Goal: Transaction & Acquisition: Purchase product/service

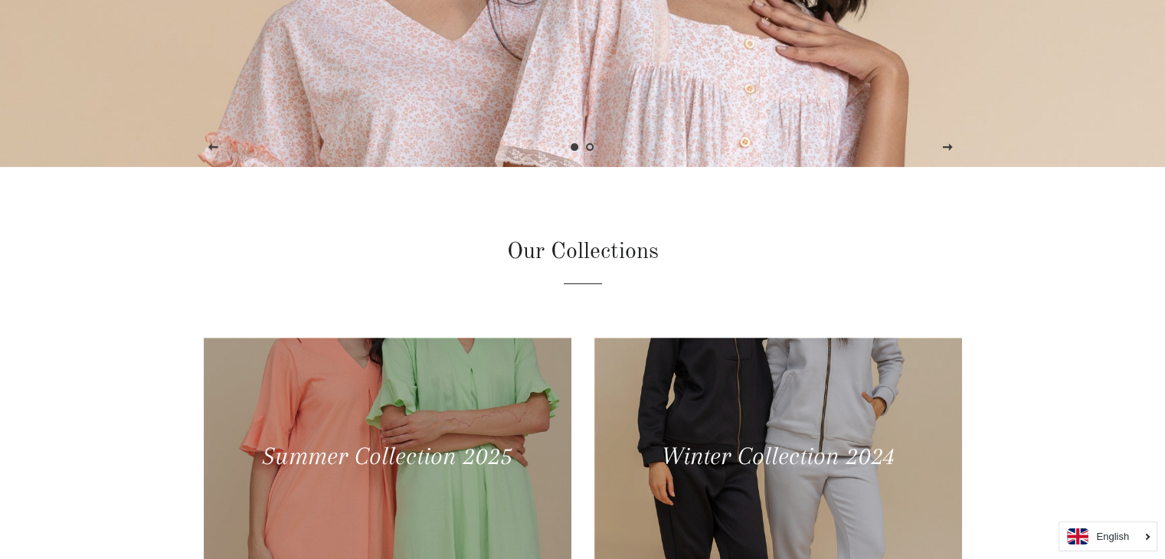
scroll to position [699, 0]
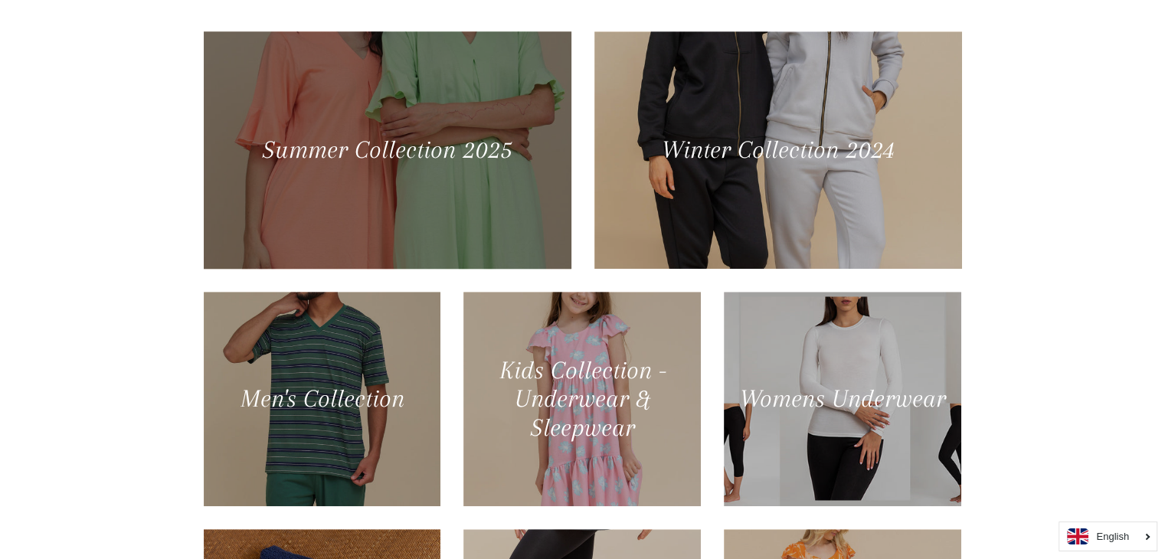
click at [502, 222] on div at bounding box center [387, 150] width 378 height 244
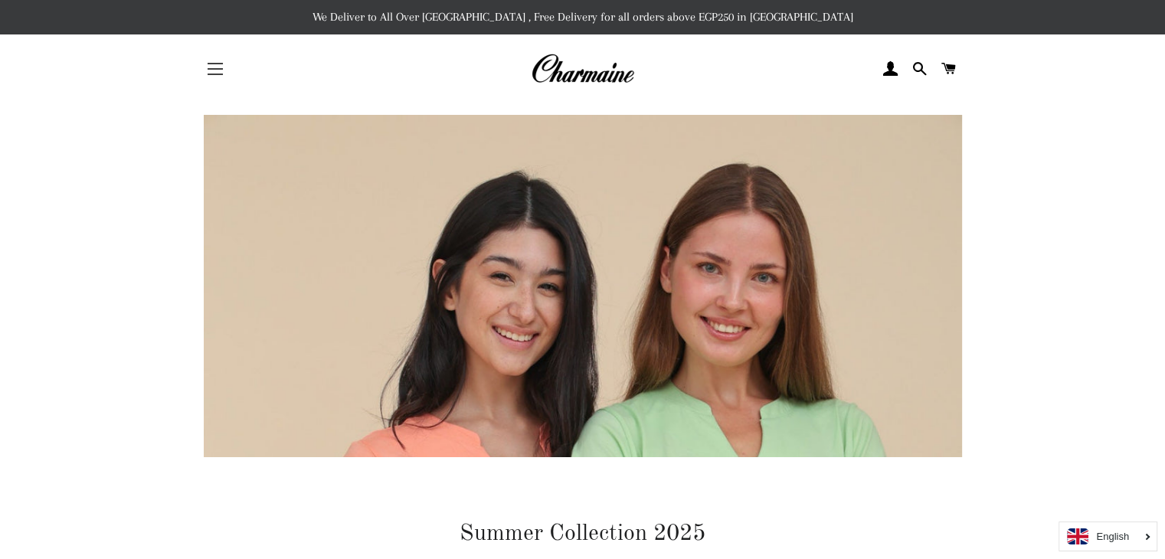
click at [211, 74] on span "button" at bounding box center [215, 75] width 15 height 2
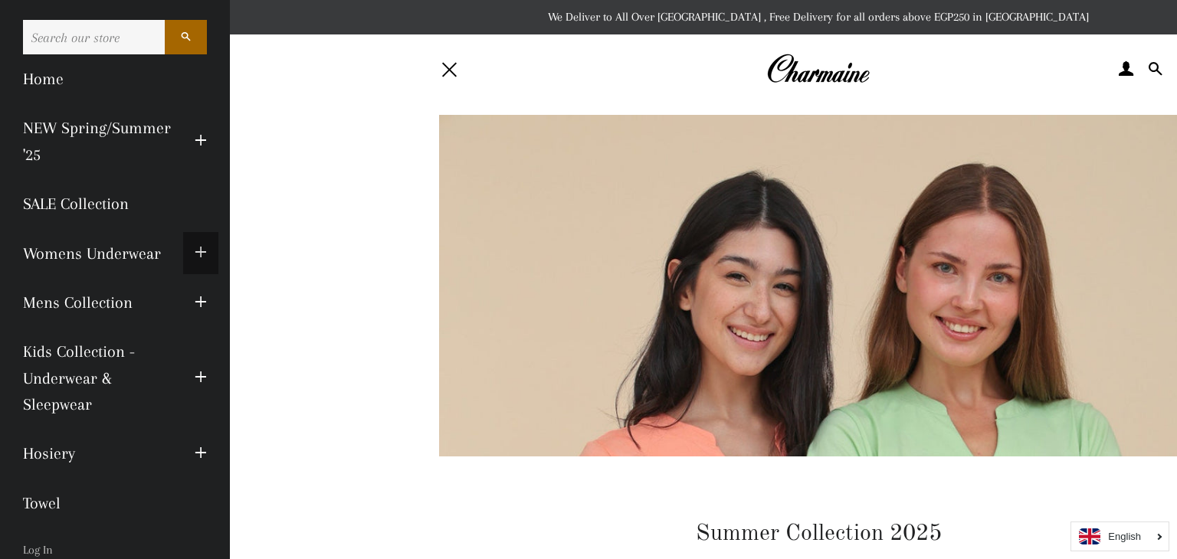
click at [183, 251] on button "Expand submenu Womens Underwear Collapse submenu Womens Underwear" at bounding box center [200, 253] width 35 height 42
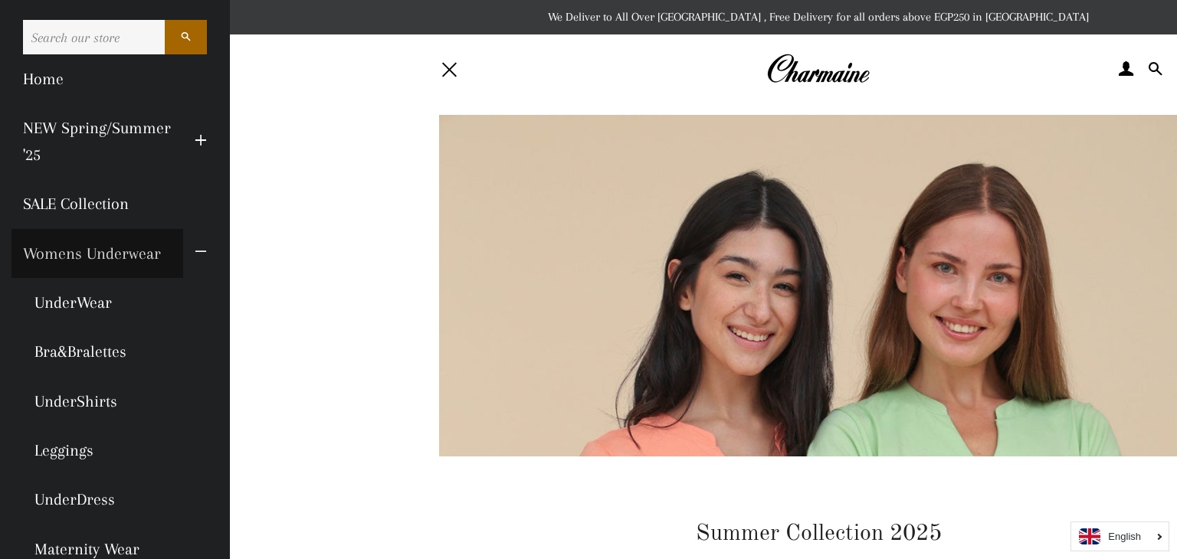
click at [119, 250] on link "Womens Underwear" at bounding box center [97, 253] width 172 height 49
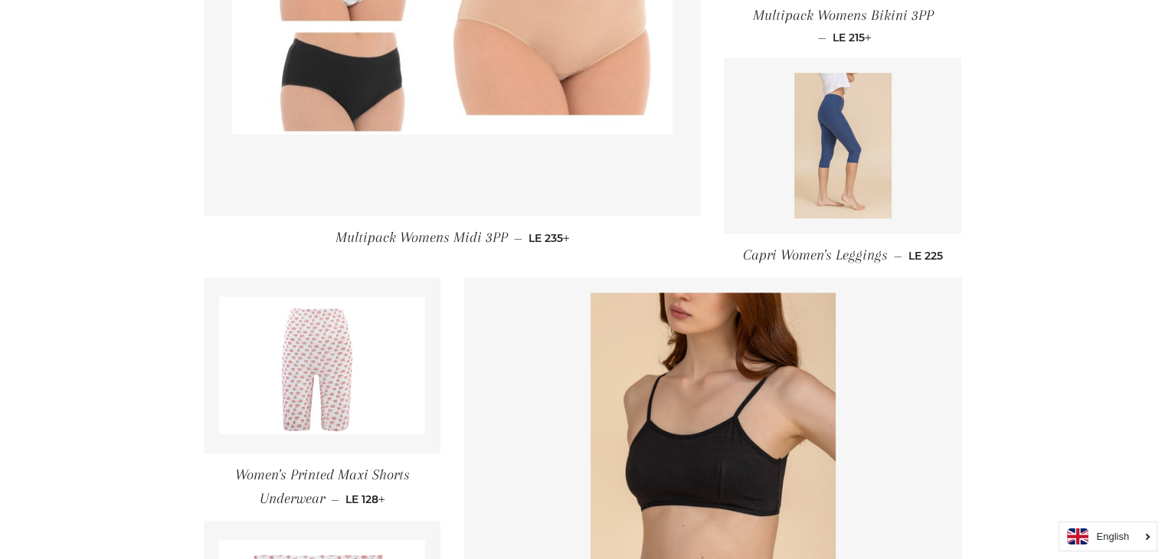
scroll to position [2074, 0]
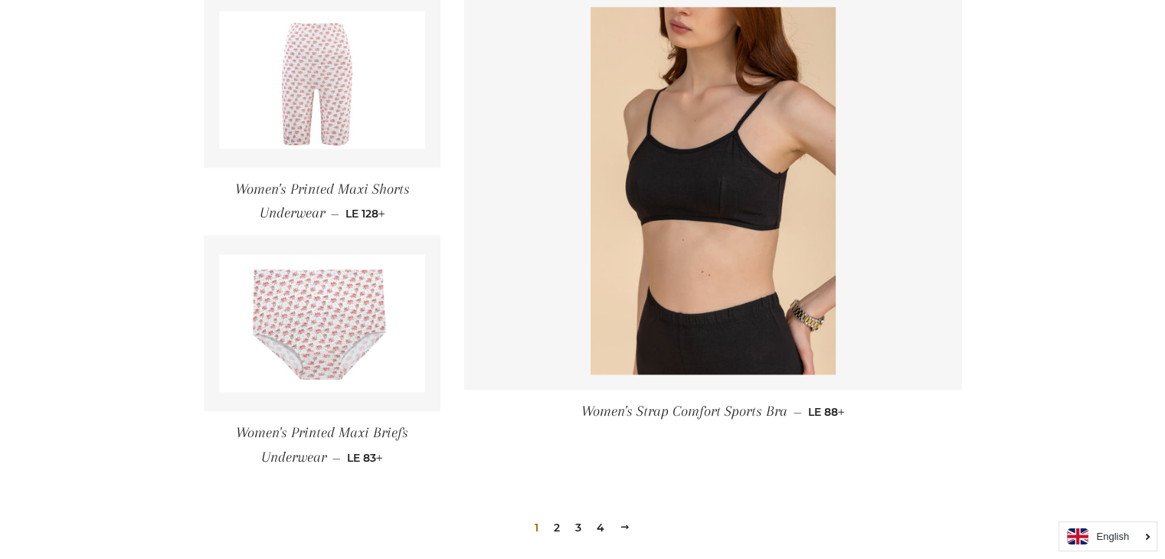
click at [552, 525] on link "2" at bounding box center [557, 527] width 18 height 23
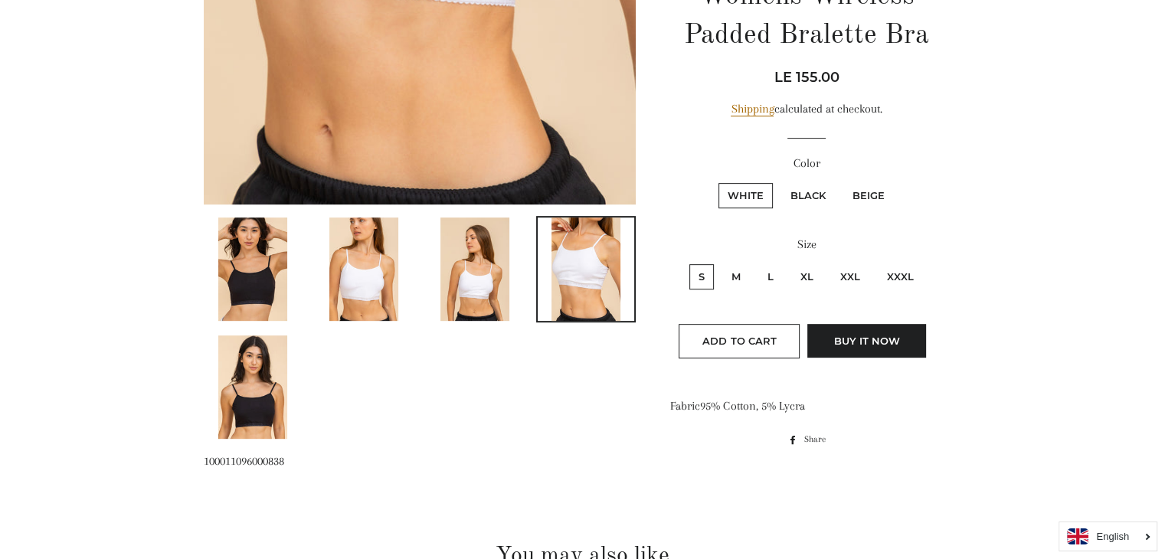
scroll to position [612, 0]
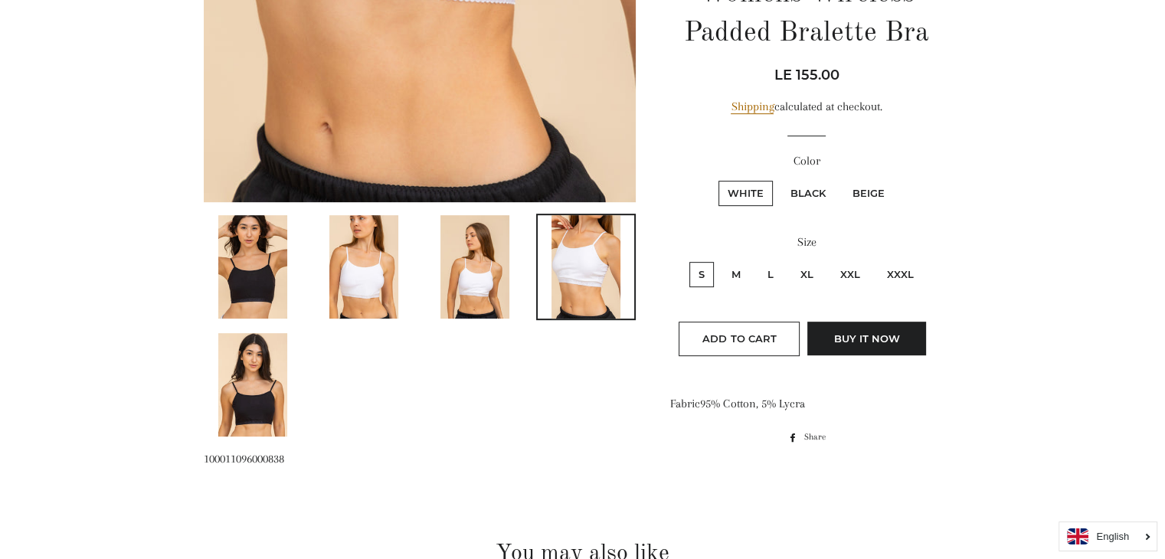
click at [480, 305] on img at bounding box center [474, 266] width 69 height 103
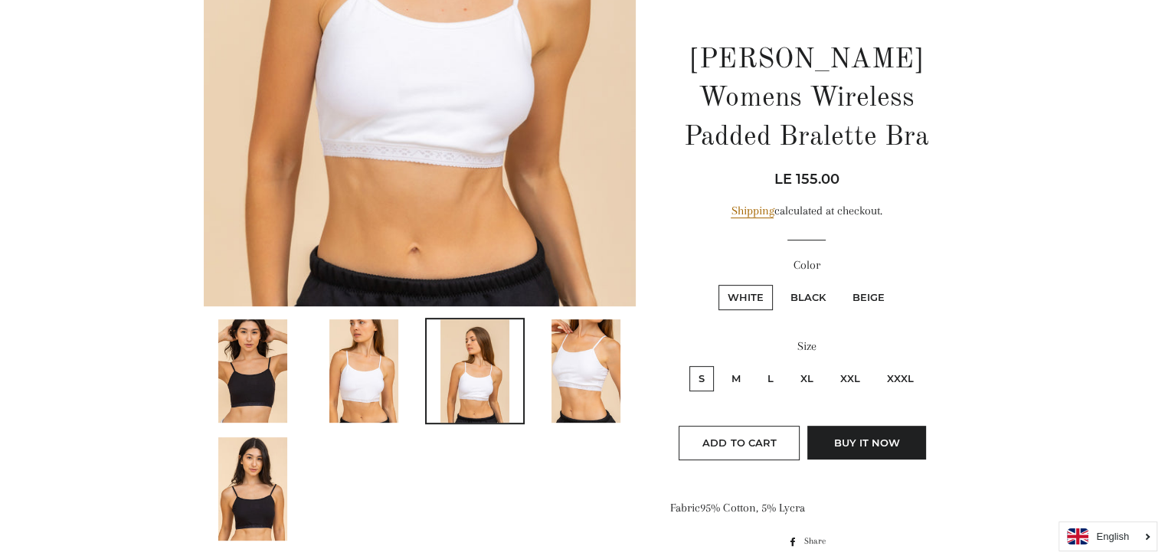
scroll to position [542, 0]
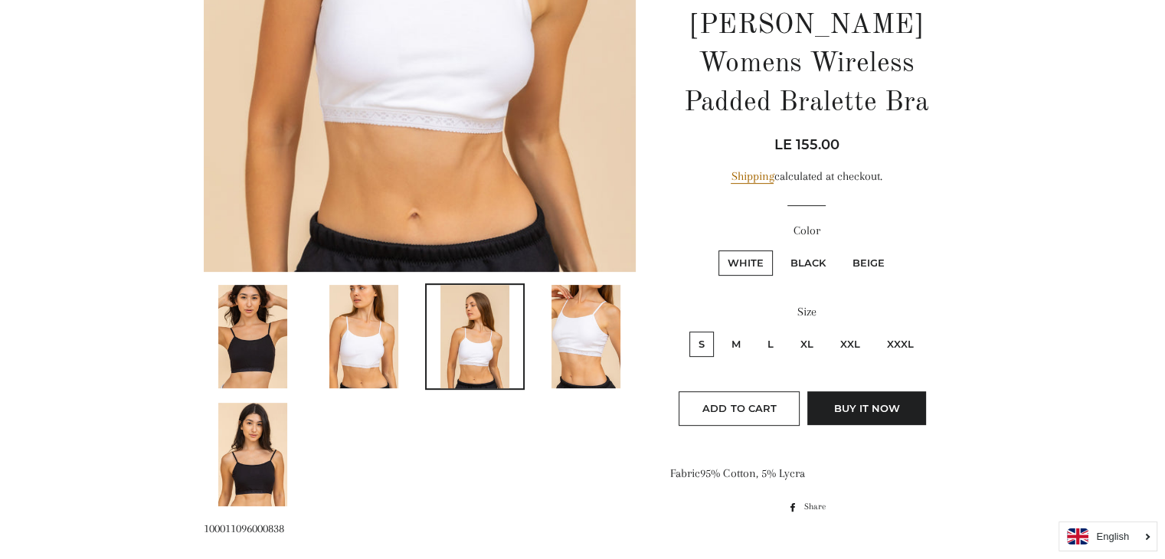
click at [267, 441] on img at bounding box center [252, 454] width 69 height 103
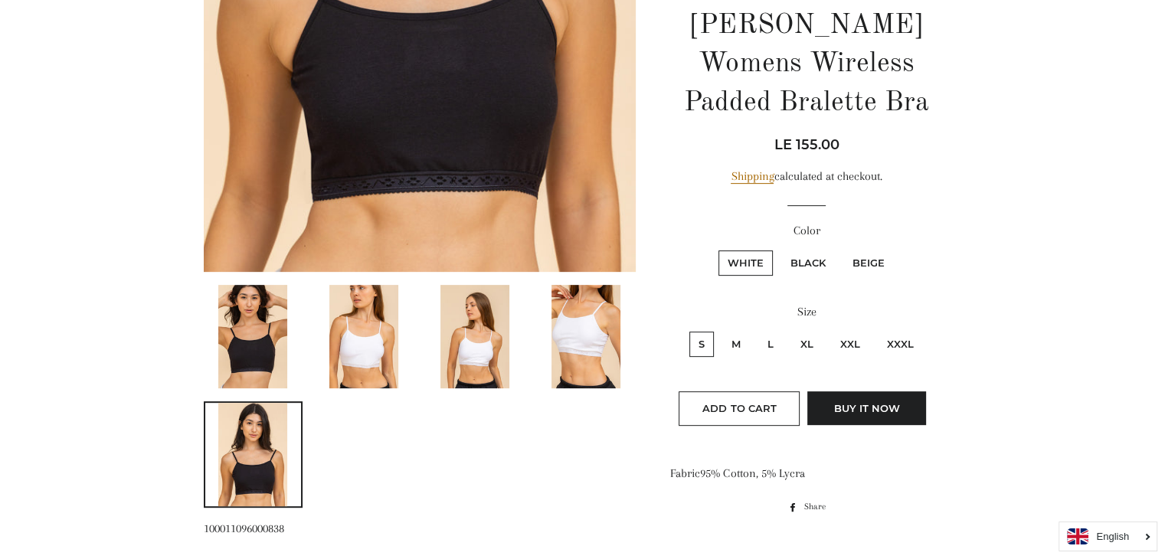
click at [351, 385] on img at bounding box center [363, 336] width 69 height 103
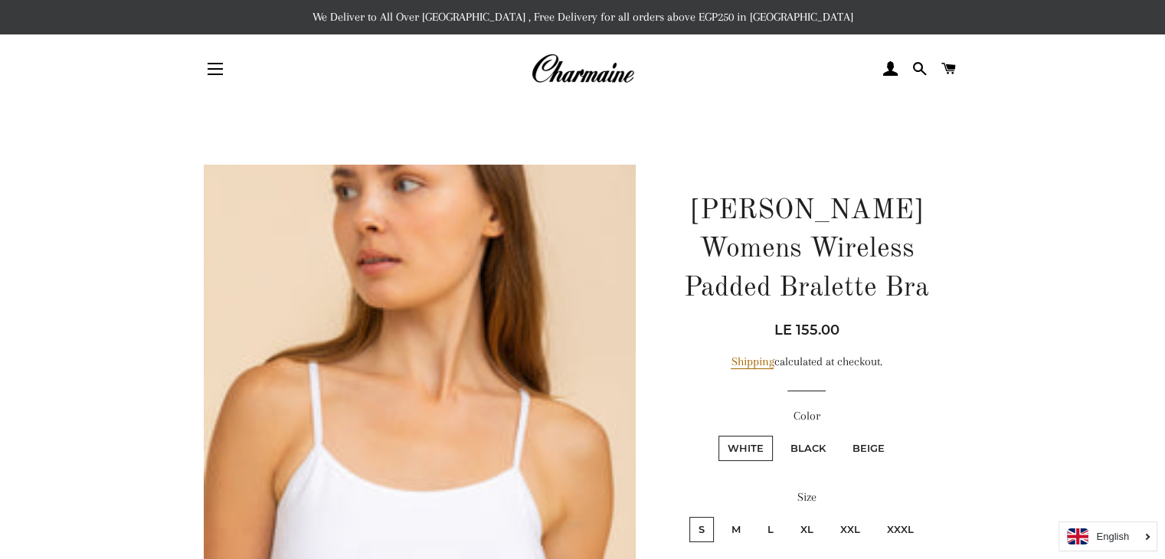
scroll to position [251, 0]
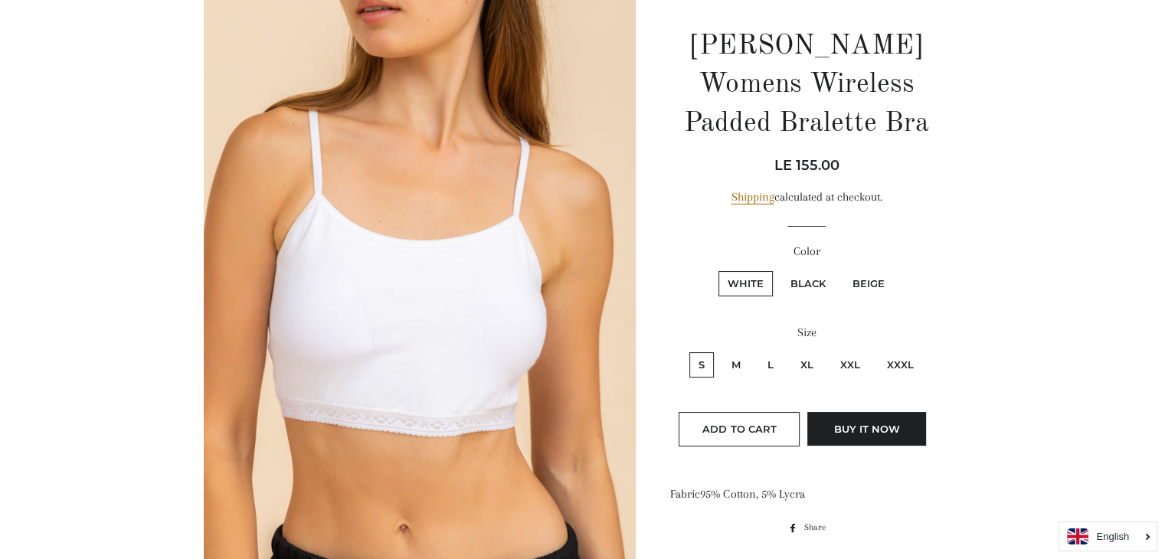
click at [801, 282] on label "Black" at bounding box center [808, 283] width 54 height 25
click at [780, 270] on input "Black" at bounding box center [779, 269] width 1 height 1
radio input "true"
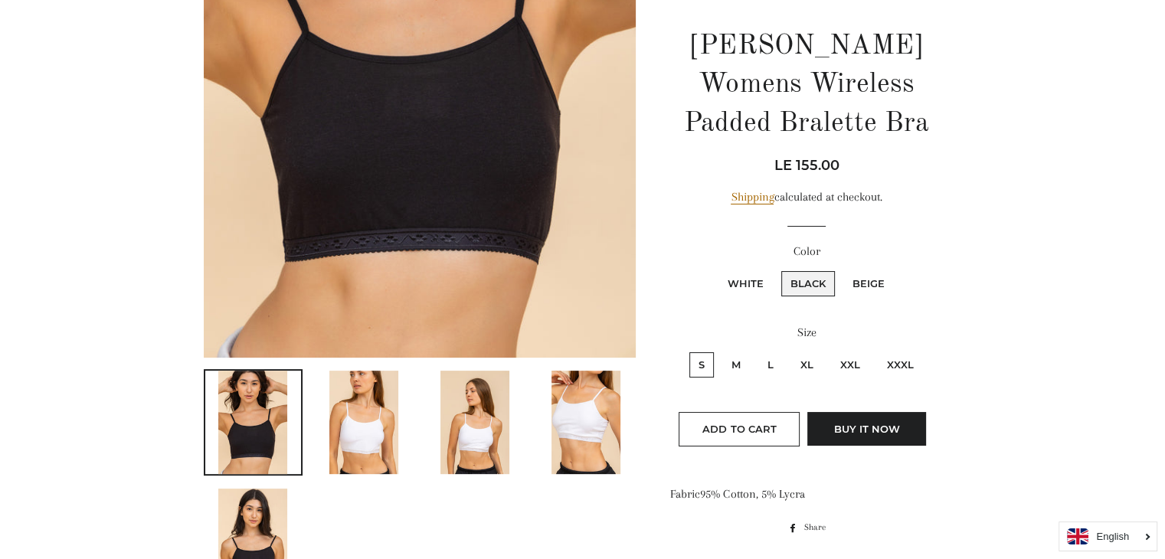
scroll to position [455, 0]
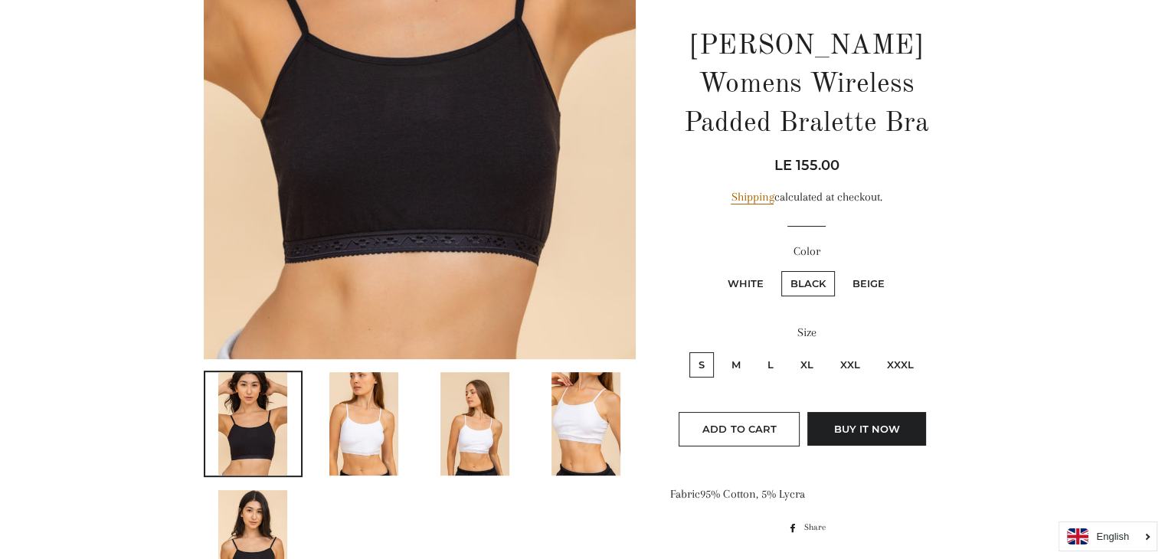
click at [745, 367] on label "M" at bounding box center [736, 364] width 28 height 25
click at [721, 351] on input "M" at bounding box center [720, 350] width 1 height 1
radio input "true"
click at [772, 367] on label "L" at bounding box center [770, 364] width 25 height 25
click at [757, 351] on input "L" at bounding box center [756, 350] width 1 height 1
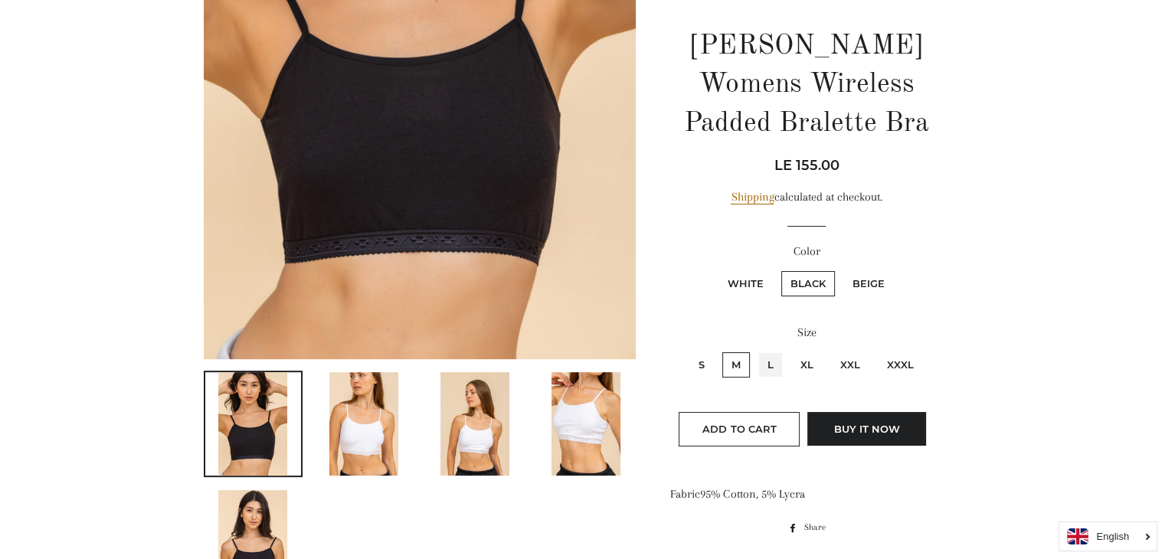
radio input "true"
click at [782, 437] on button "Add to Cart" at bounding box center [739, 429] width 121 height 34
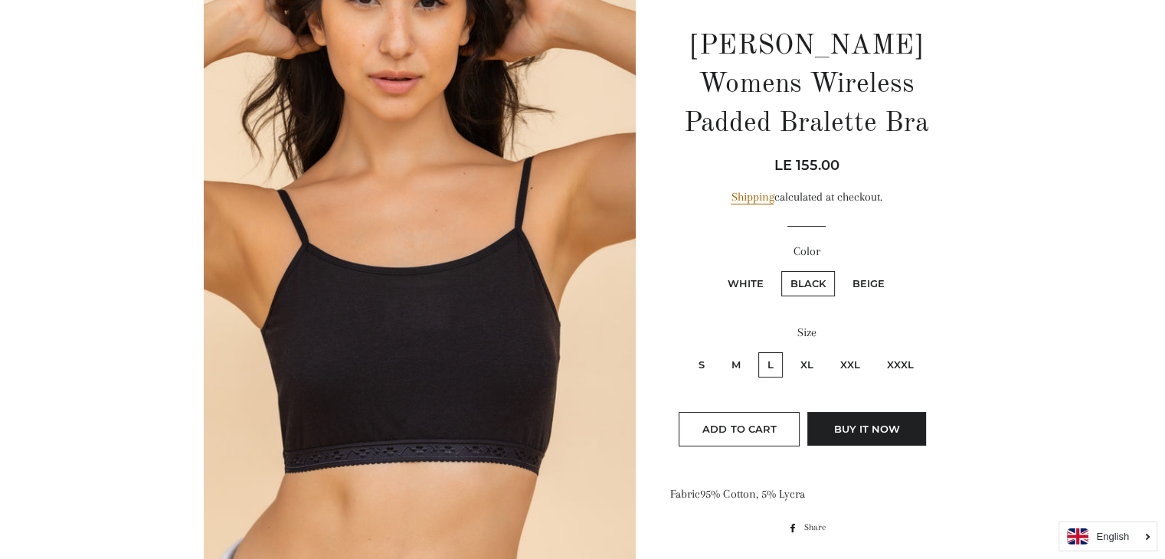
scroll to position [245, 0]
click at [774, 423] on span "Add to Cart" at bounding box center [739, 429] width 74 height 12
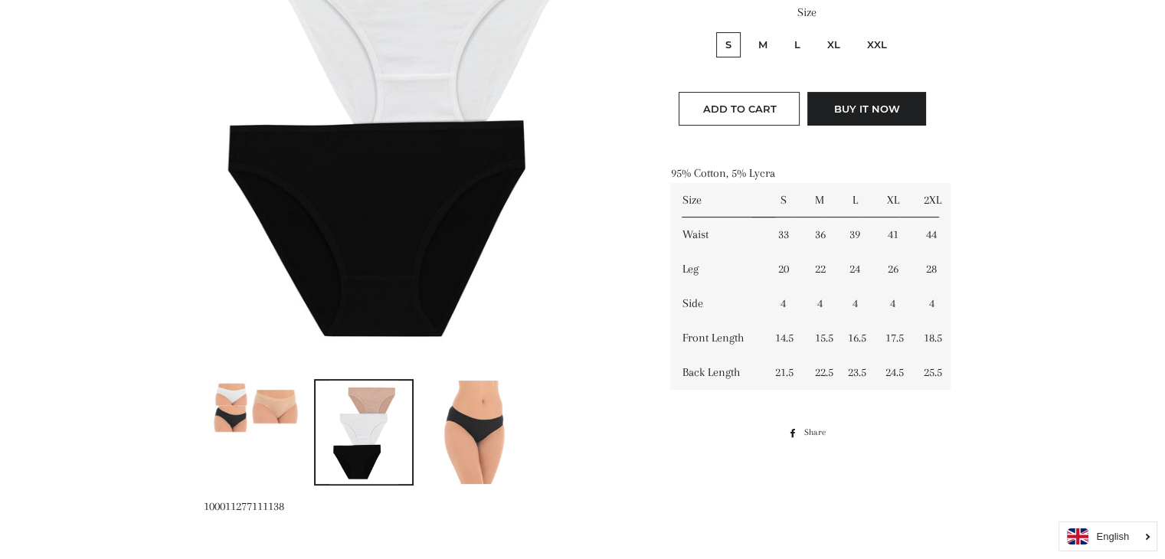
scroll to position [447, 0]
click at [476, 423] on img at bounding box center [474, 431] width 69 height 103
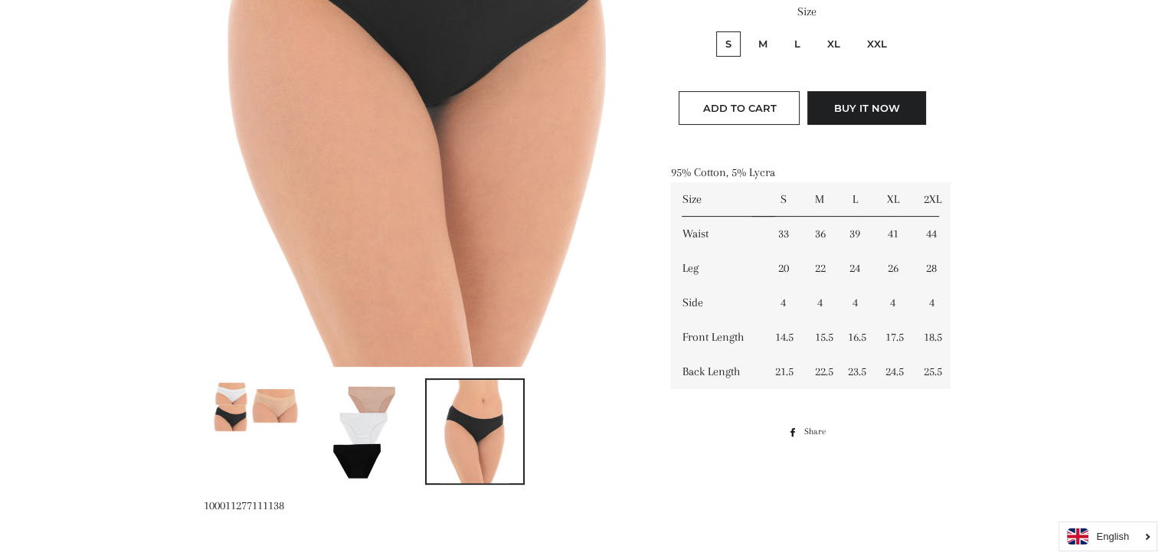
click at [394, 423] on img at bounding box center [363, 431] width 69 height 103
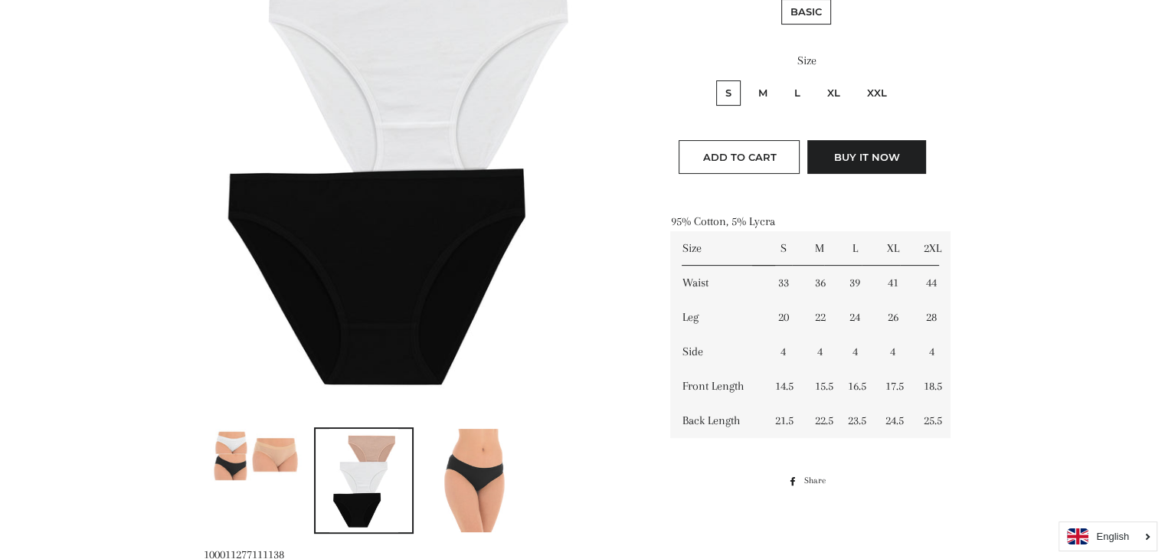
scroll to position [398, 0]
click at [260, 466] on img at bounding box center [253, 455] width 97 height 52
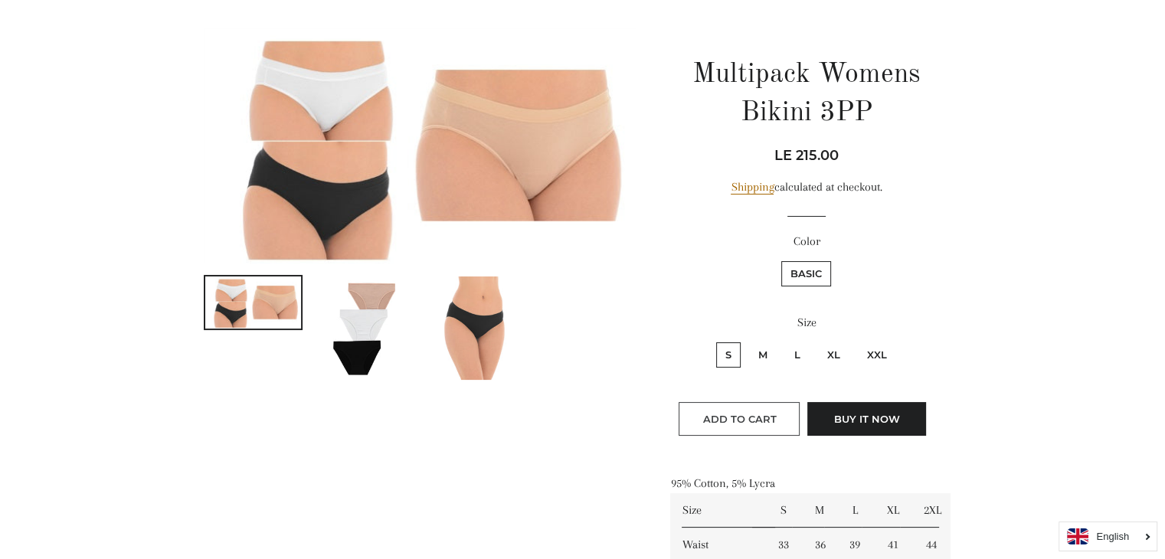
scroll to position [147, 0]
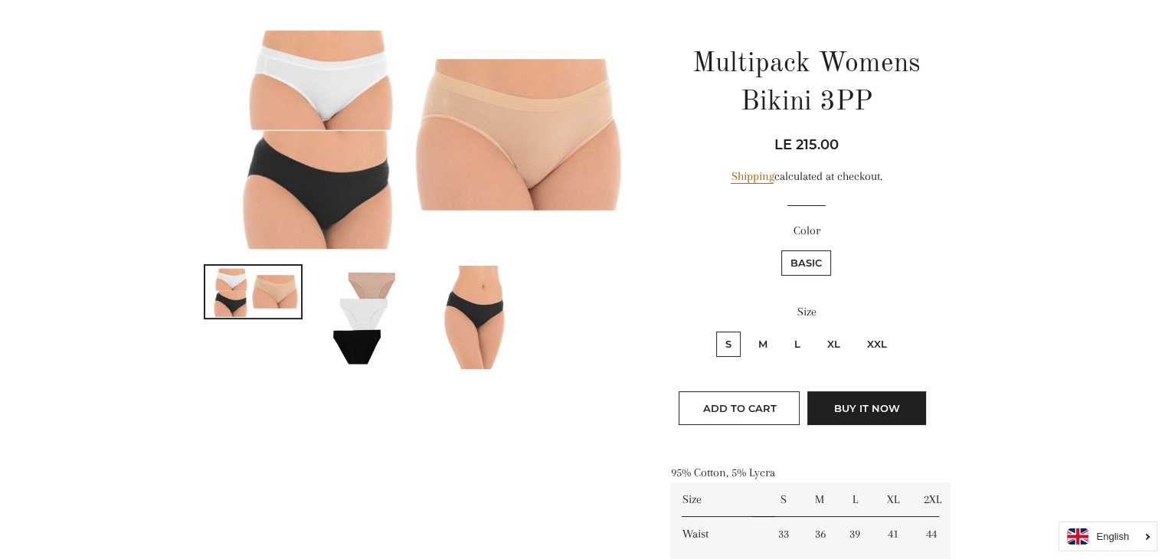
click at [800, 342] on label "L" at bounding box center [797, 344] width 25 height 25
click at [784, 330] on input "L" at bounding box center [783, 329] width 1 height 1
radio input "true"
click at [774, 404] on span "Add to Cart" at bounding box center [739, 408] width 74 height 12
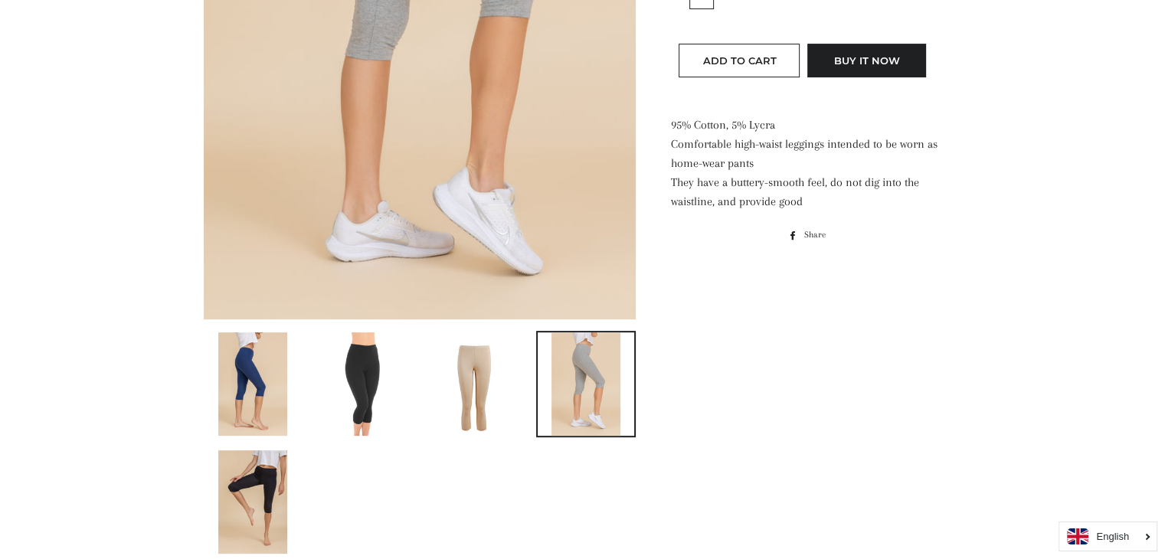
scroll to position [496, 0]
click at [487, 418] on img at bounding box center [474, 383] width 69 height 103
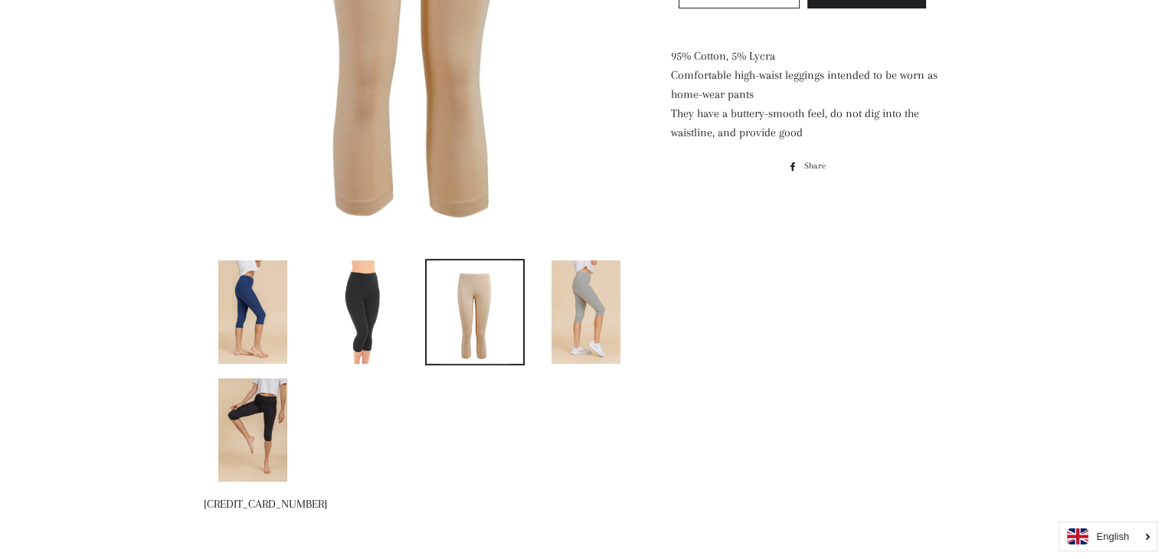
scroll to position [564, 0]
click at [364, 329] on img at bounding box center [363, 311] width 69 height 103
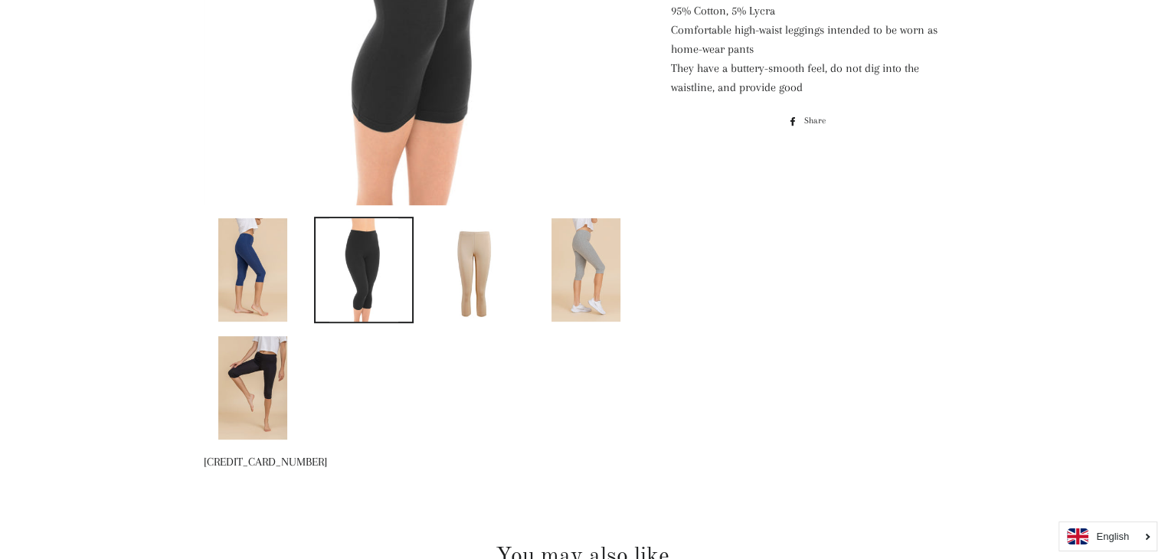
scroll to position [604, 0]
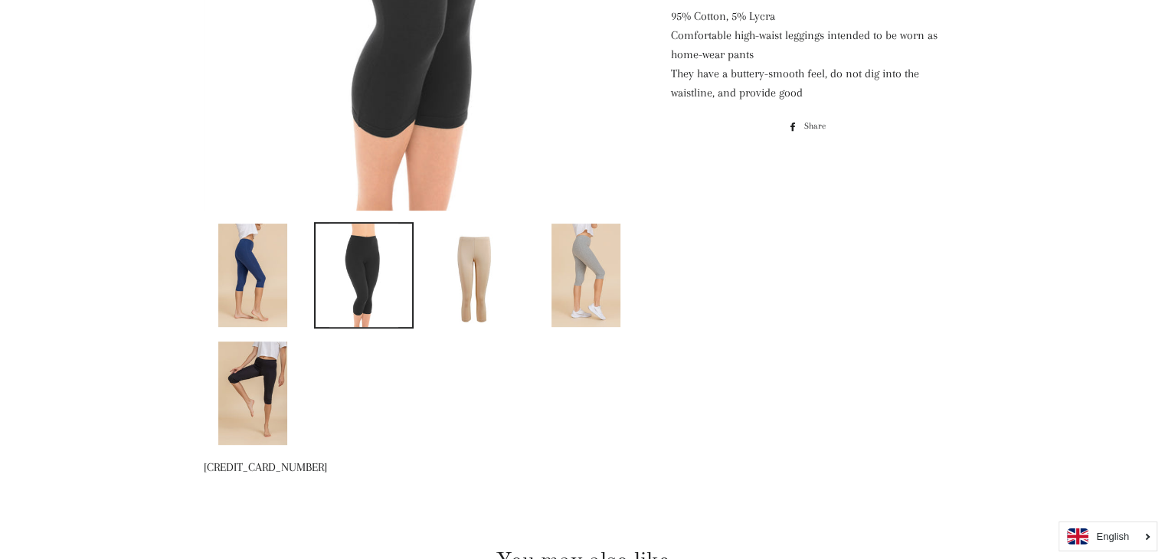
click at [260, 363] on img at bounding box center [252, 393] width 69 height 103
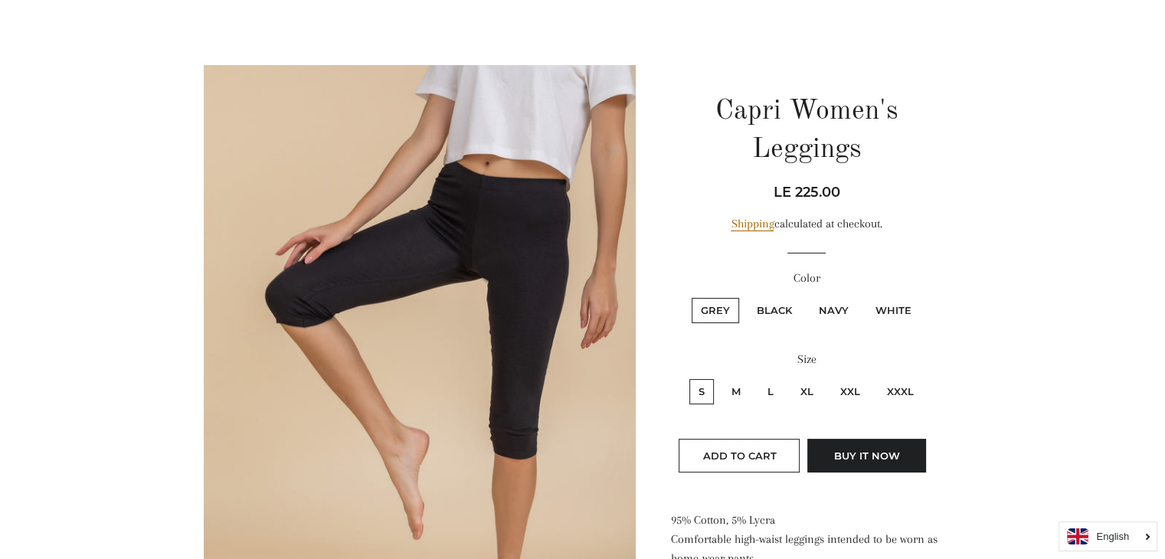
scroll to position [93, 0]
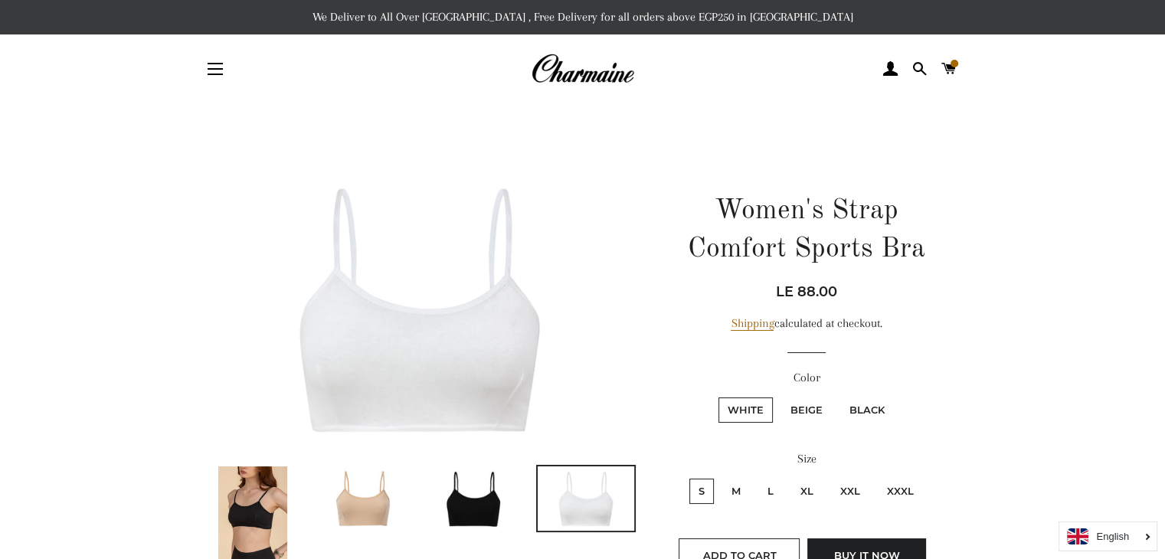
click at [449, 495] on img at bounding box center [475, 498] width 97 height 64
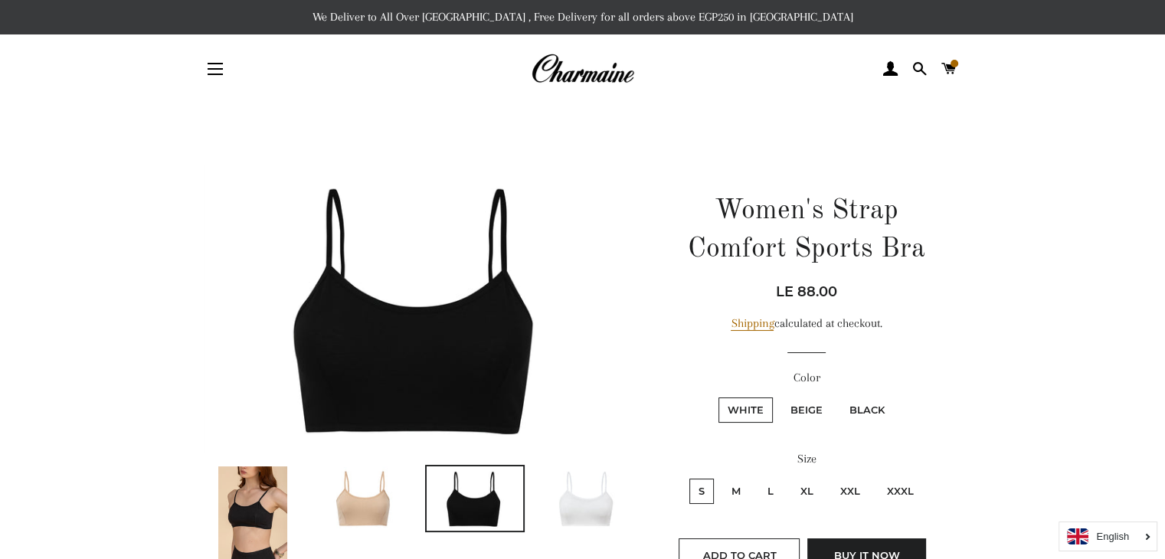
click at [385, 493] on img at bounding box center [364, 498] width 97 height 64
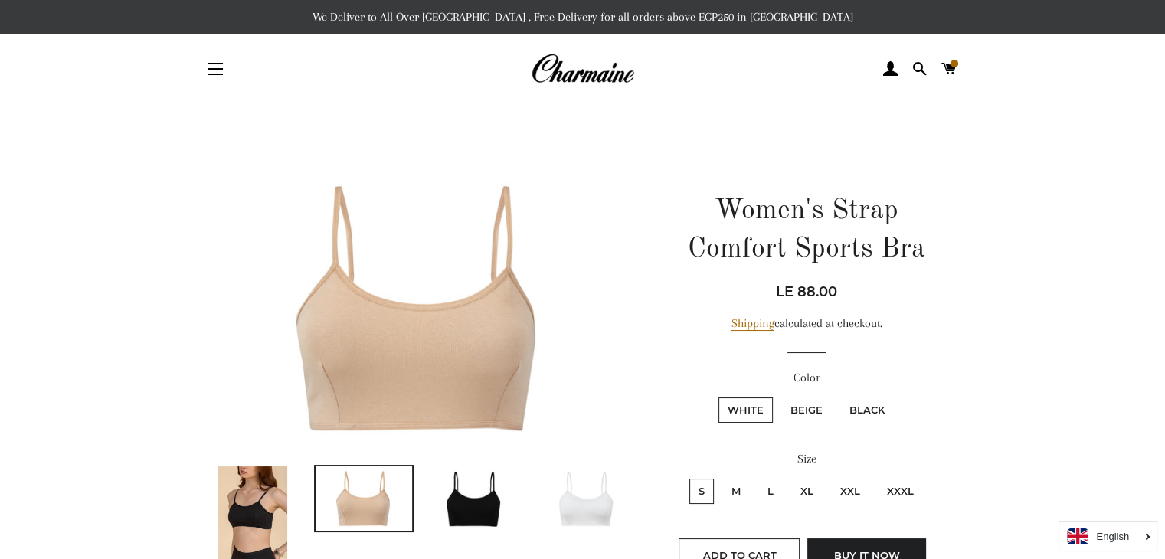
click at [276, 500] on img at bounding box center [252, 517] width 69 height 103
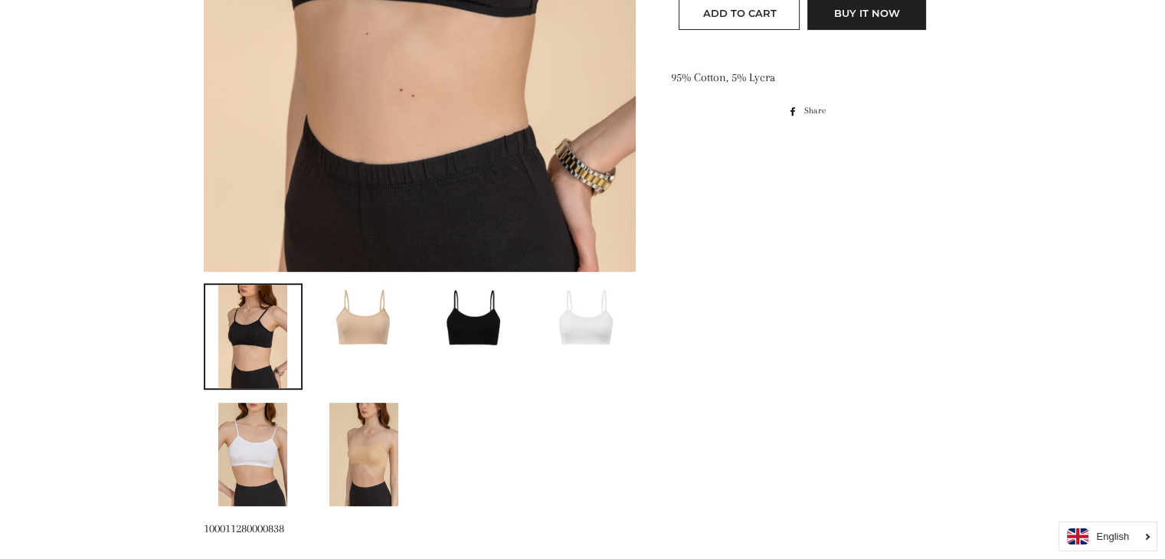
scroll to position [542, 0]
click at [352, 448] on img at bounding box center [363, 454] width 69 height 103
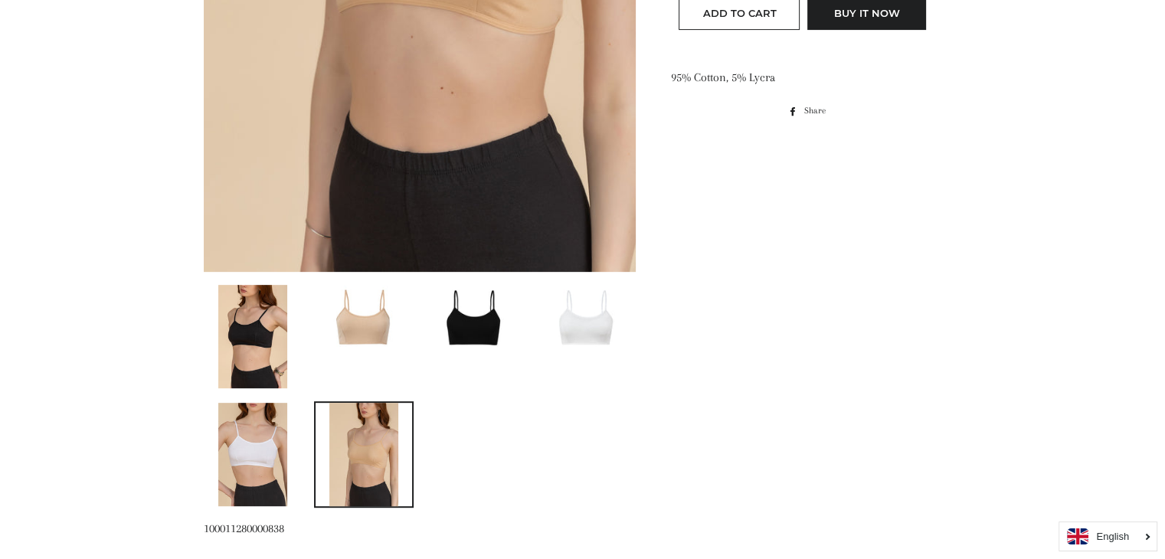
click at [296, 462] on link at bounding box center [254, 454] width 100 height 106
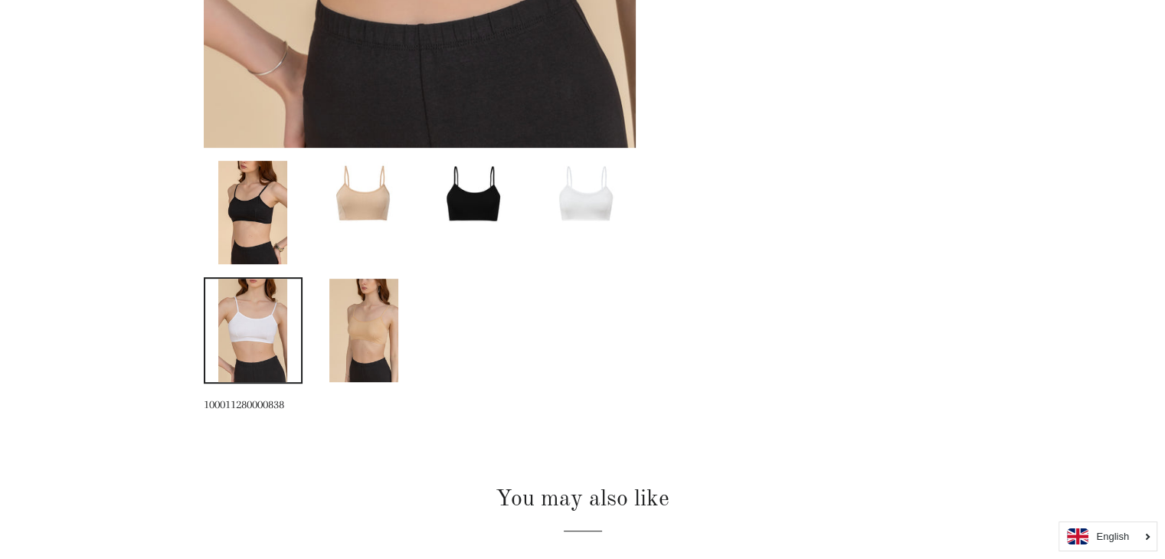
scroll to position [668, 0]
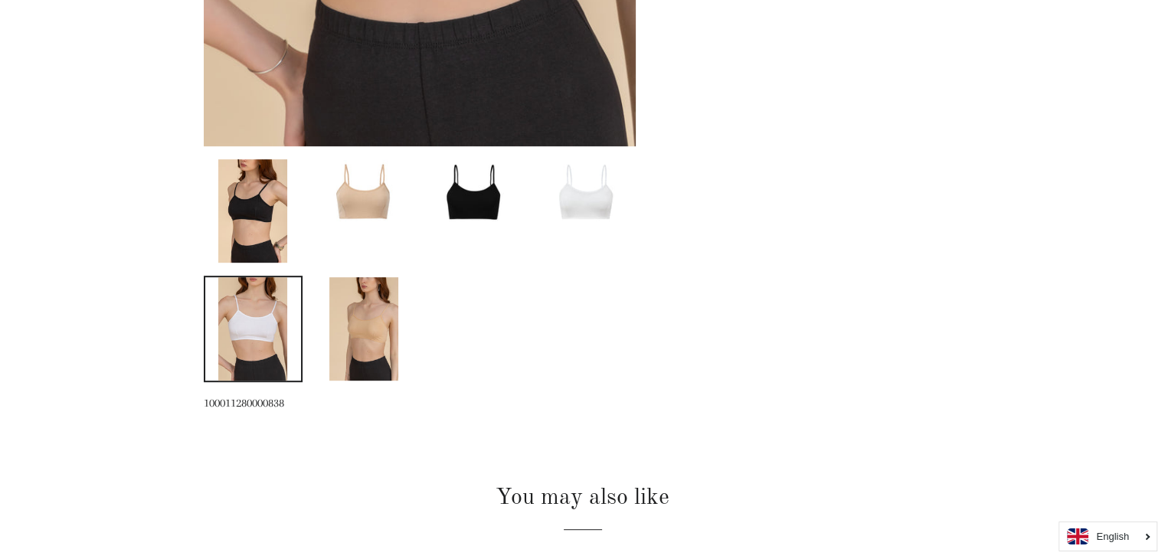
click at [279, 342] on img at bounding box center [252, 328] width 69 height 103
click at [362, 336] on img at bounding box center [363, 328] width 69 height 103
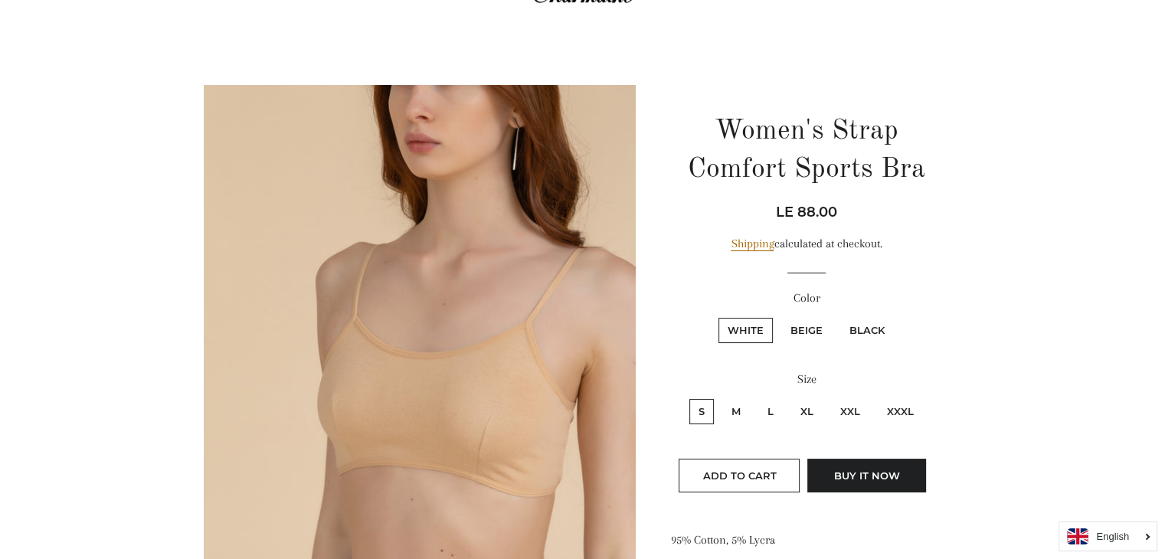
scroll to position [78, 0]
click at [813, 335] on label "Beige" at bounding box center [806, 331] width 51 height 25
click at [780, 318] on input "Beige" at bounding box center [779, 317] width 1 height 1
radio input "true"
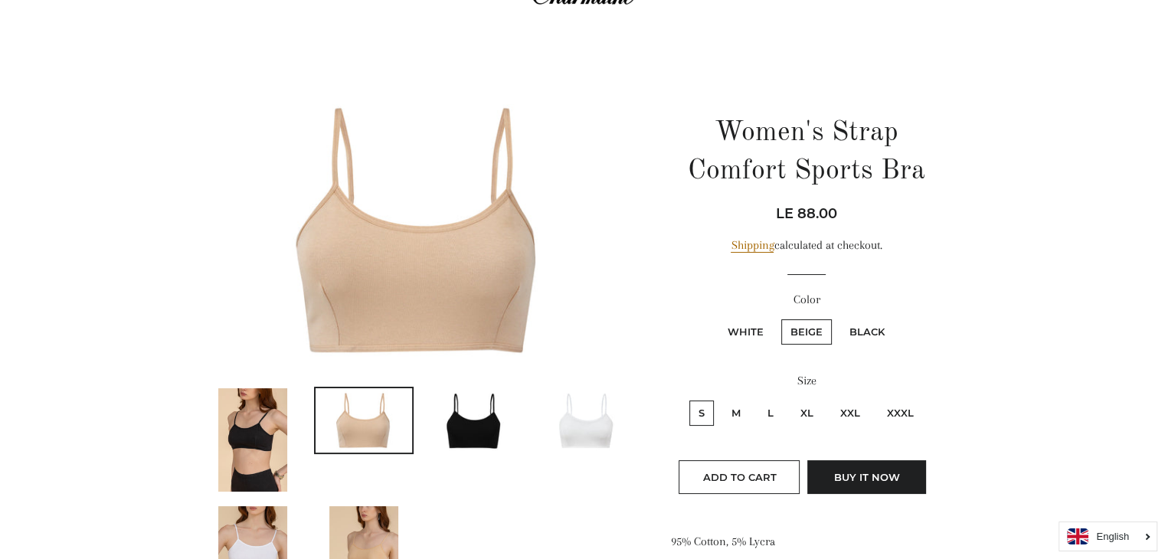
click at [761, 329] on label "White" at bounding box center [745, 331] width 54 height 25
click at [717, 318] on input "White" at bounding box center [716, 317] width 1 height 1
radio input "true"
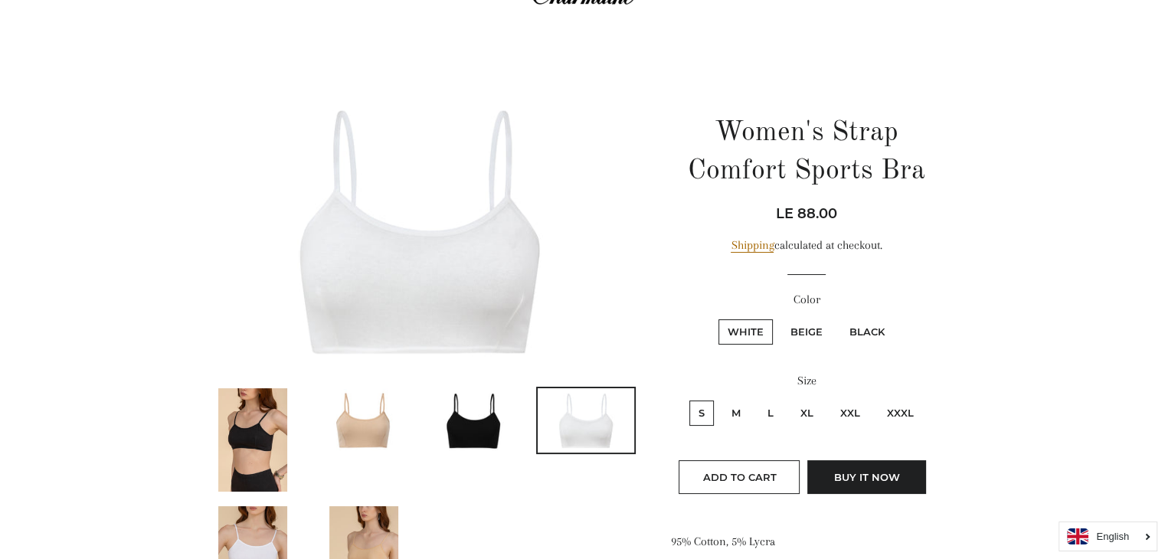
click at [748, 411] on label "M" at bounding box center [736, 413] width 28 height 25
click at [721, 399] on input "M" at bounding box center [720, 398] width 1 height 1
radio input "true"
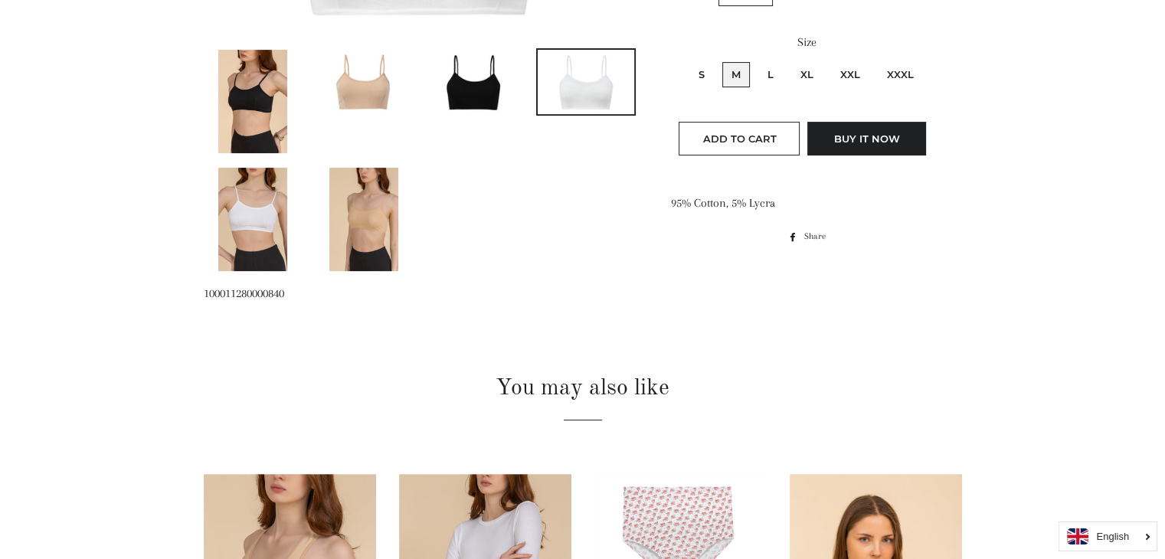
scroll to position [417, 0]
click at [766, 128] on button "Add to Cart" at bounding box center [739, 139] width 121 height 34
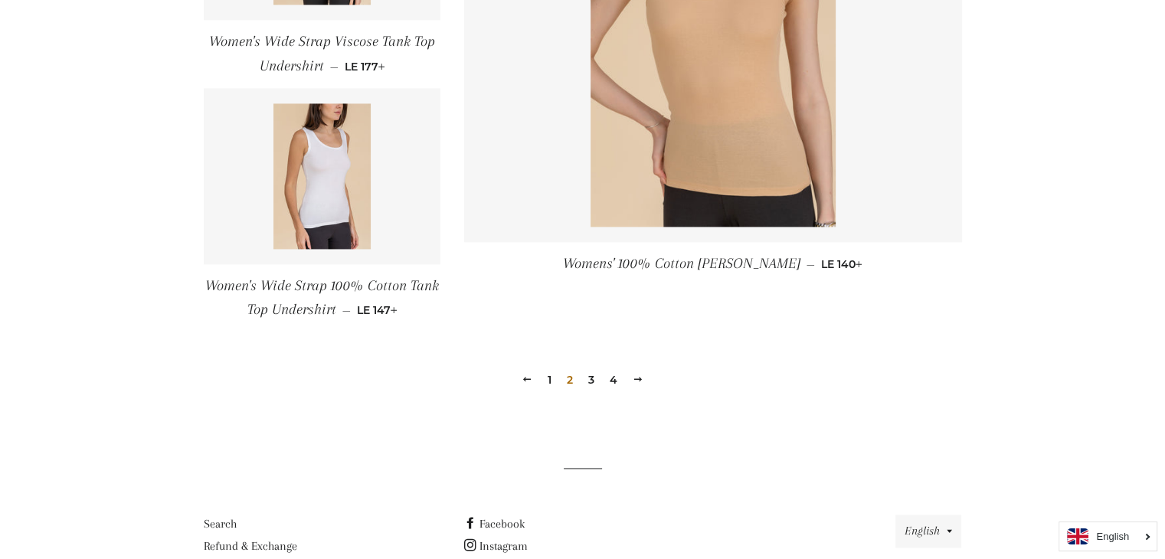
scroll to position [2195, 0]
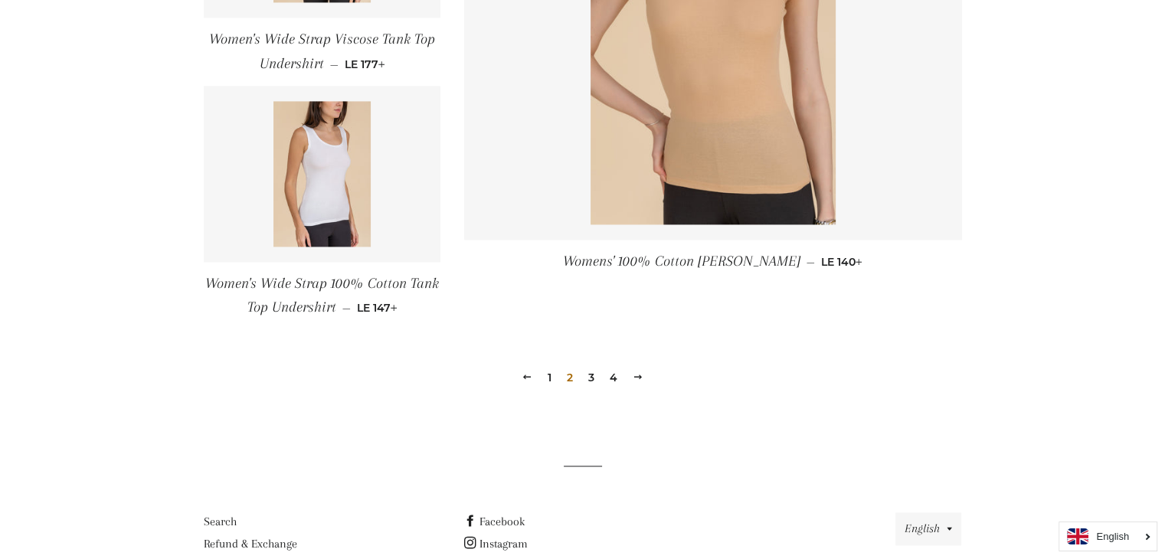
click at [588, 378] on link "3" at bounding box center [591, 377] width 18 height 23
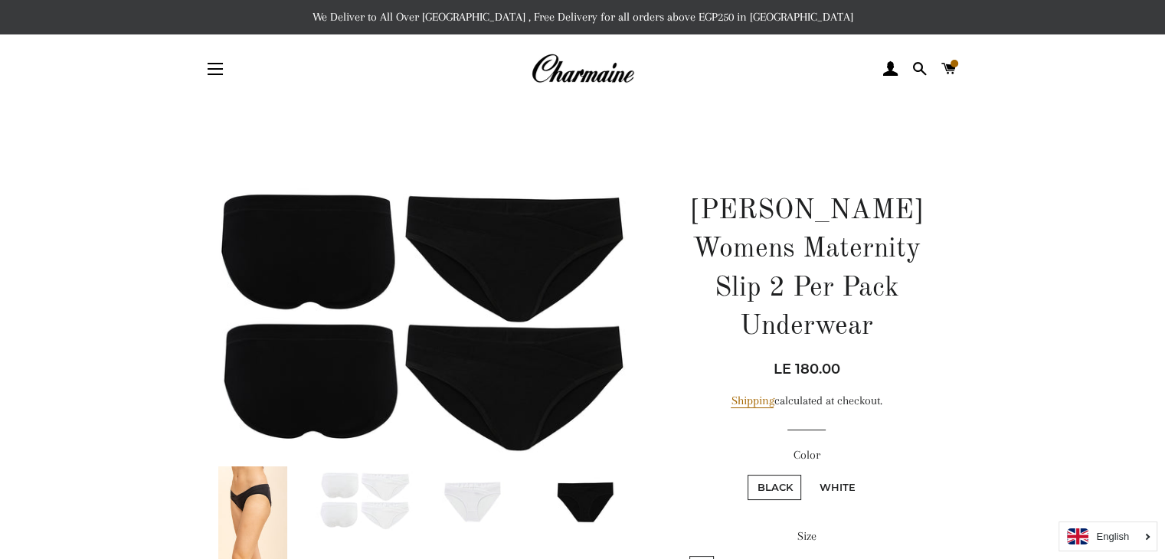
click at [403, 498] on img at bounding box center [364, 498] width 97 height 64
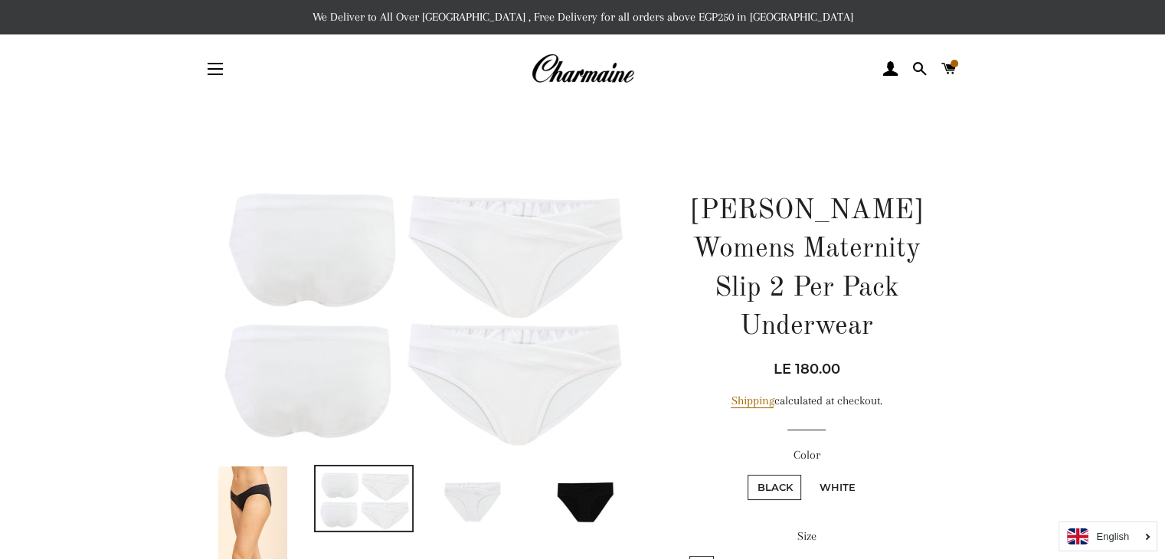
click at [483, 496] on img at bounding box center [475, 498] width 97 height 64
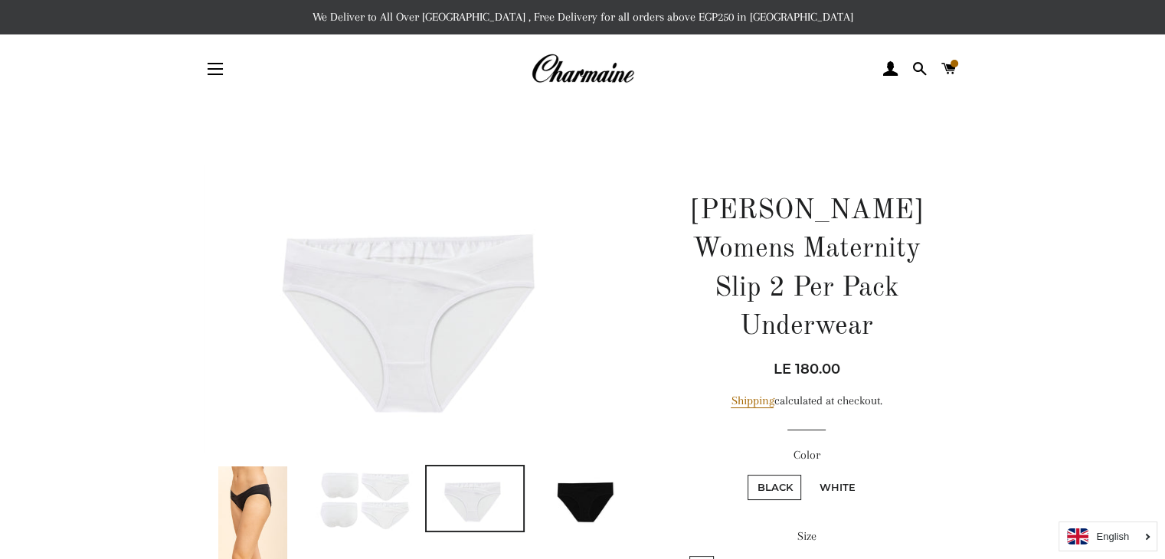
click at [565, 525] on img at bounding box center [586, 498] width 97 height 64
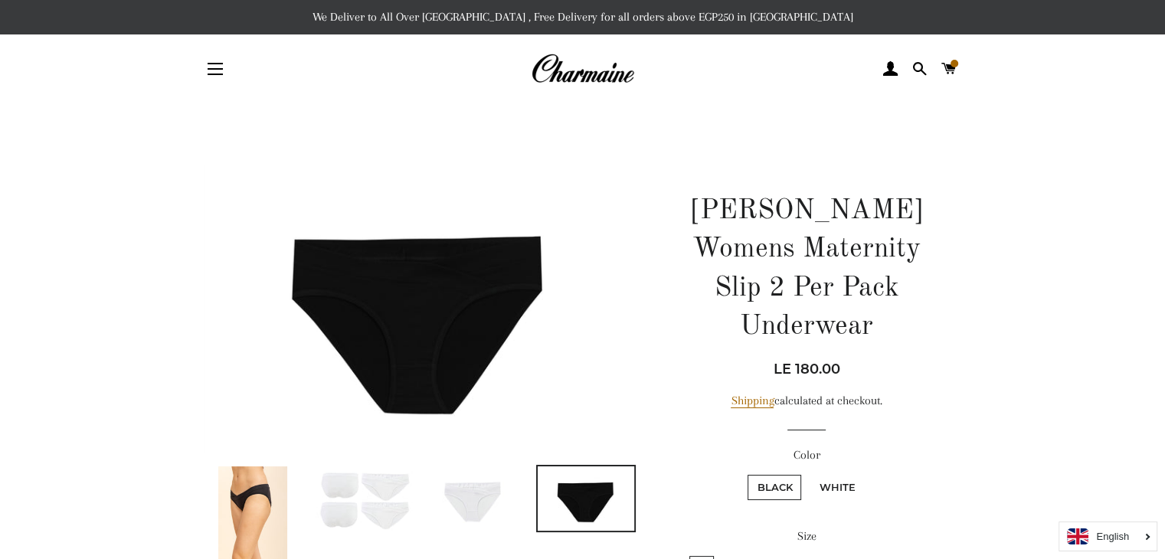
click at [495, 508] on img at bounding box center [475, 498] width 97 height 64
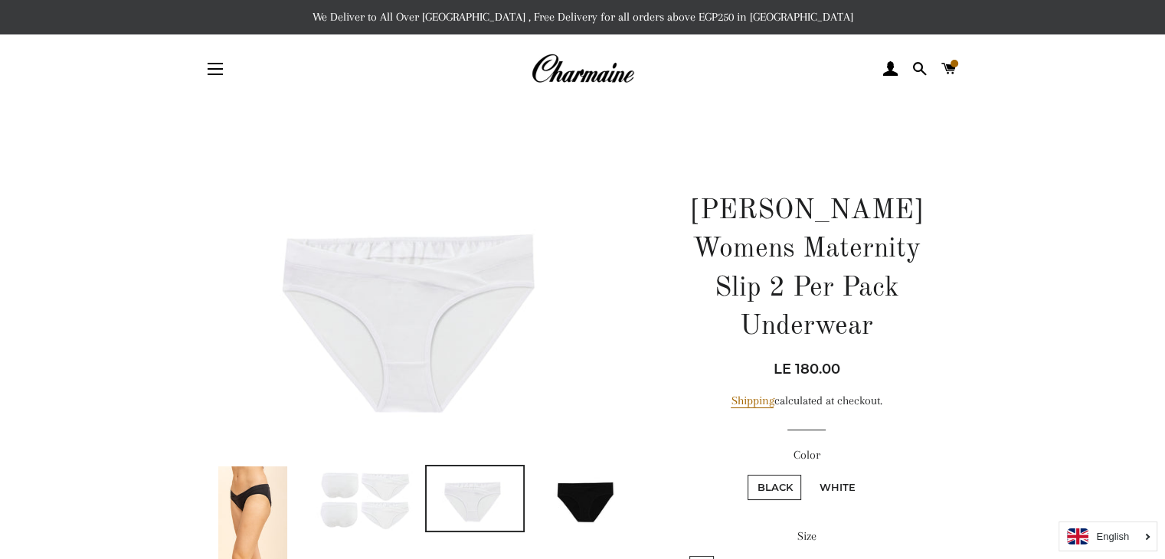
click at [372, 488] on img at bounding box center [364, 498] width 97 height 64
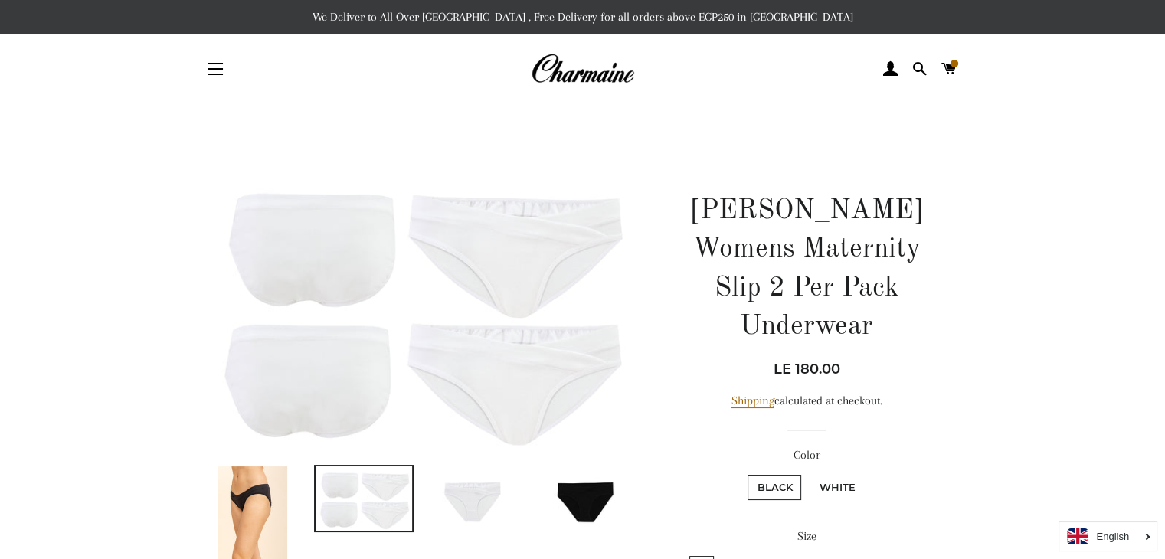
click at [279, 479] on img at bounding box center [252, 517] width 69 height 103
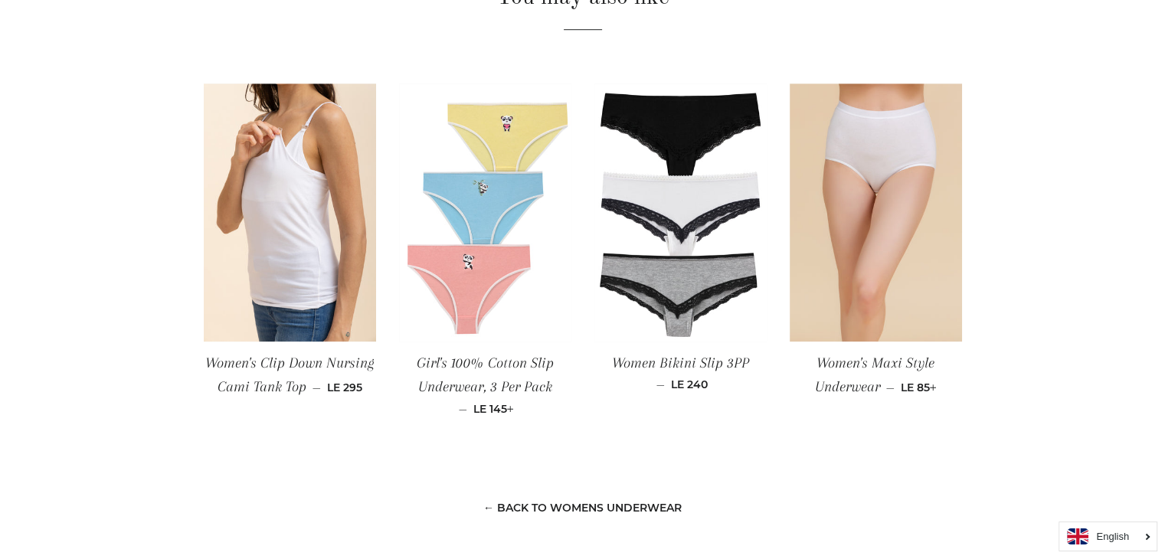
scroll to position [1259, 0]
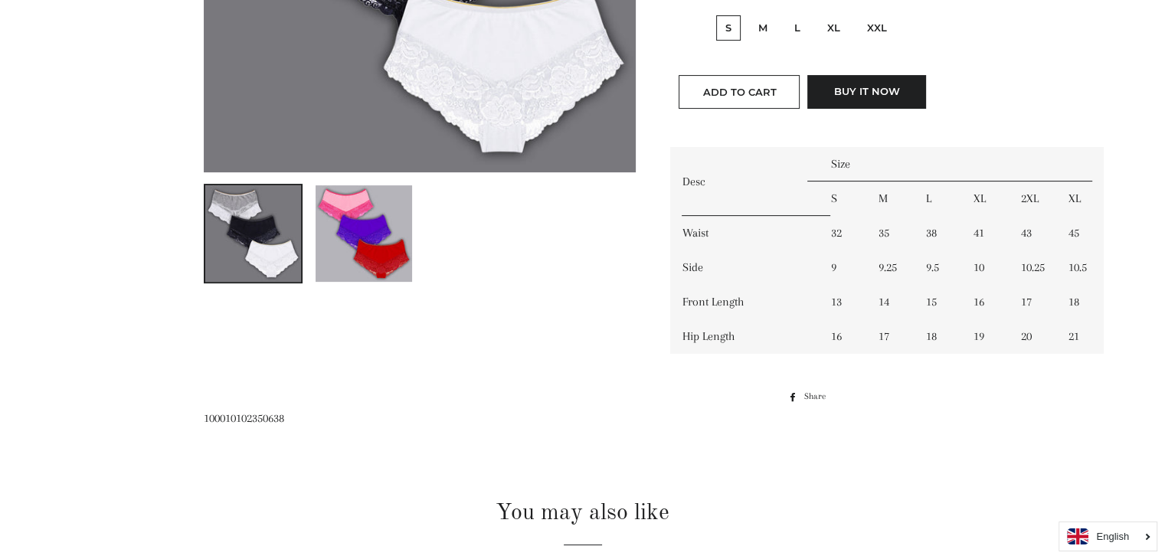
scroll to position [426, 0]
click at [389, 250] on img at bounding box center [364, 233] width 97 height 97
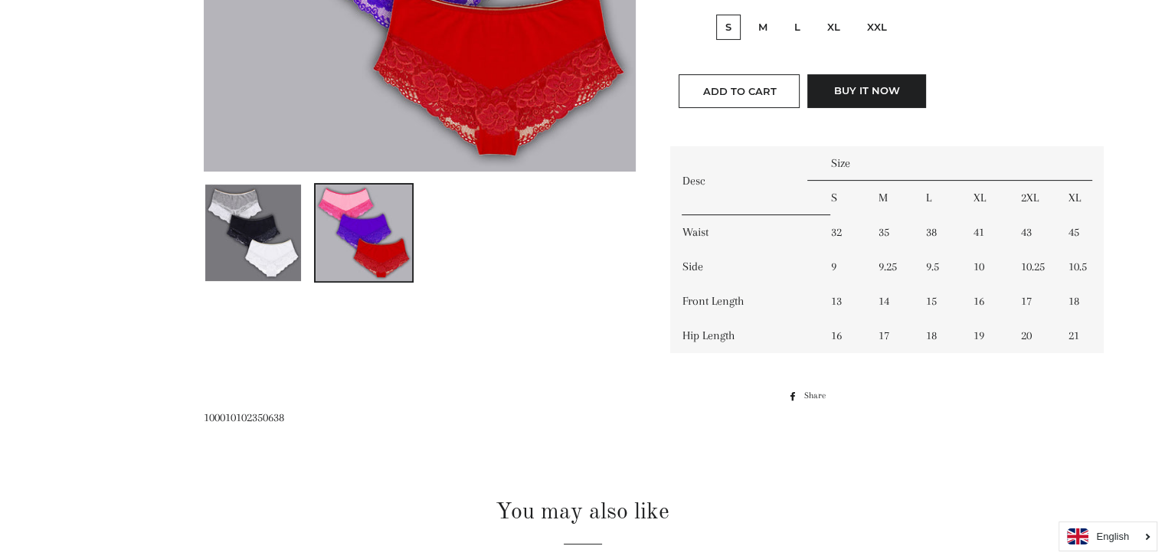
click at [267, 244] on img at bounding box center [253, 233] width 97 height 97
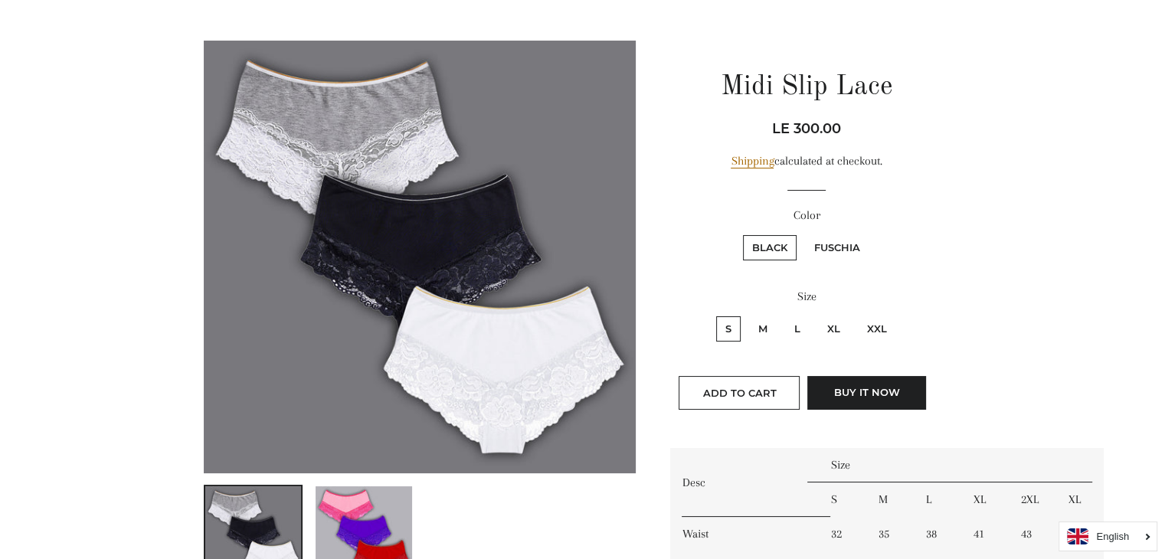
scroll to position [0, 0]
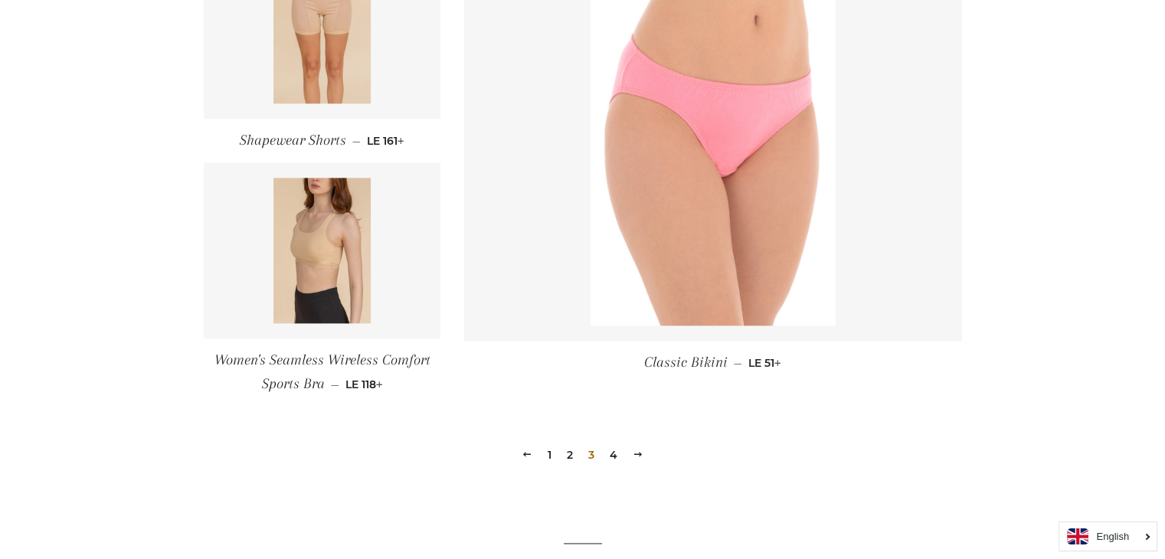
scroll to position [2114, 0]
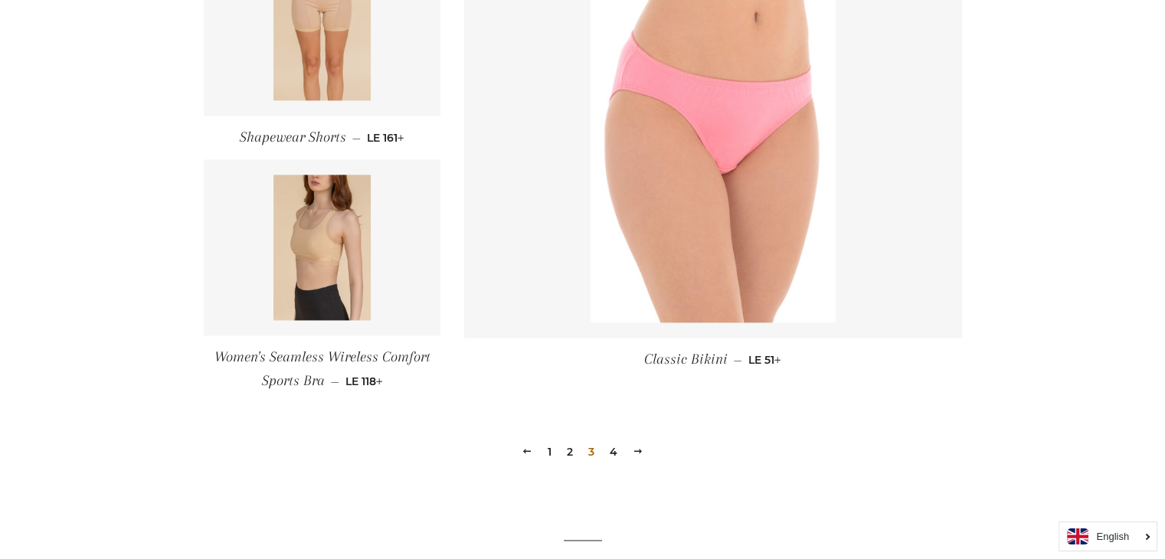
click at [610, 454] on link "4" at bounding box center [614, 451] width 20 height 23
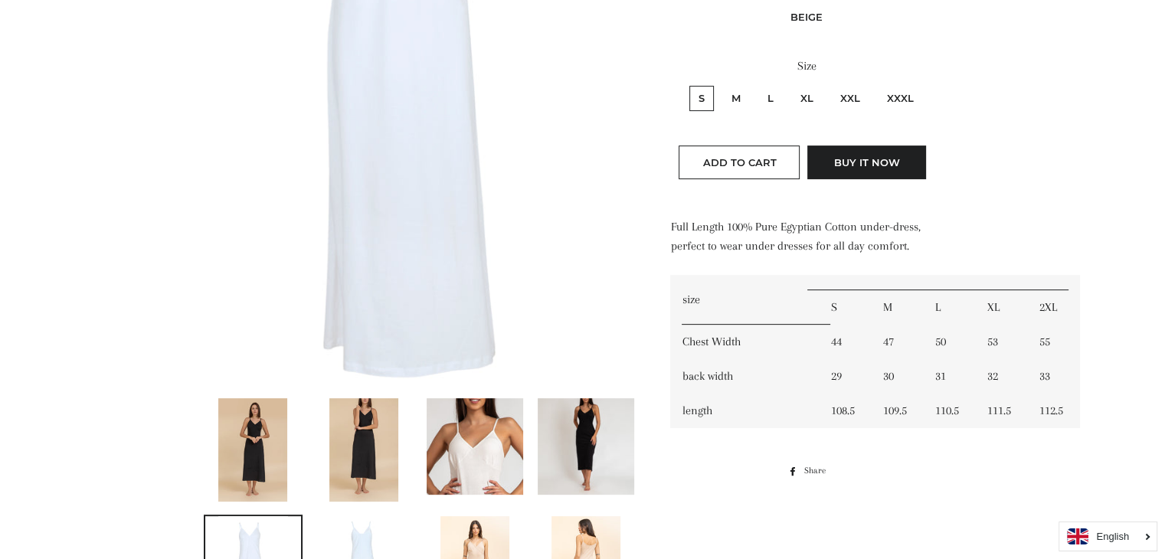
scroll to position [441, 0]
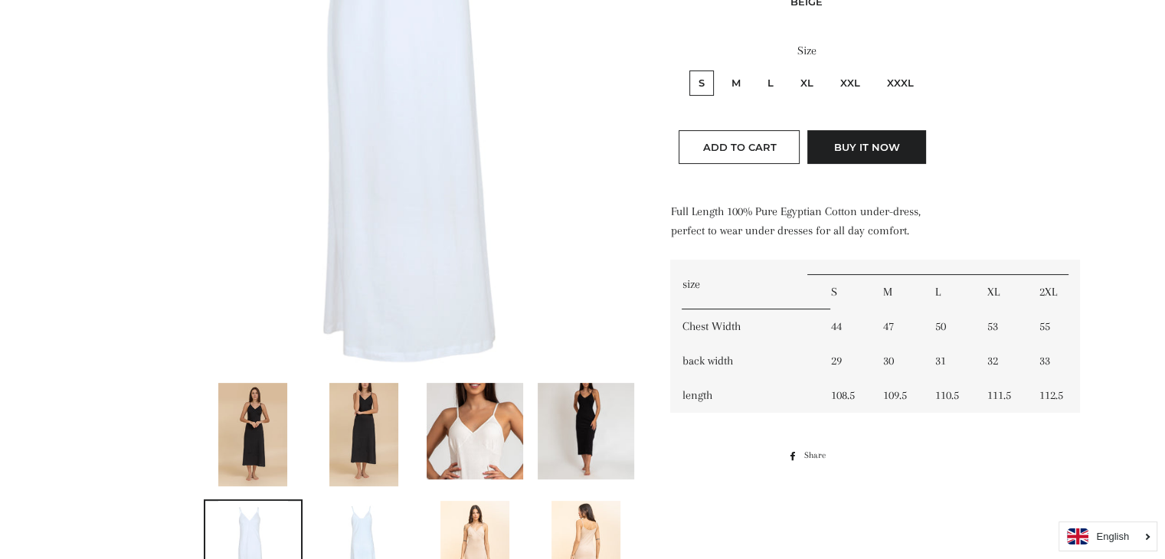
click at [417, 427] on li at bounding box center [469, 431] width 111 height 100
click at [484, 451] on img at bounding box center [475, 431] width 97 height 97
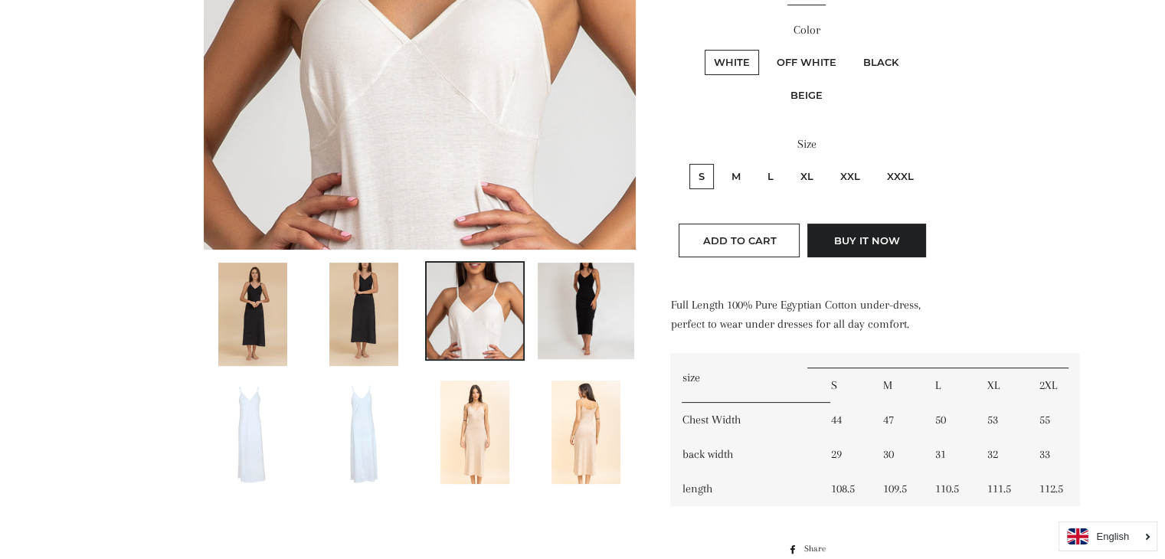
scroll to position [349, 0]
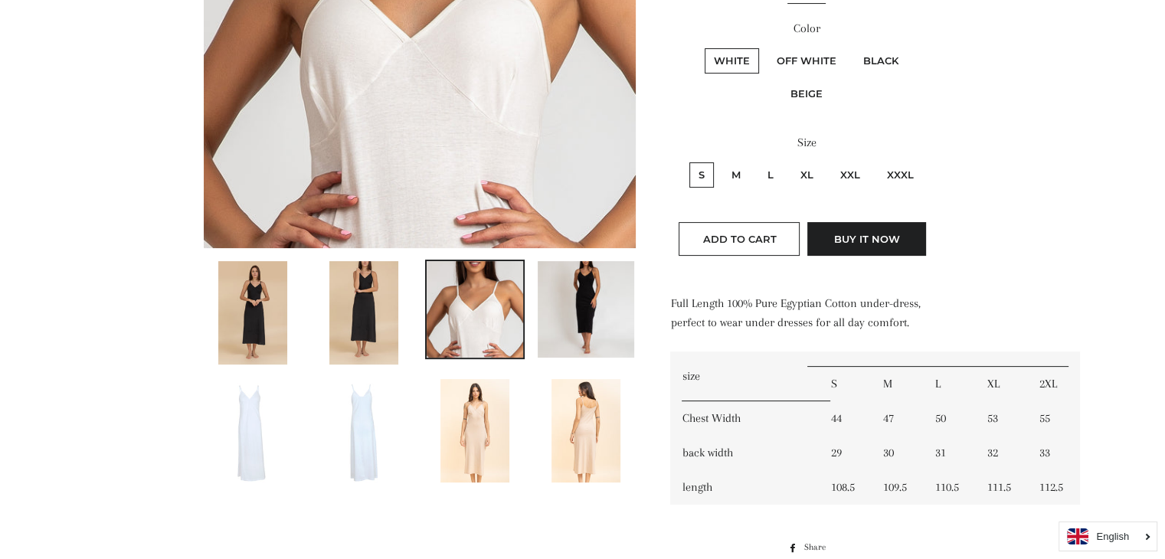
click at [591, 309] on img at bounding box center [586, 309] width 97 height 97
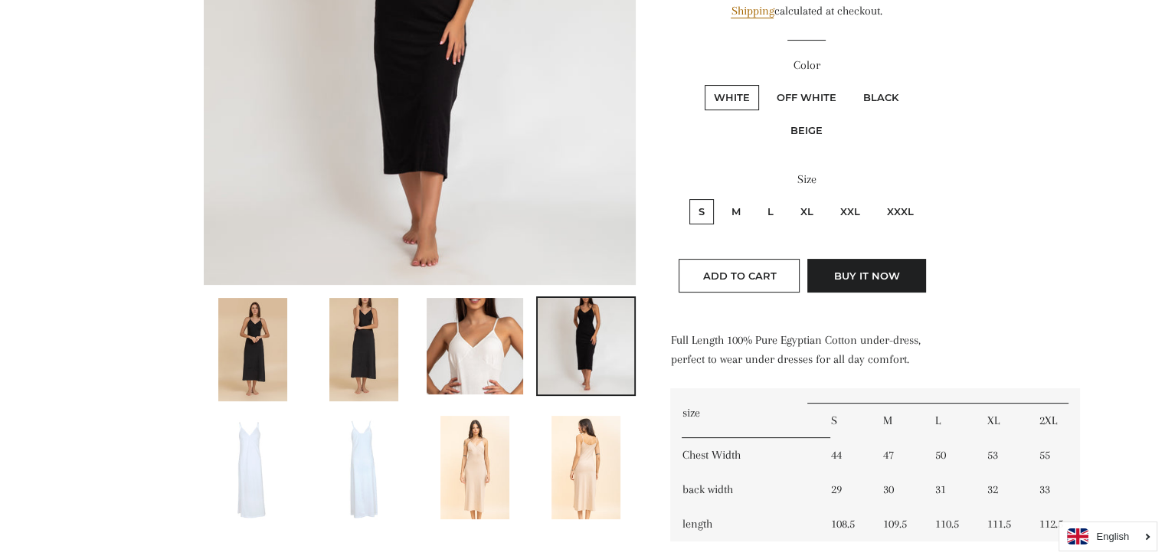
scroll to position [328, 0]
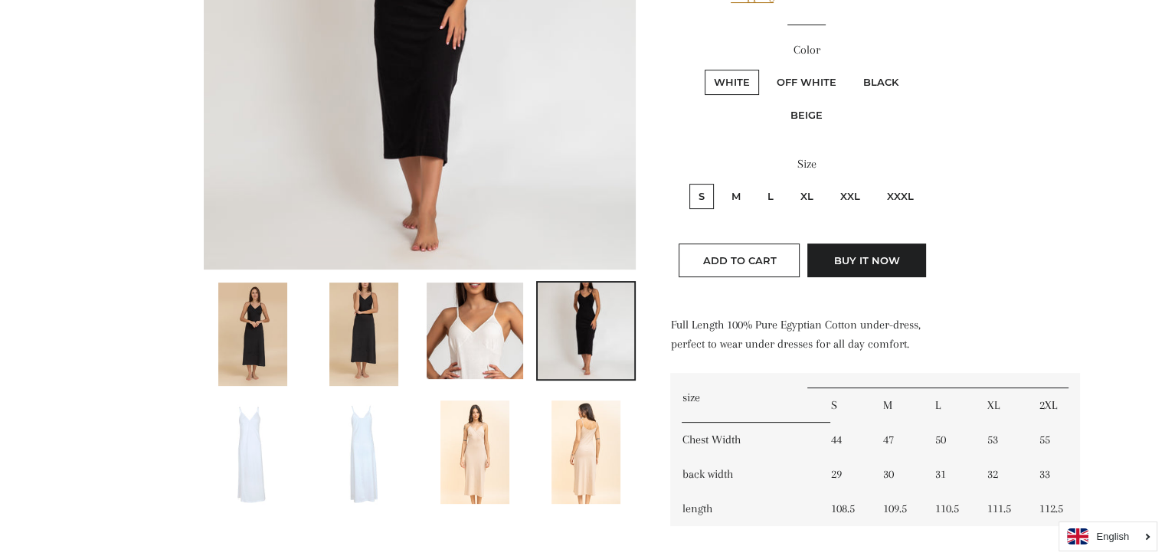
click at [579, 449] on img at bounding box center [586, 452] width 69 height 103
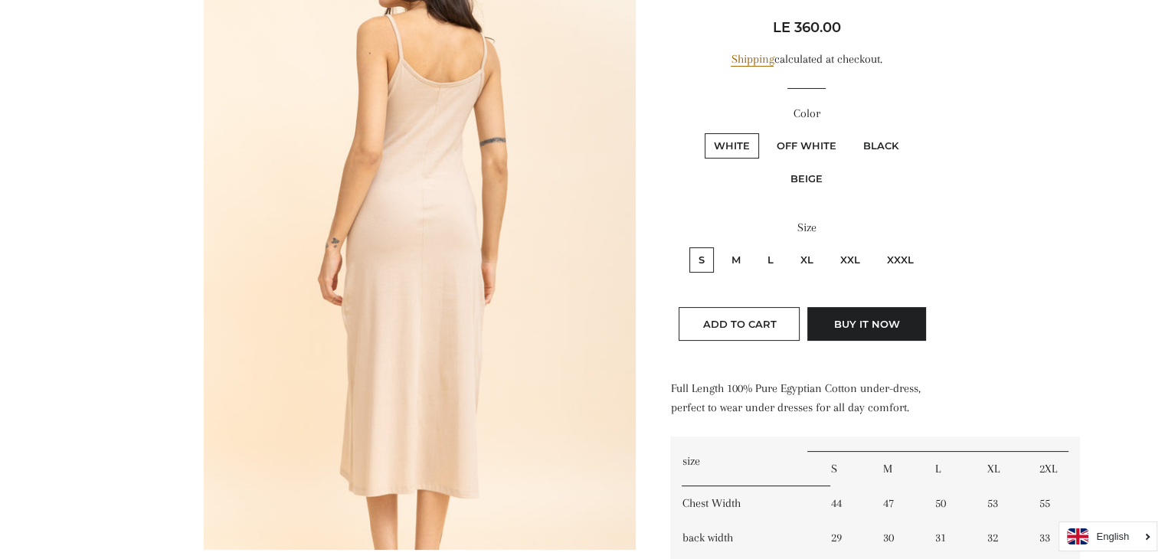
scroll to position [0, 0]
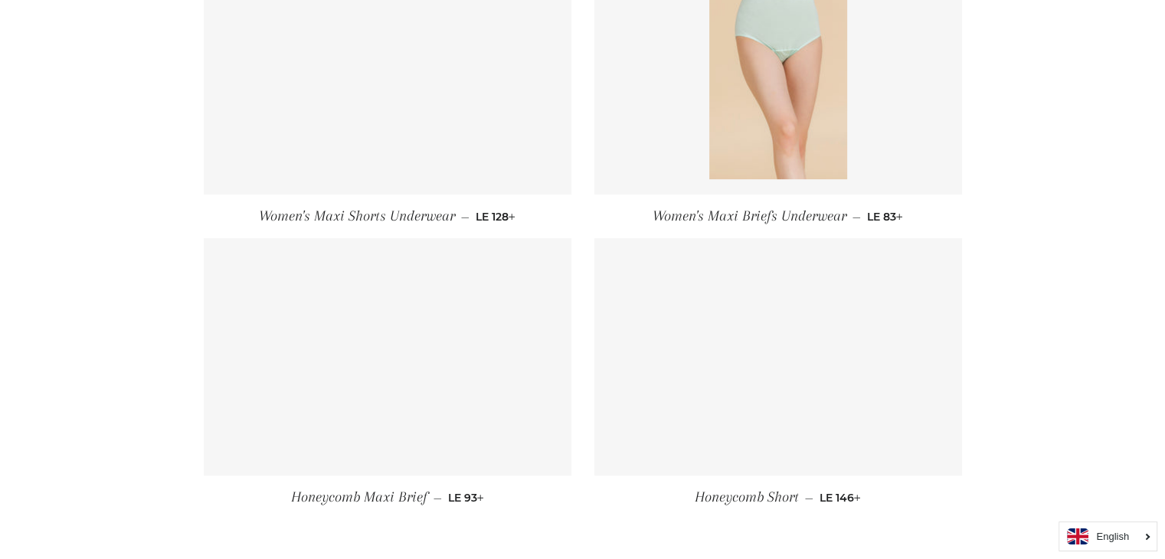
scroll to position [961, 0]
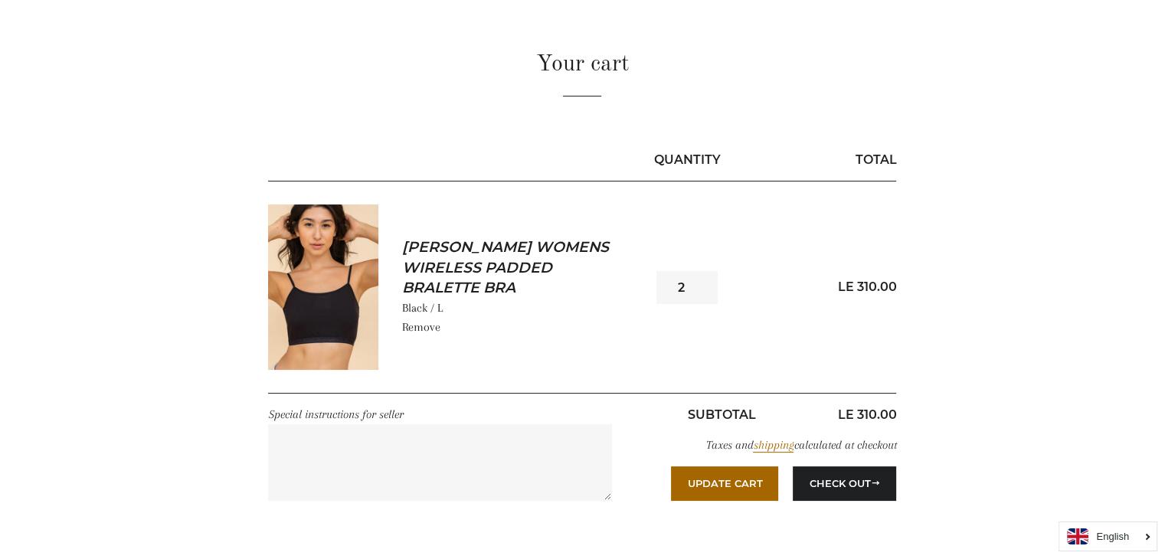
scroll to position [121, 0]
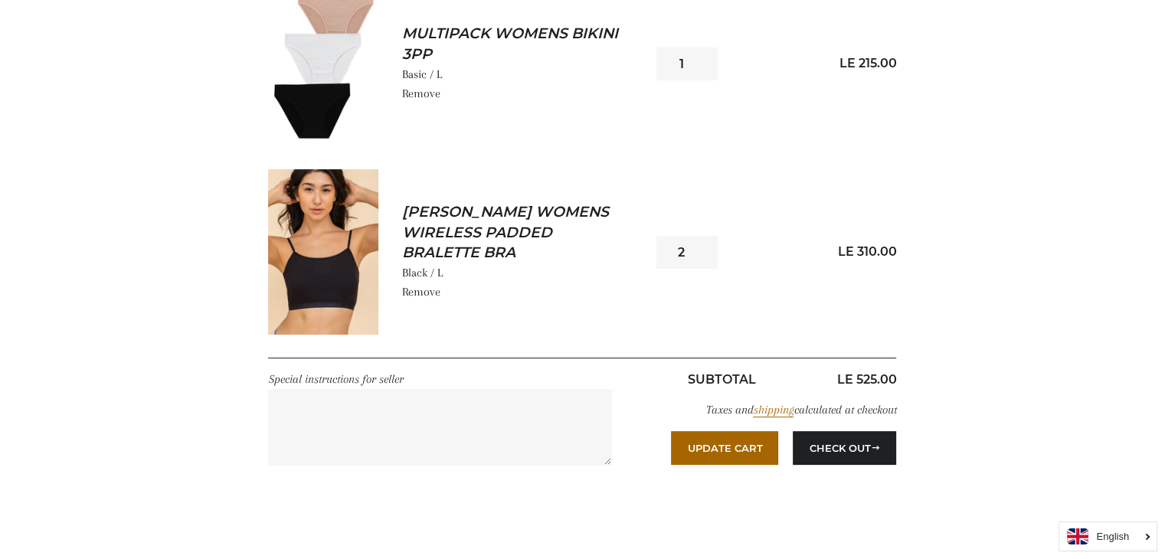
scroll to position [342, 0]
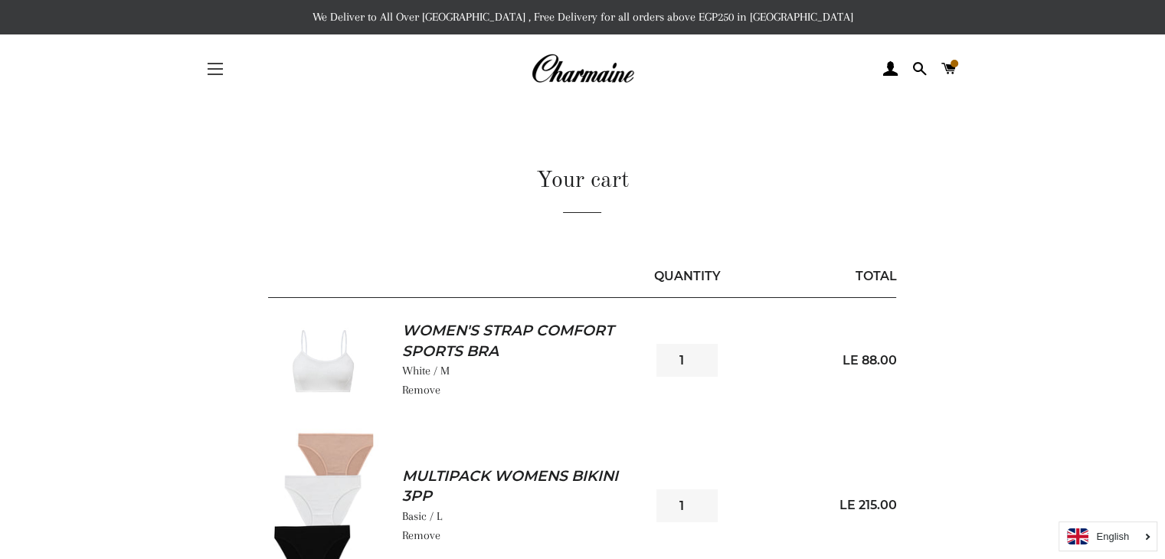
click at [214, 64] on span "button" at bounding box center [215, 64] width 15 height 2
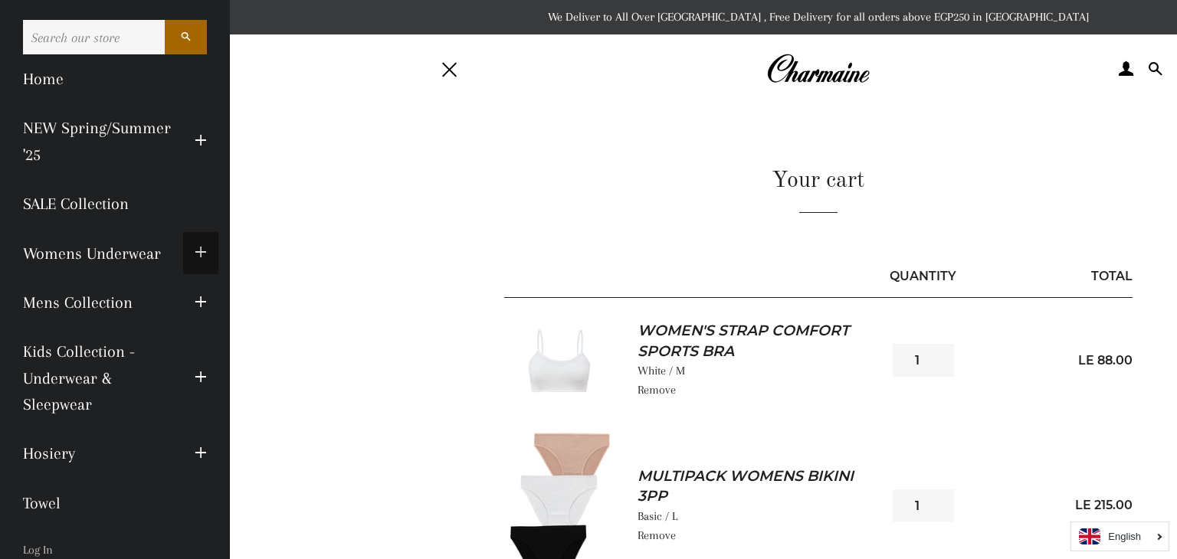
click at [195, 257] on span "button" at bounding box center [201, 253] width 12 height 19
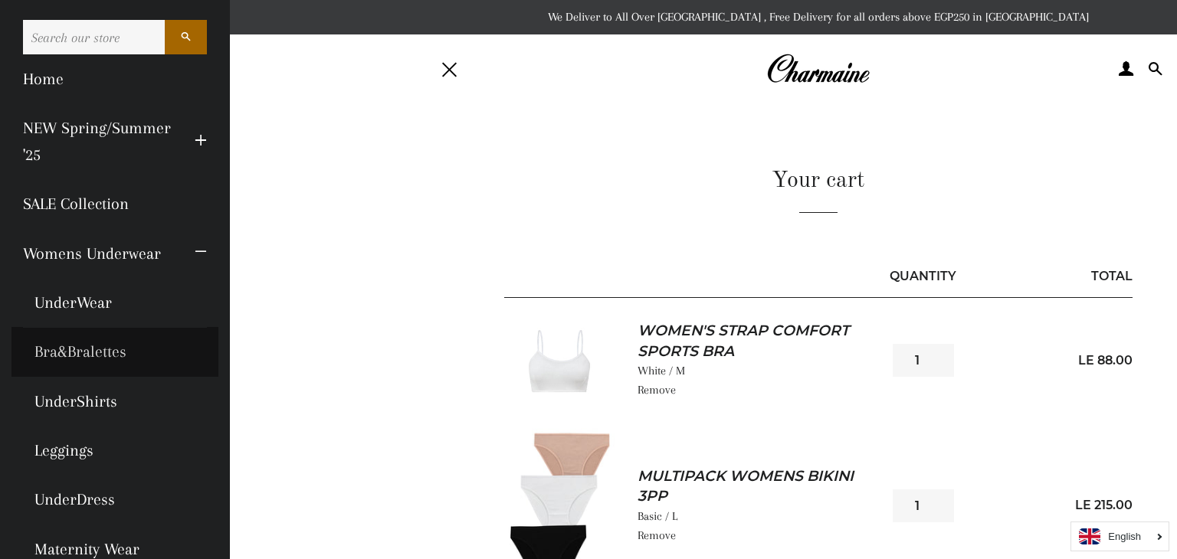
click at [145, 362] on link "Bra&Bralettes" at bounding box center [114, 351] width 207 height 49
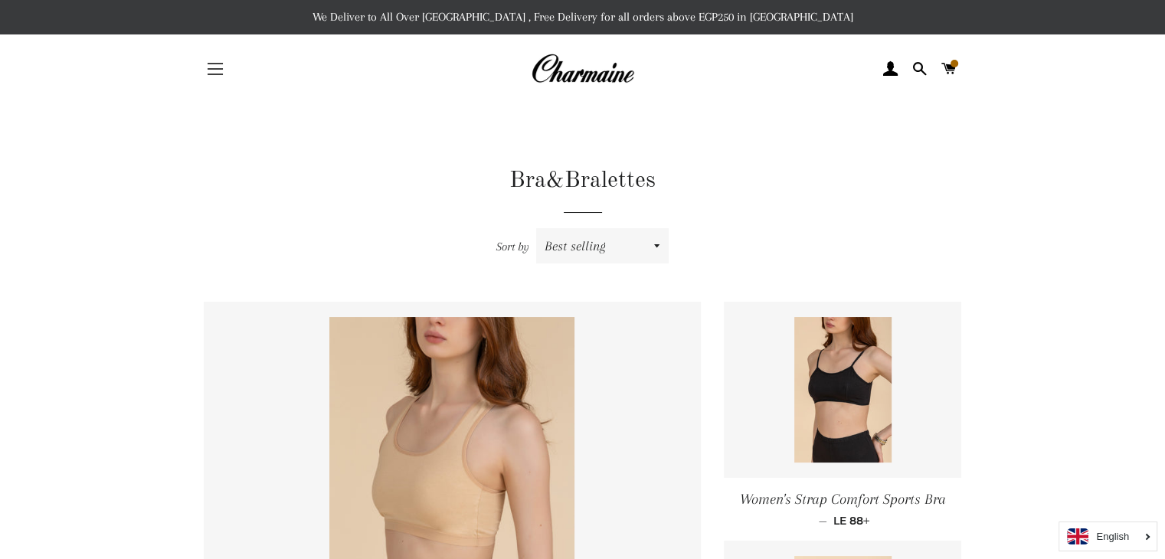
click at [227, 64] on button "Site navigation" at bounding box center [215, 69] width 38 height 38
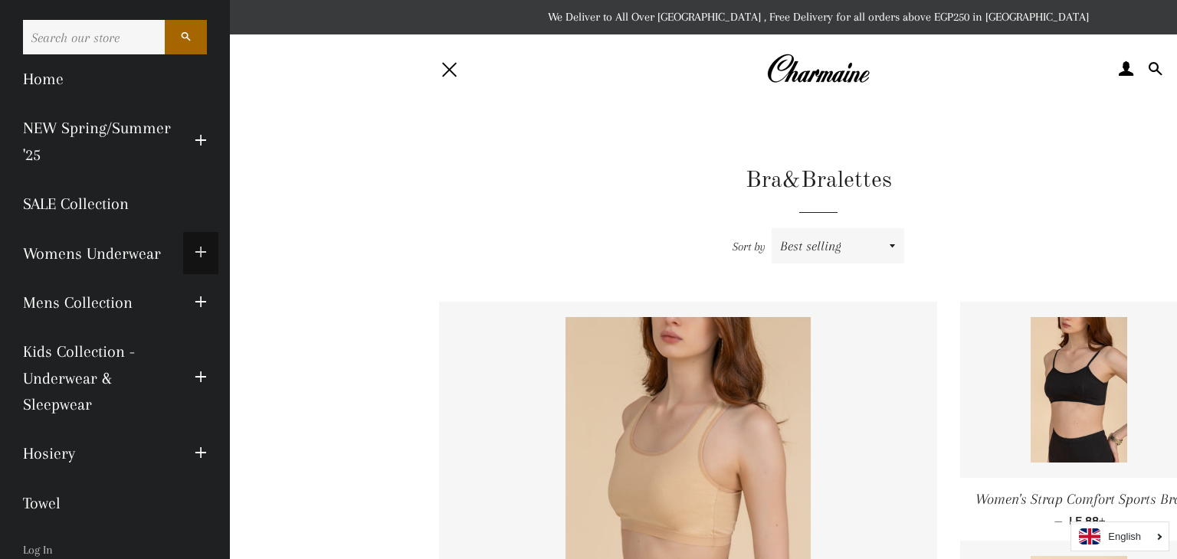
click at [195, 257] on span "button" at bounding box center [201, 253] width 12 height 19
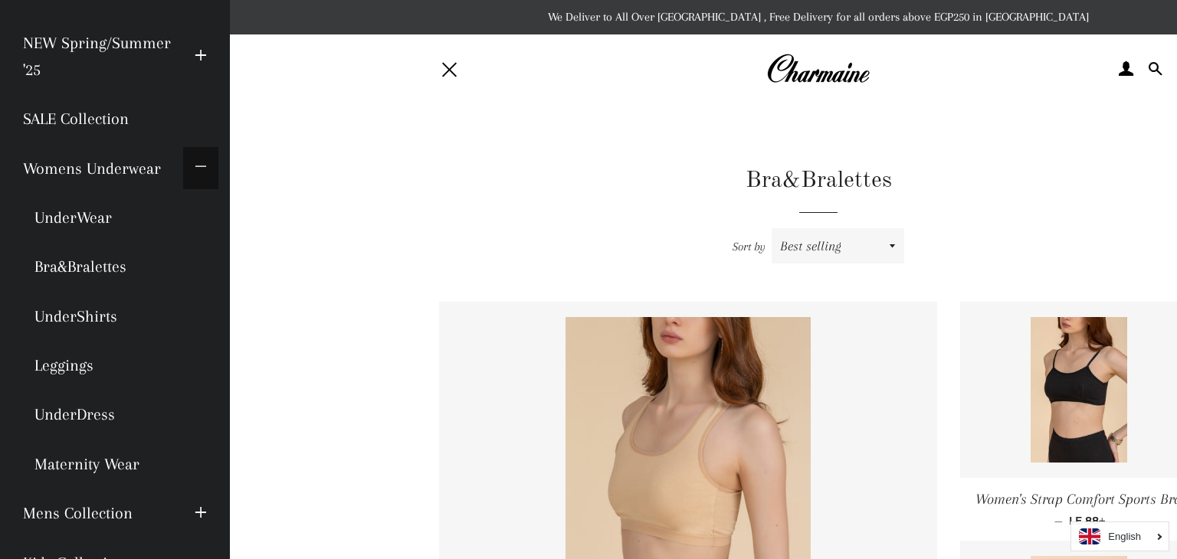
scroll to position [87, 0]
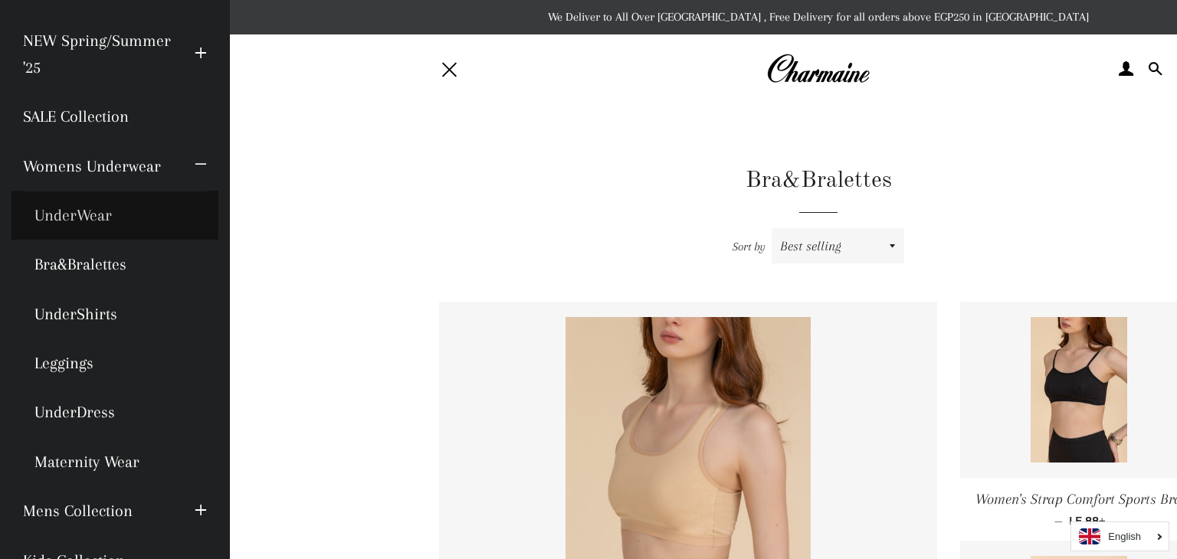
click at [106, 221] on link "UnderWear" at bounding box center [114, 215] width 207 height 49
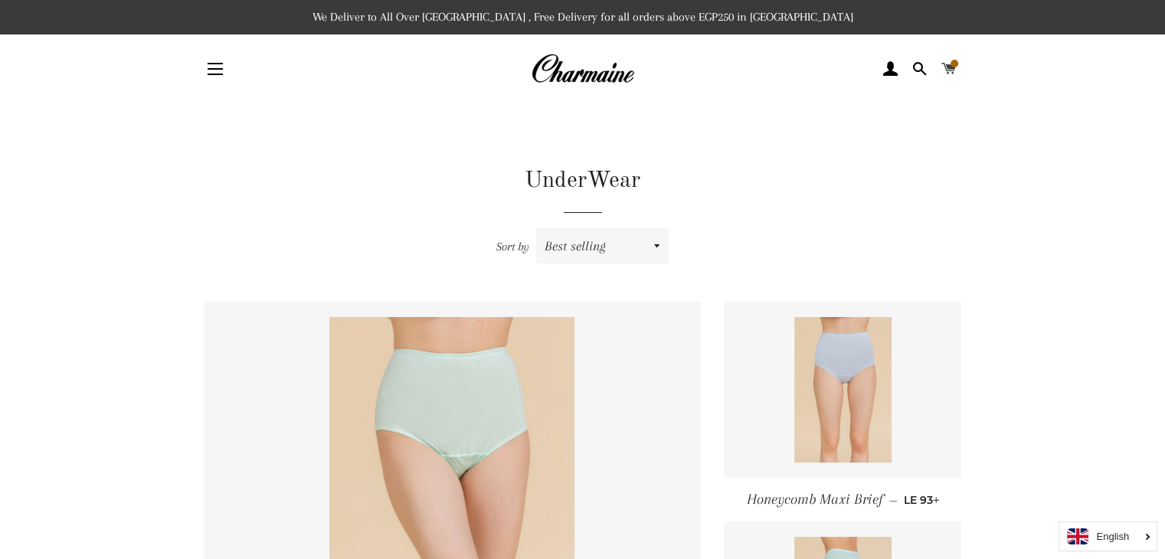
scroll to position [2, 0]
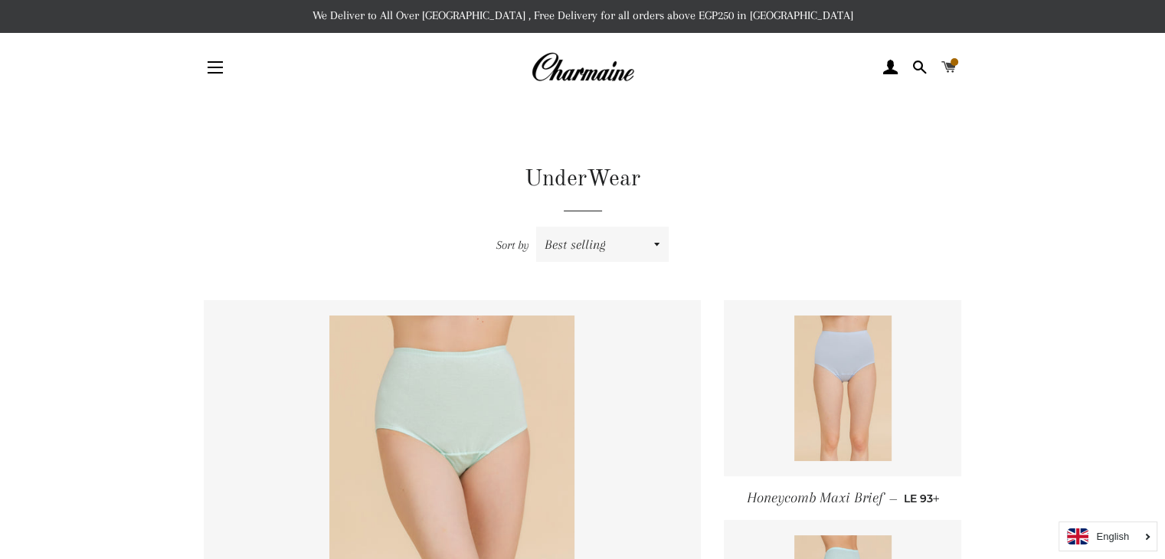
click at [949, 57] on span at bounding box center [948, 67] width 15 height 23
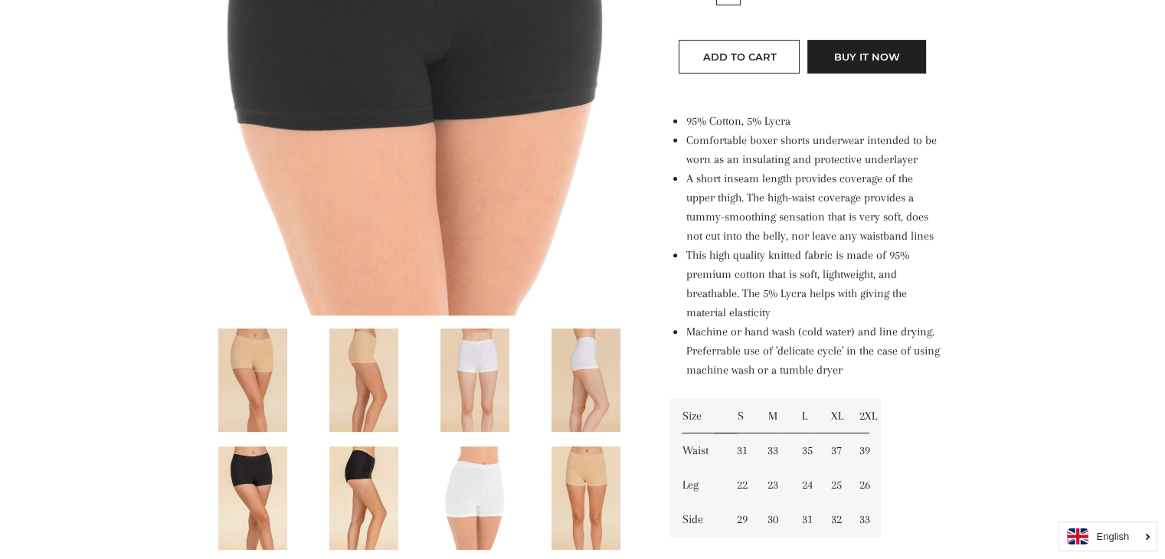
scroll to position [499, 0]
click at [502, 375] on img at bounding box center [474, 379] width 69 height 103
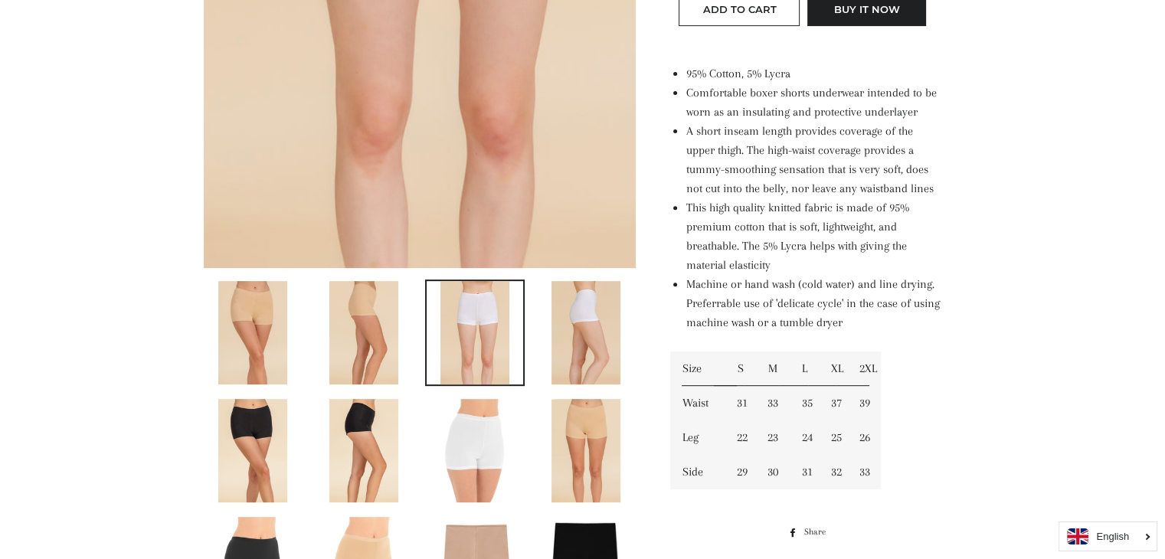
click at [386, 322] on img at bounding box center [363, 332] width 69 height 103
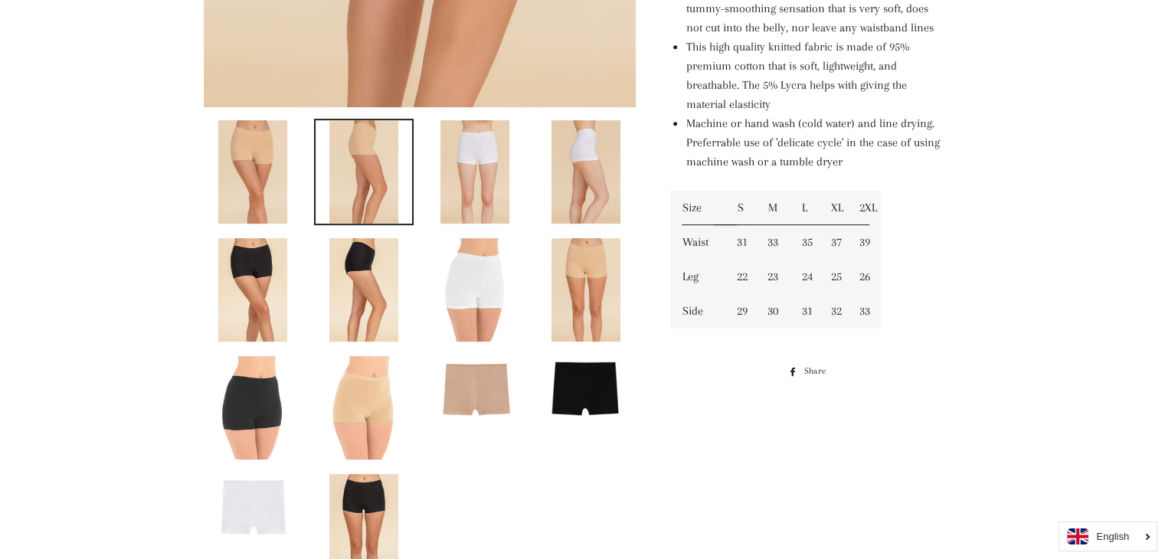
scroll to position [728, 0]
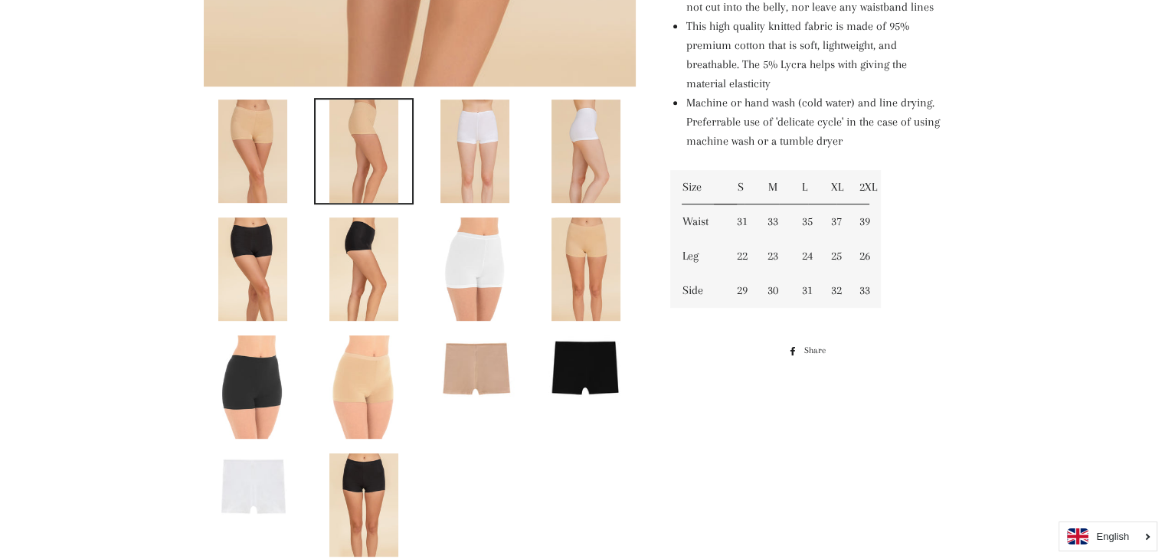
click at [589, 351] on img at bounding box center [586, 368] width 97 height 64
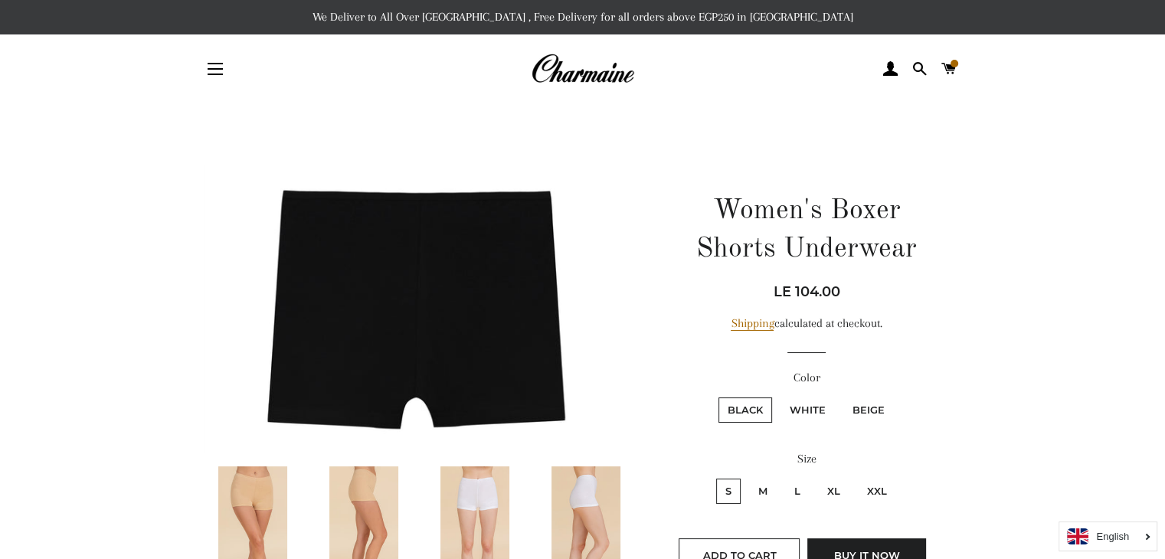
scroll to position [300, 0]
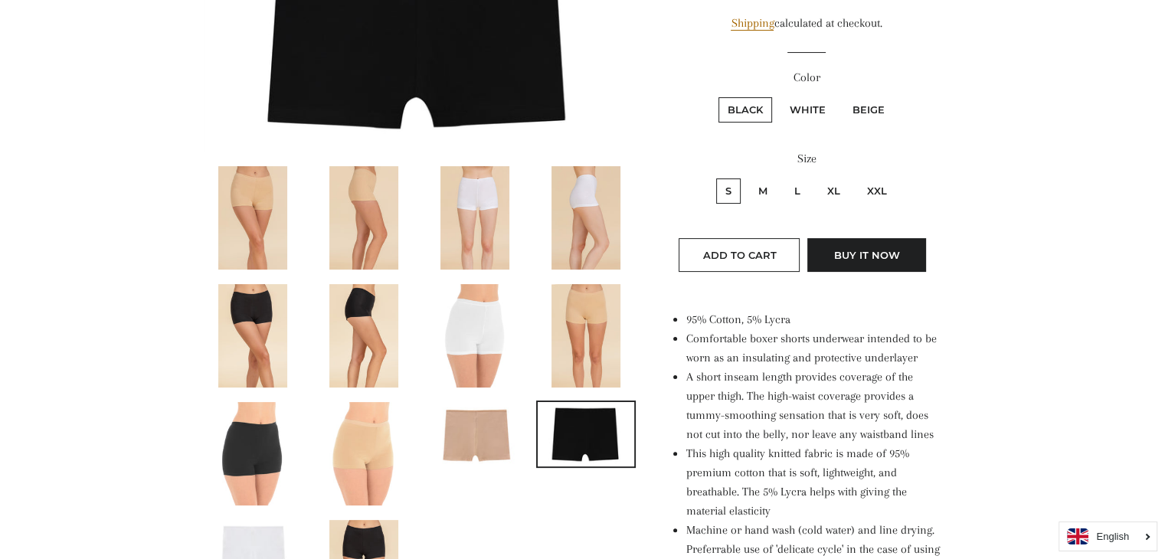
click at [488, 447] on img at bounding box center [475, 434] width 97 height 64
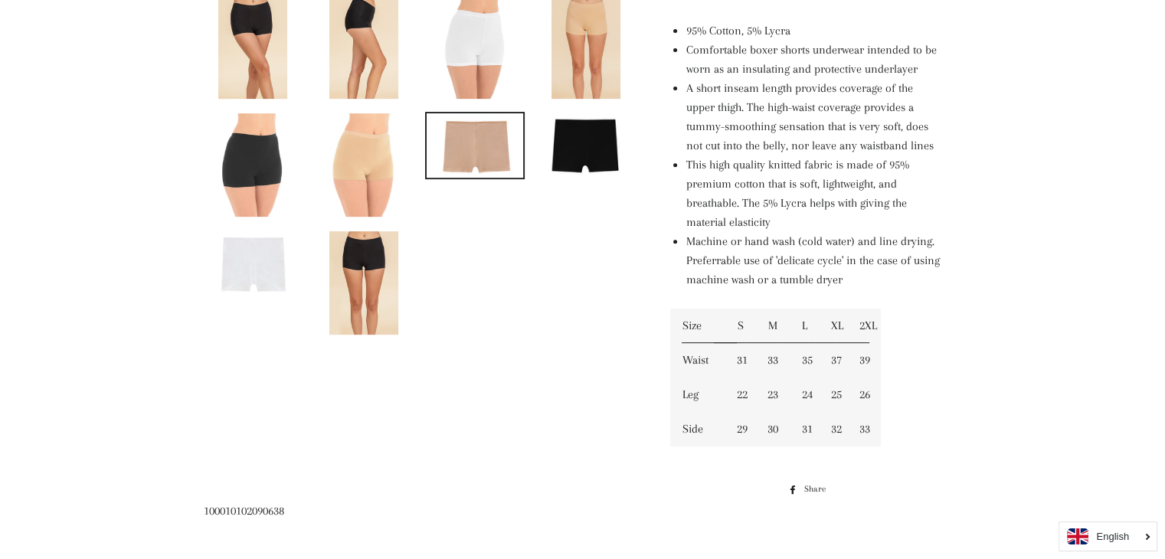
click at [345, 306] on img at bounding box center [363, 282] width 69 height 103
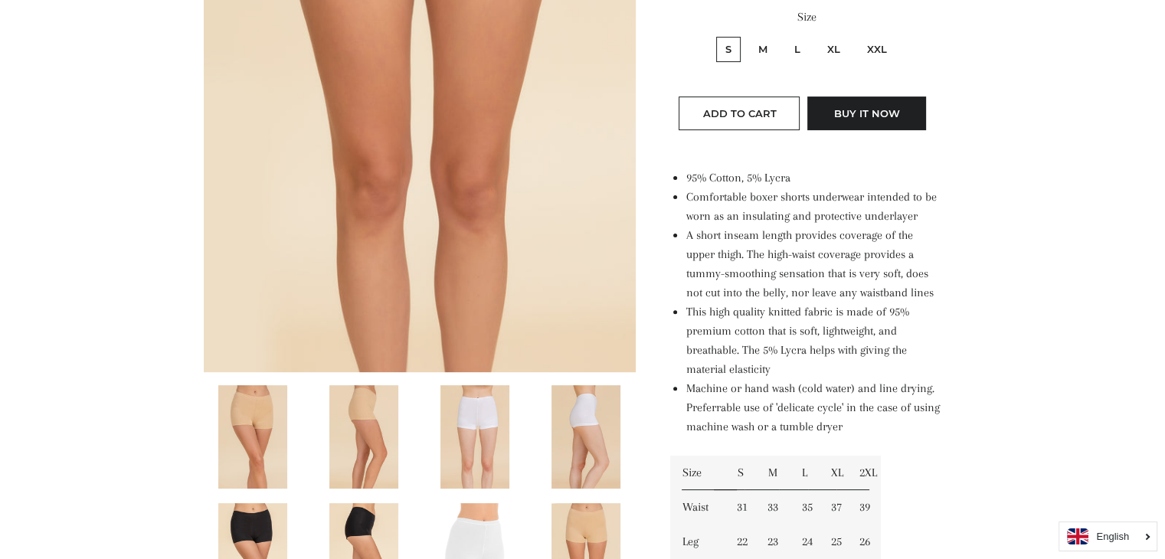
scroll to position [0, 0]
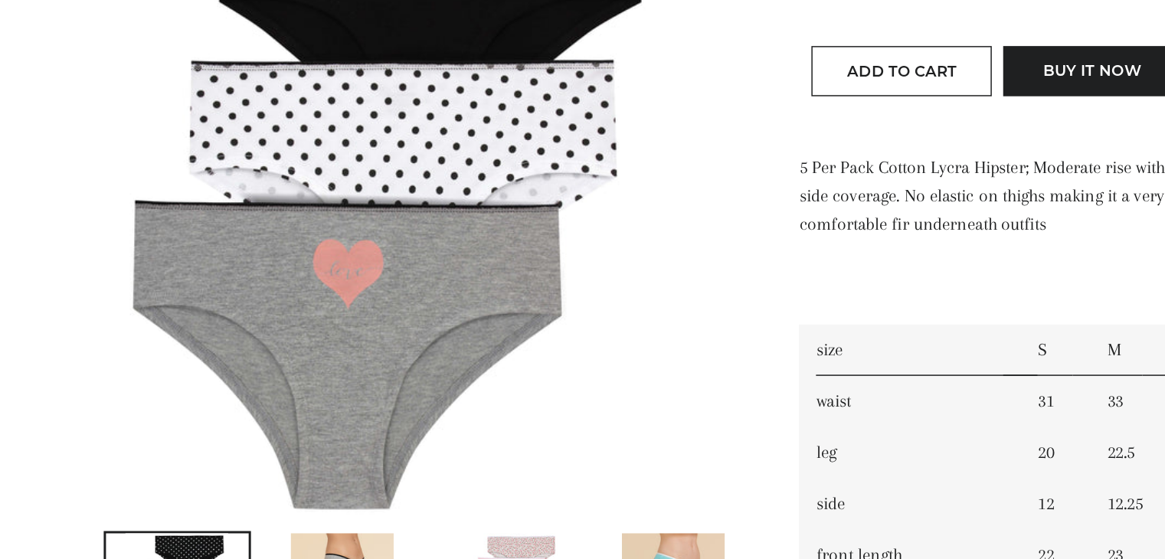
scroll to position [365, 0]
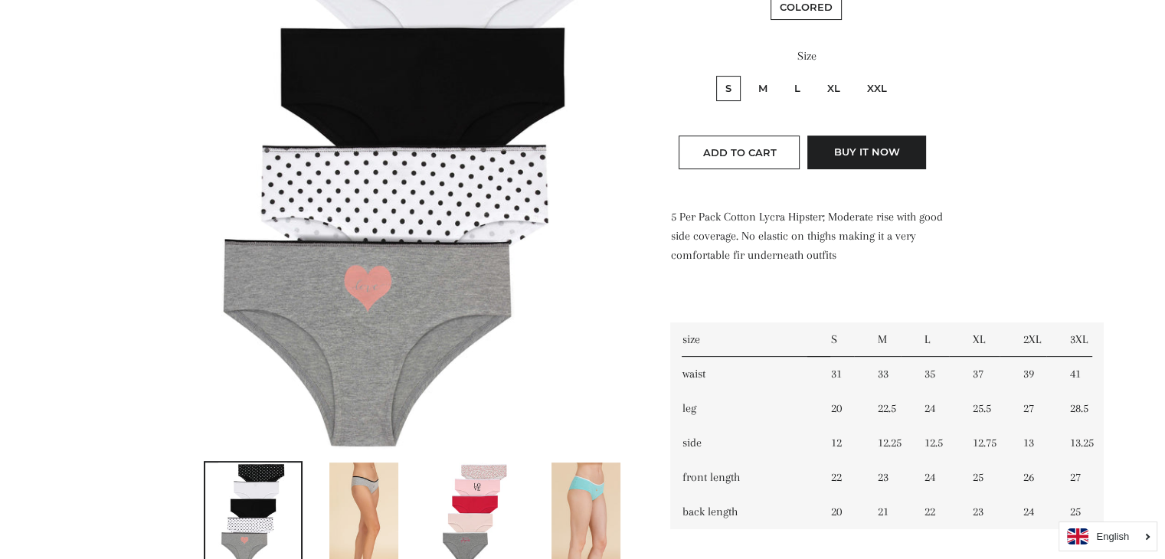
click at [371, 509] on img at bounding box center [363, 514] width 69 height 103
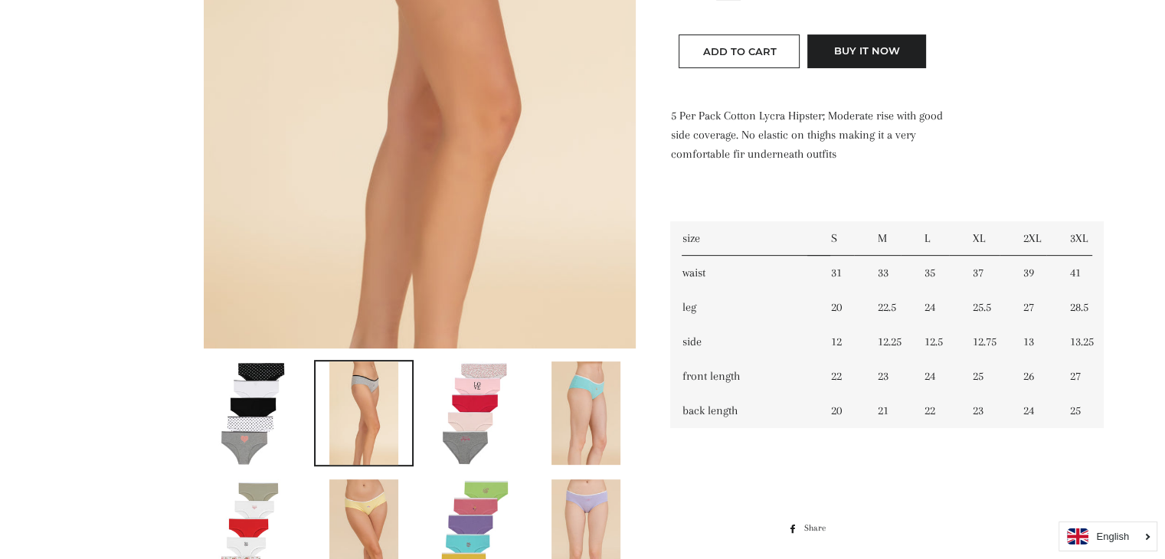
scroll to position [466, 0]
click at [272, 437] on img at bounding box center [252, 413] width 69 height 103
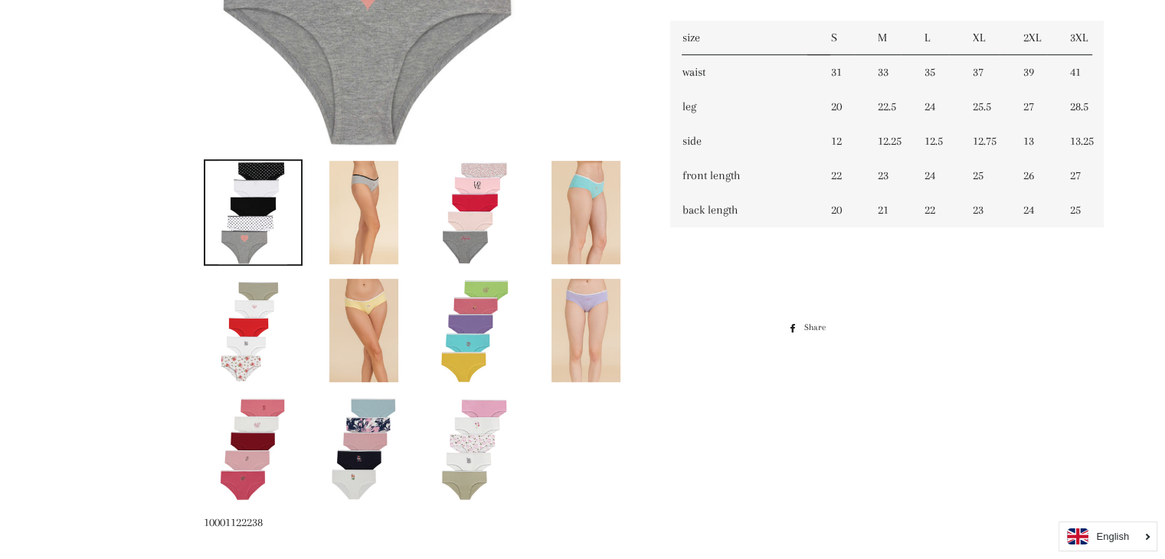
scroll to position [662, 0]
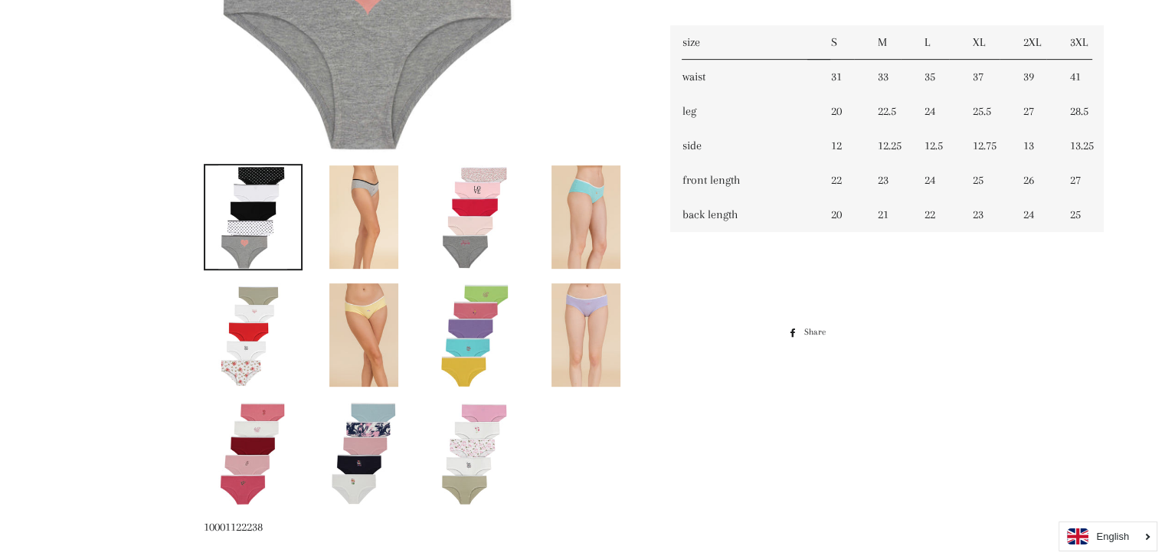
click at [358, 316] on img at bounding box center [363, 334] width 69 height 103
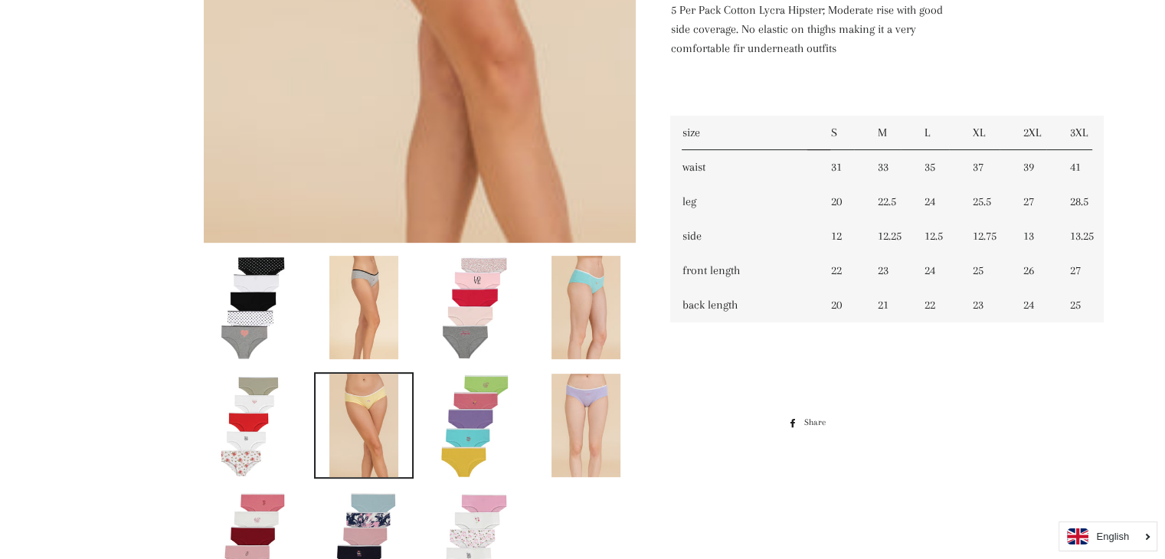
scroll to position [572, 0]
click at [516, 460] on link at bounding box center [475, 425] width 100 height 106
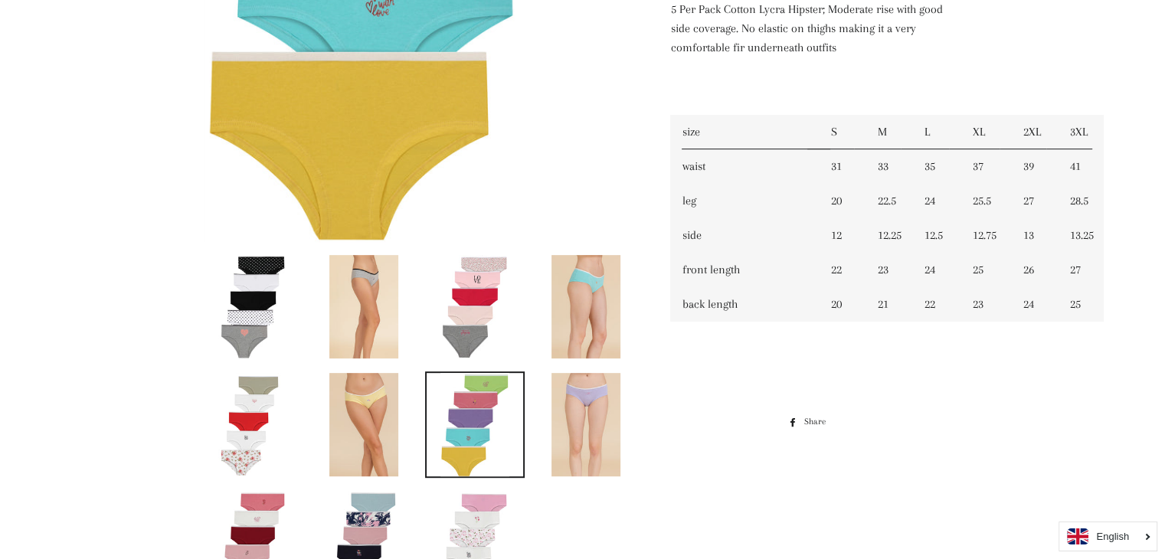
click at [561, 444] on img at bounding box center [586, 424] width 69 height 103
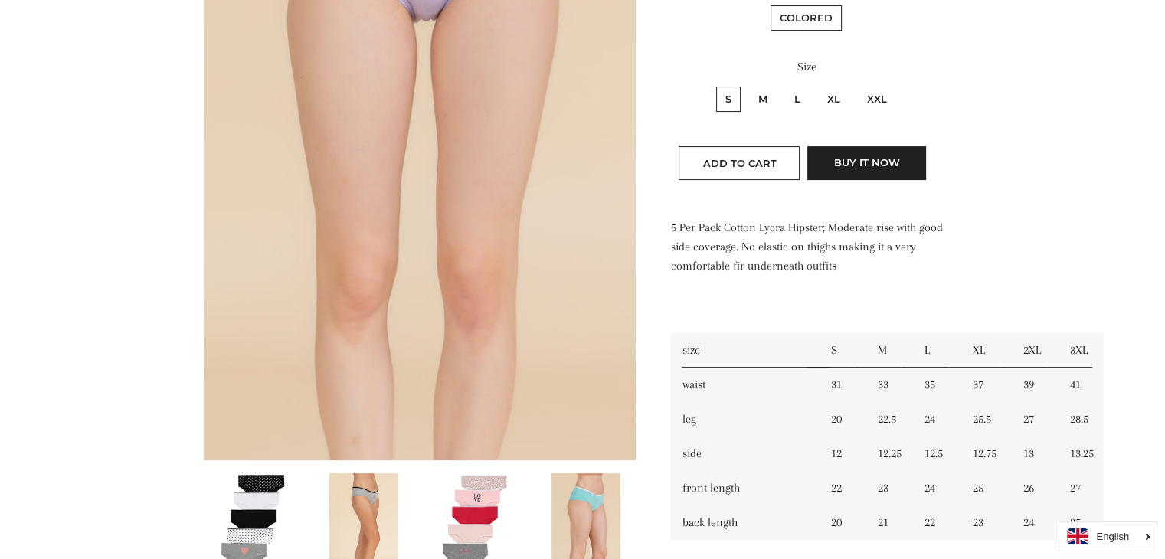
scroll to position [670, 0]
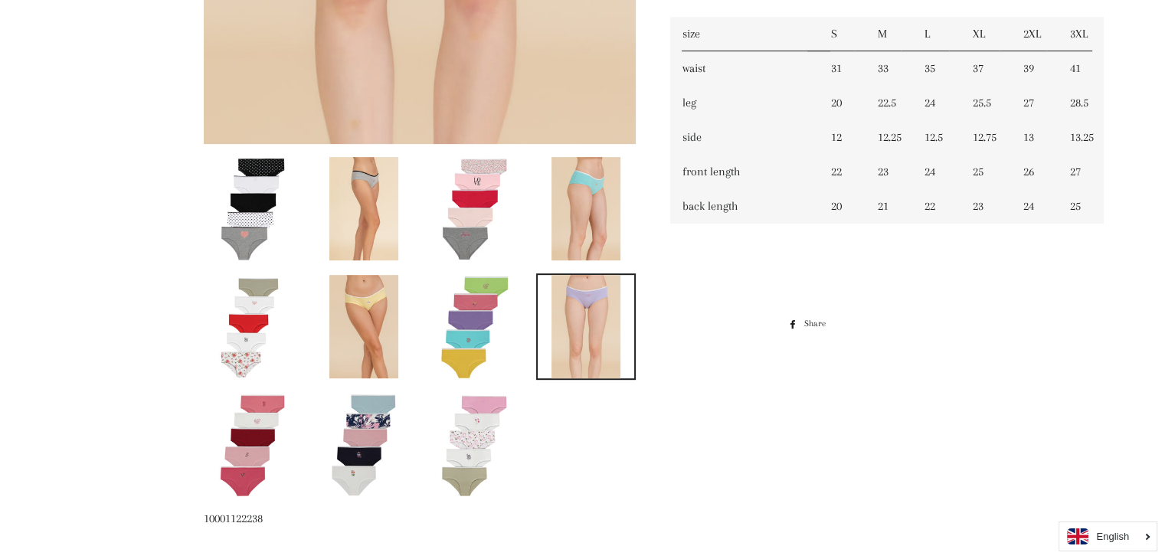
click at [486, 439] on img at bounding box center [474, 444] width 69 height 103
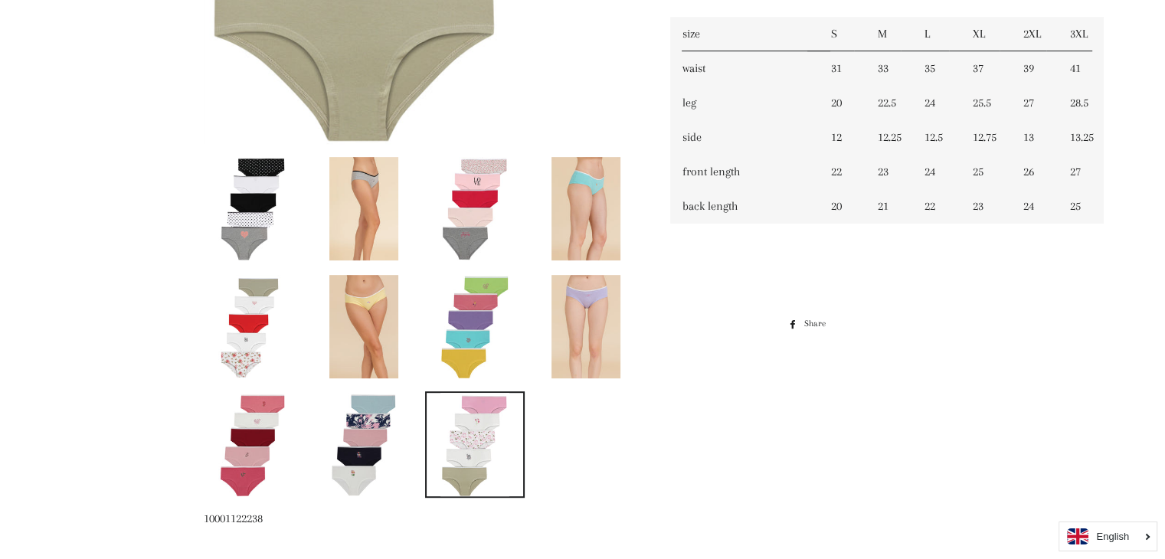
click at [395, 457] on img at bounding box center [363, 444] width 69 height 103
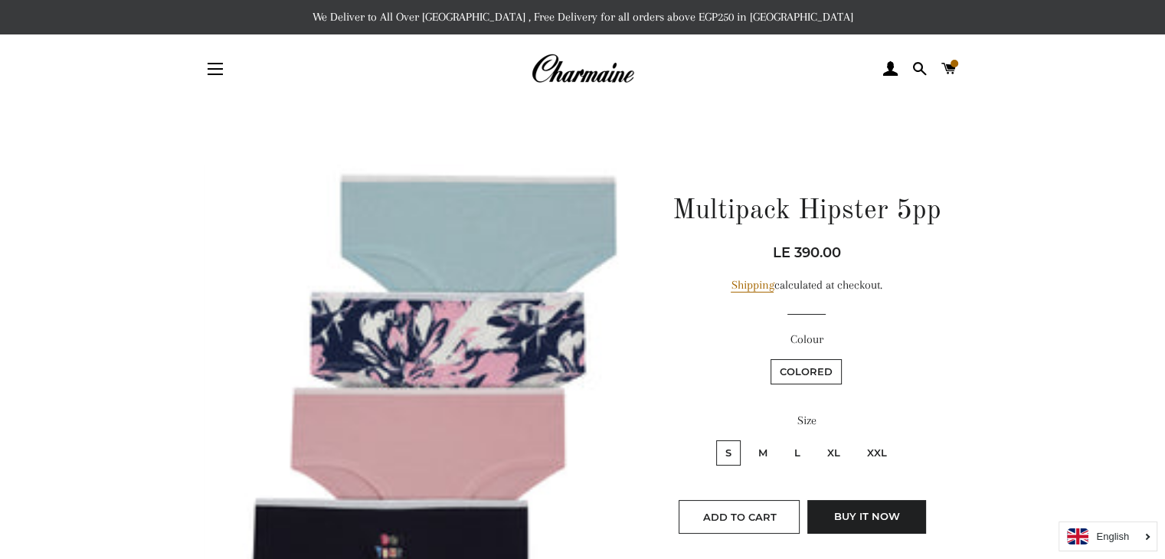
scroll to position [463, 0]
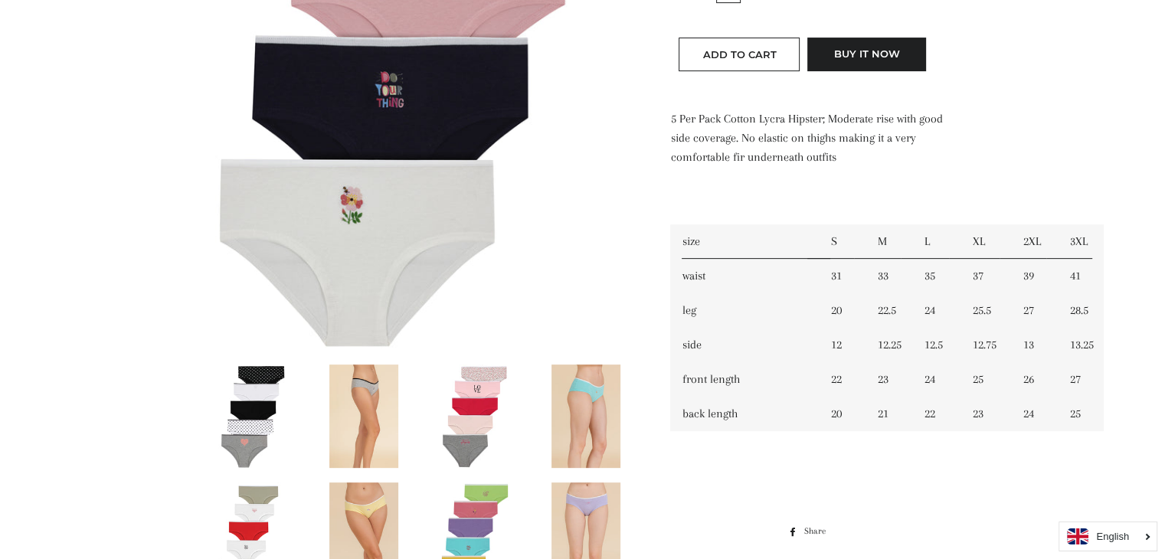
click at [503, 420] on img at bounding box center [474, 416] width 69 height 103
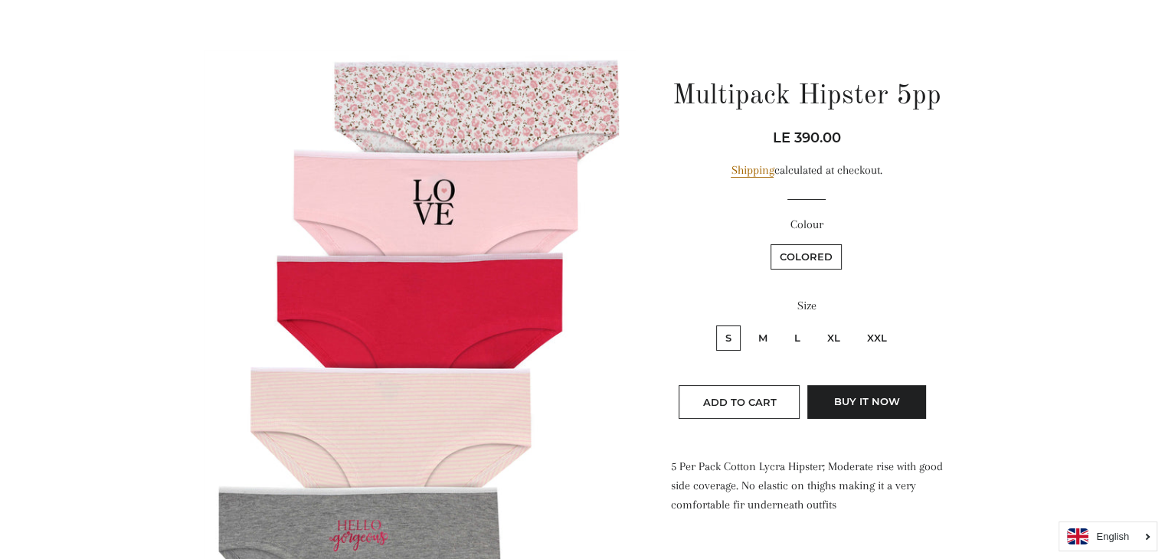
scroll to position [123, 0]
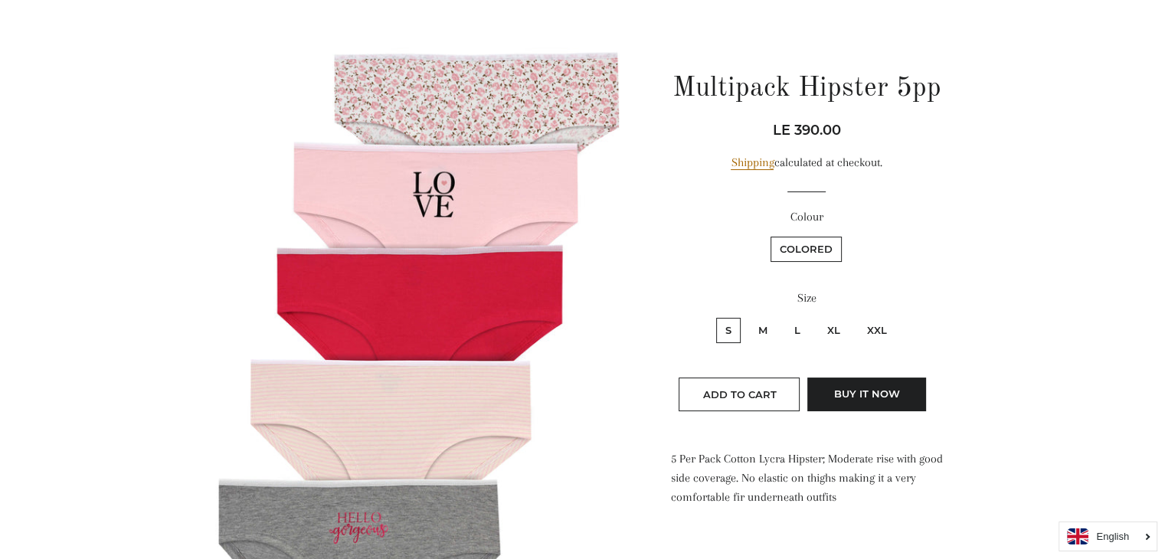
click at [796, 332] on label "L" at bounding box center [797, 330] width 25 height 25
click at [784, 316] on input "L" at bounding box center [783, 316] width 1 height 1
radio input "true"
click at [789, 378] on button "Add to Cart" at bounding box center [739, 395] width 121 height 34
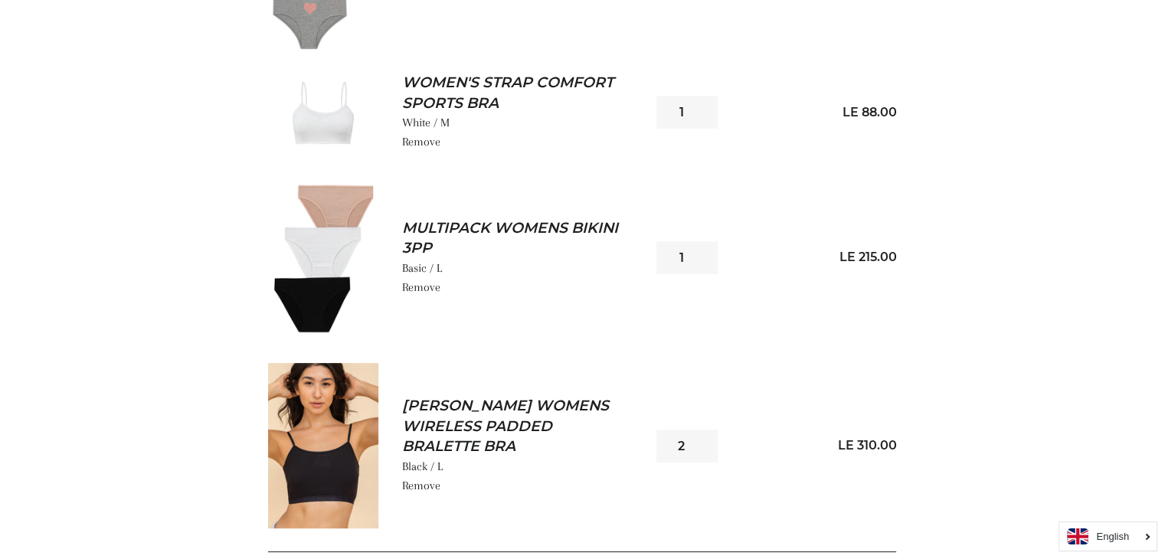
scroll to position [444, 0]
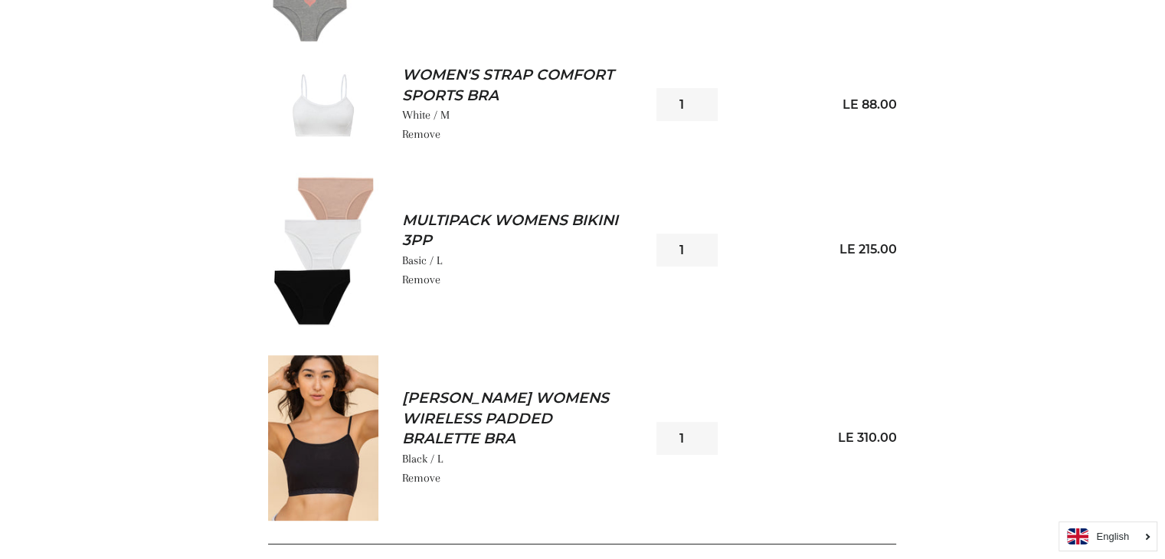
type input "1"
click at [702, 439] on input "1" at bounding box center [686, 438] width 61 height 33
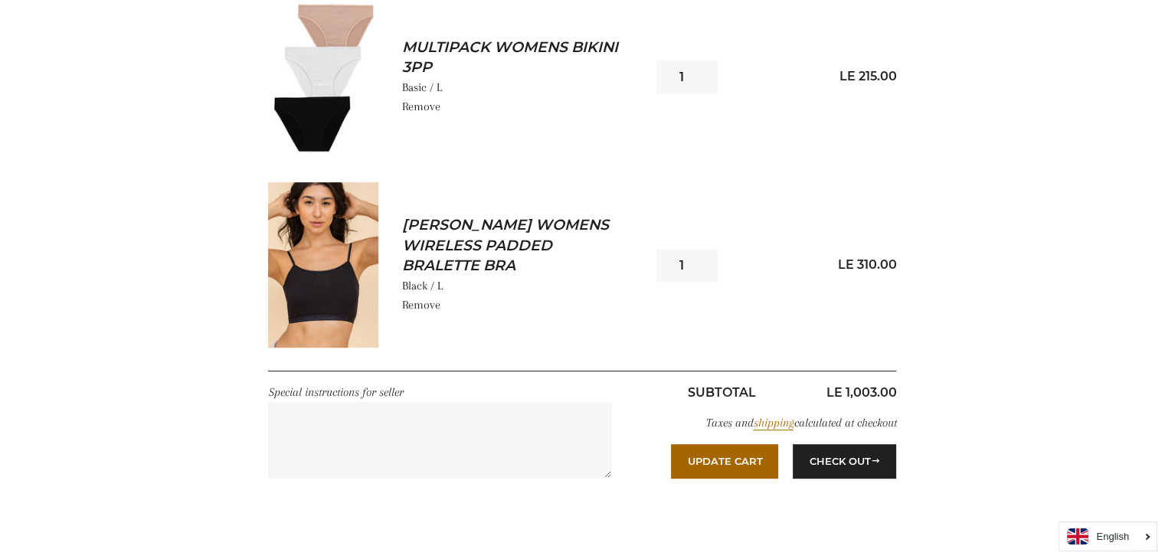
scroll to position [624, 0]
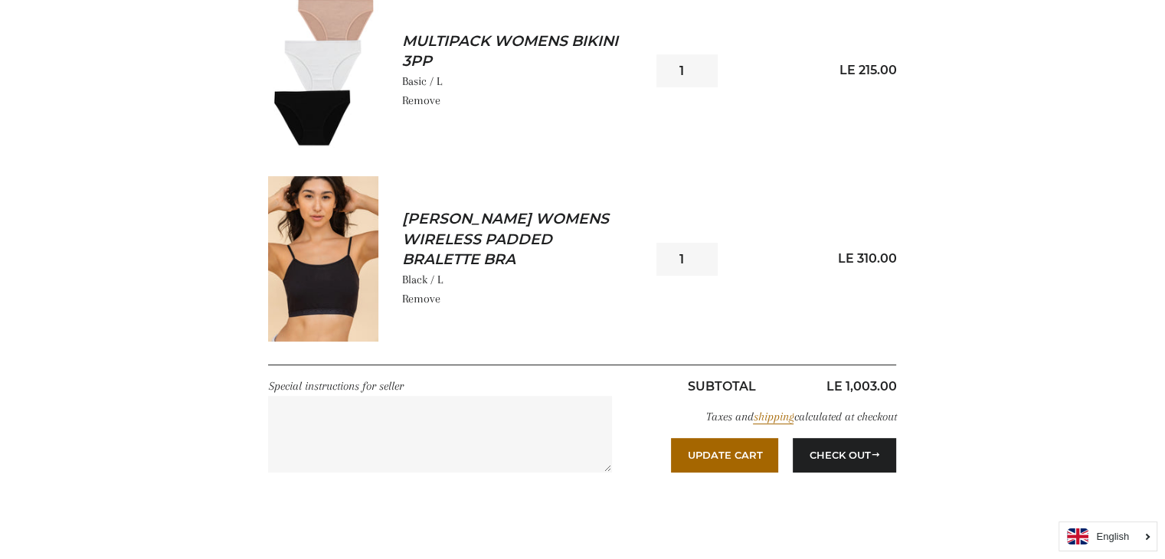
click at [671, 438] on button "Update Cart" at bounding box center [724, 455] width 107 height 34
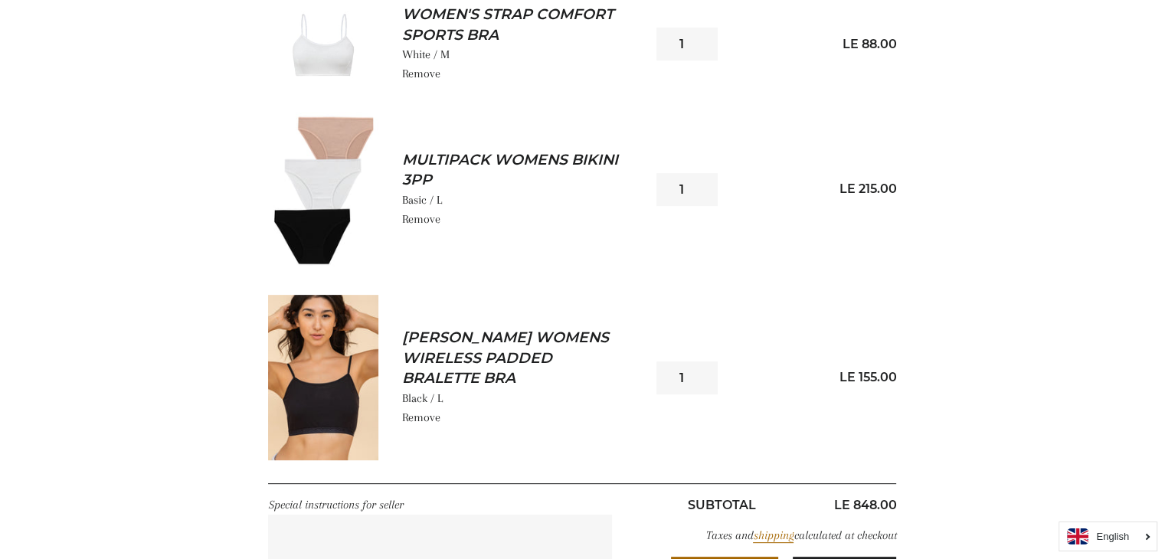
scroll to position [619, 0]
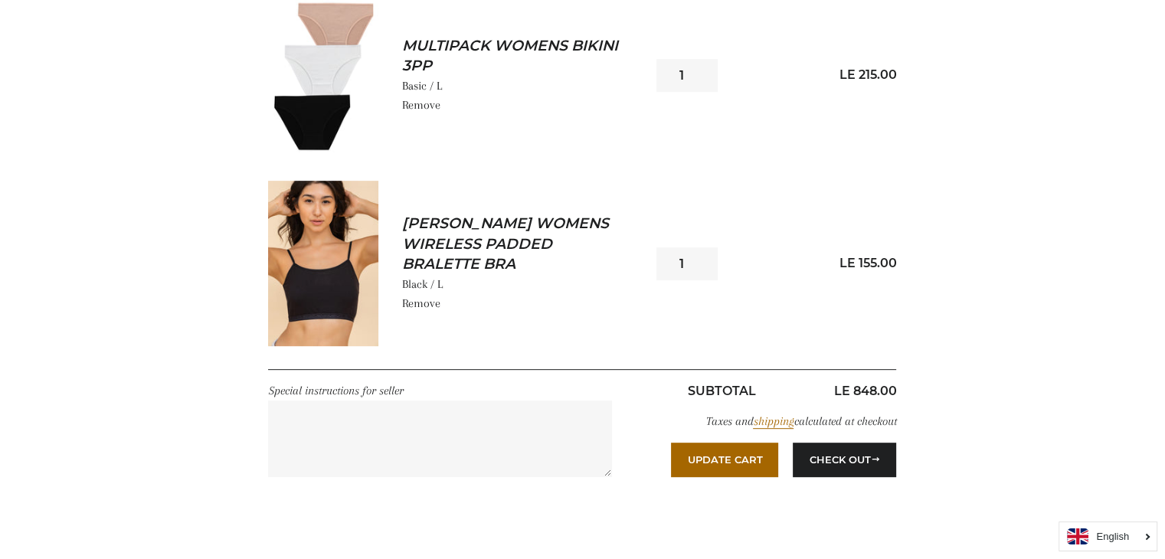
click at [441, 260] on link "[PERSON_NAME] Womens Wireless Padded Bralette Bra" at bounding box center [510, 244] width 219 height 61
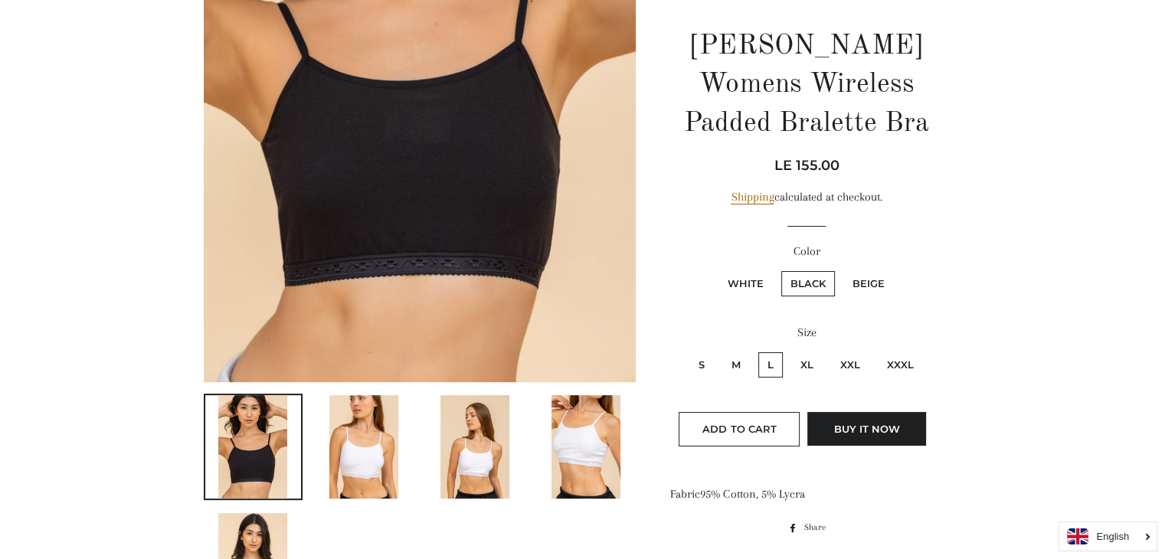
scroll to position [446, 0]
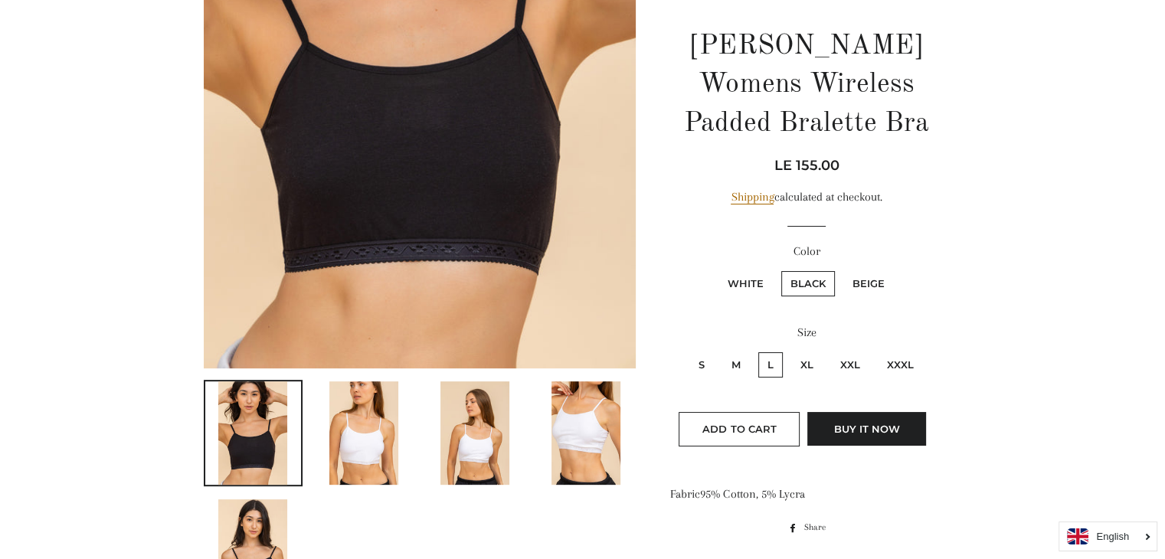
click at [342, 452] on img at bounding box center [363, 432] width 69 height 103
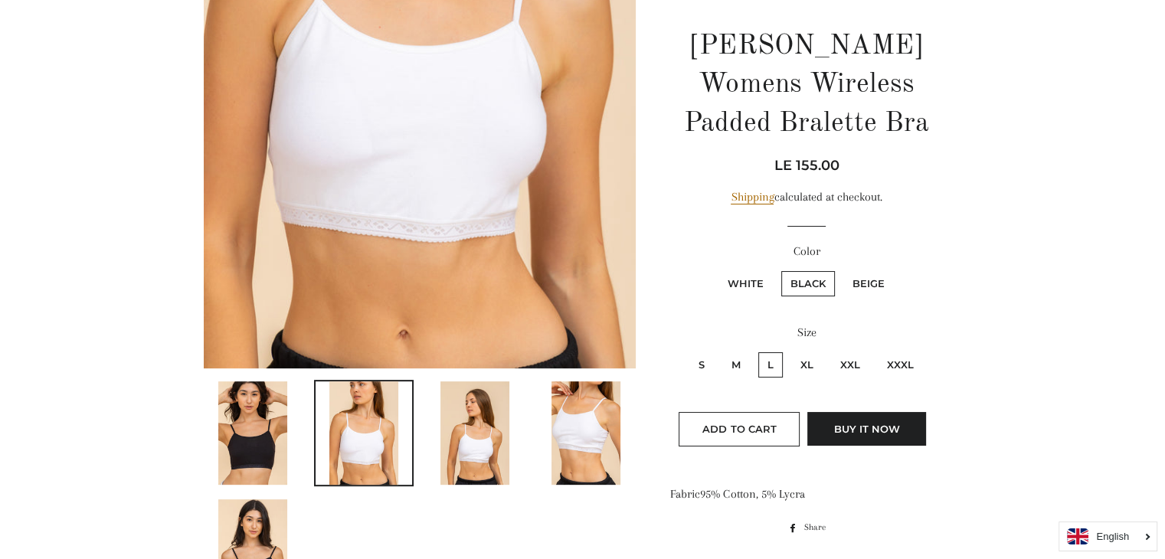
click at [460, 454] on img at bounding box center [474, 432] width 69 height 103
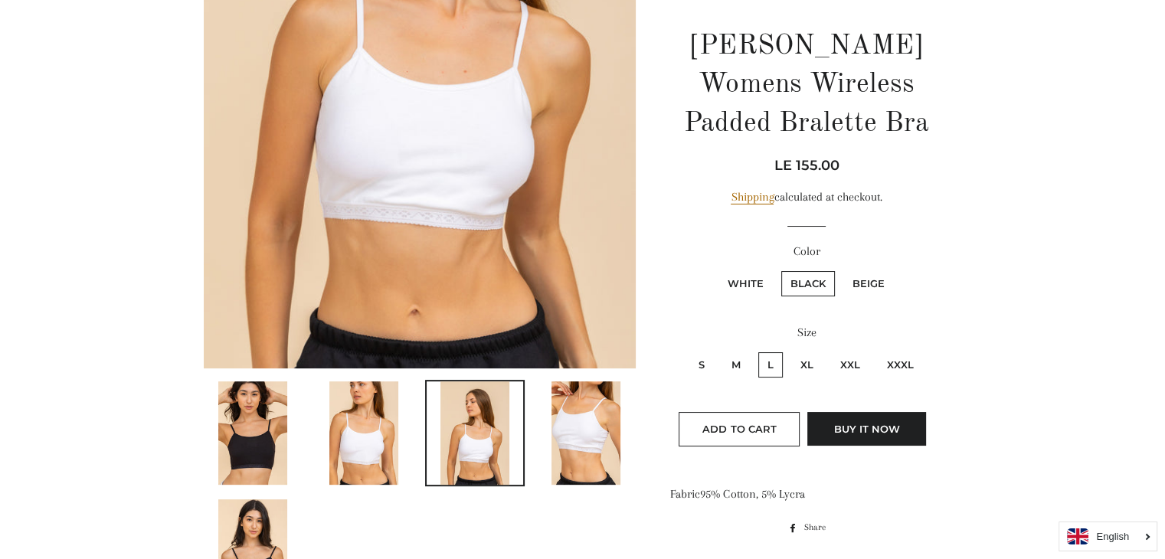
click at [564, 443] on img at bounding box center [586, 432] width 69 height 103
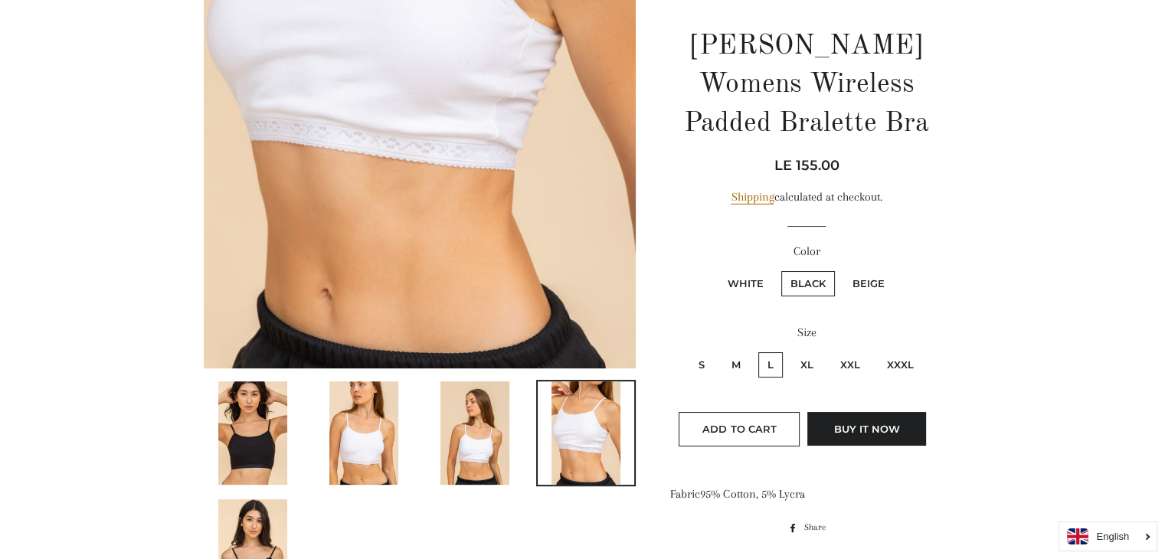
scroll to position [0, 0]
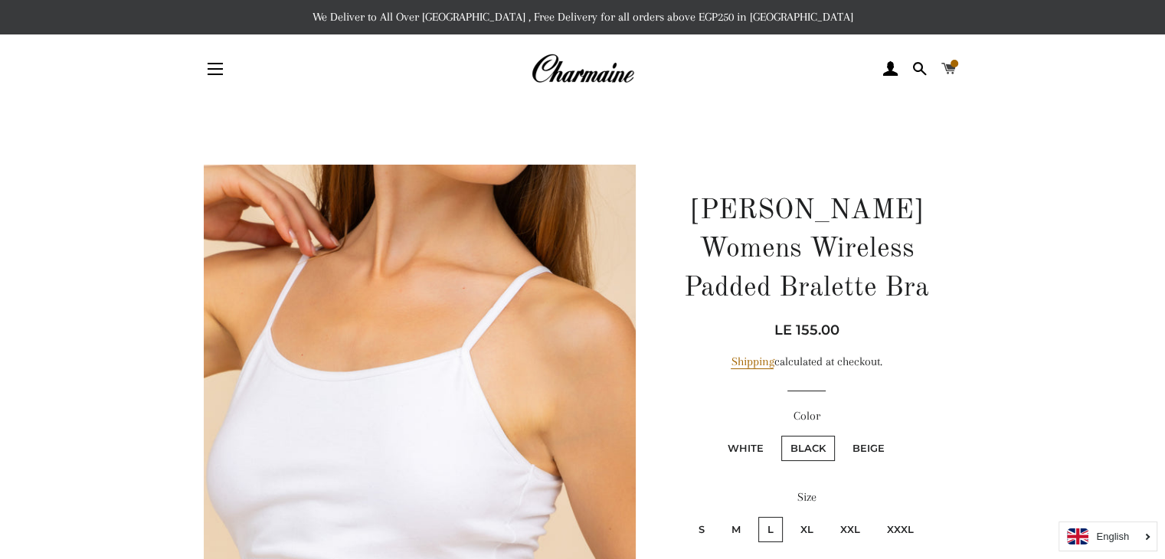
click at [955, 66] on span at bounding box center [955, 64] width 8 height 8
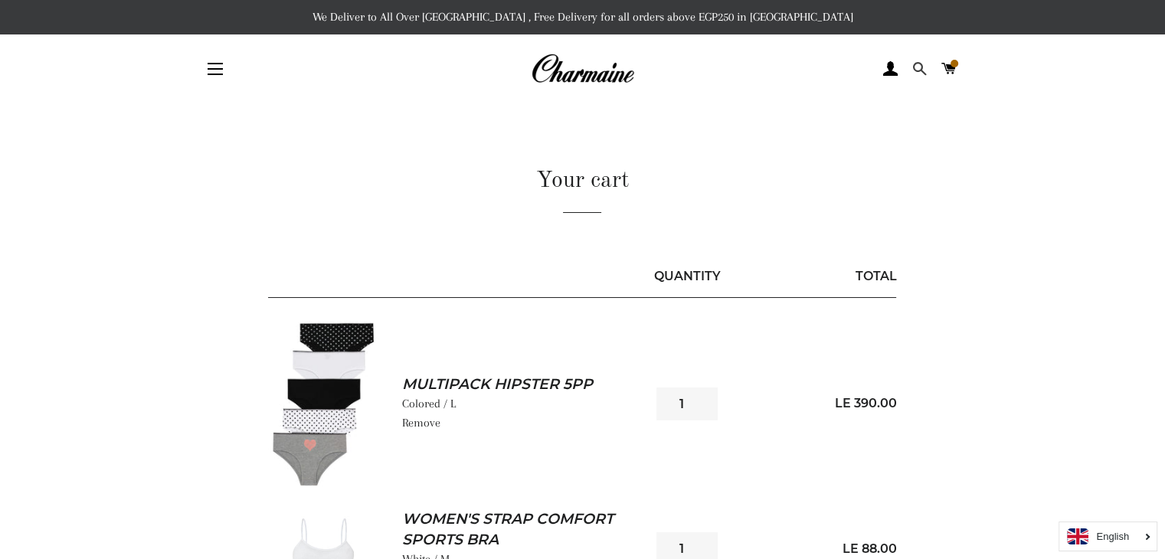
click at [918, 64] on span at bounding box center [919, 68] width 15 height 23
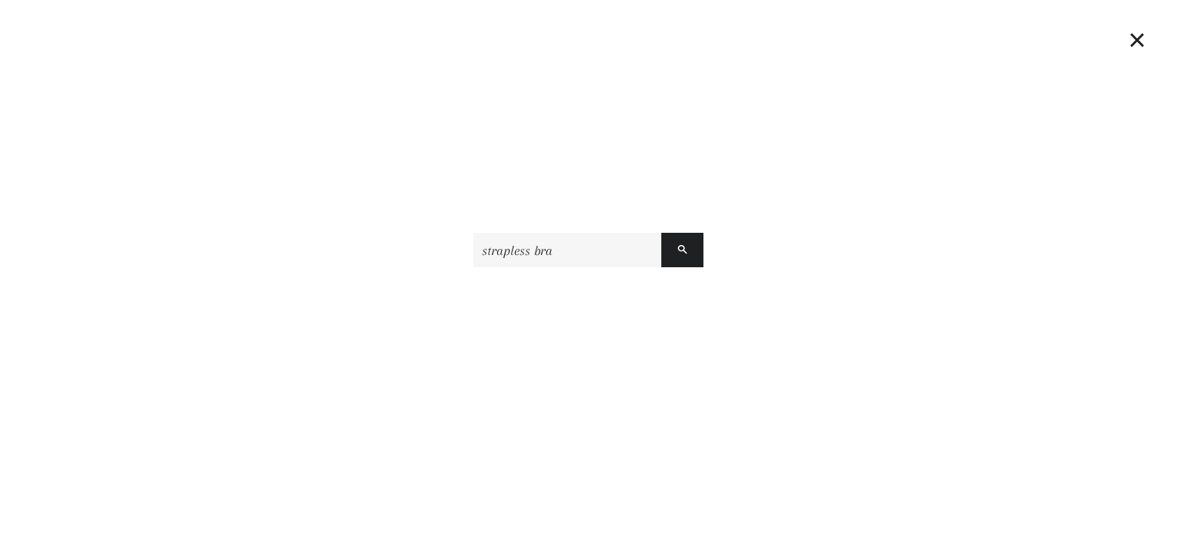
type input "strapless bra"
click at [661, 233] on button "Search" at bounding box center [682, 250] width 42 height 34
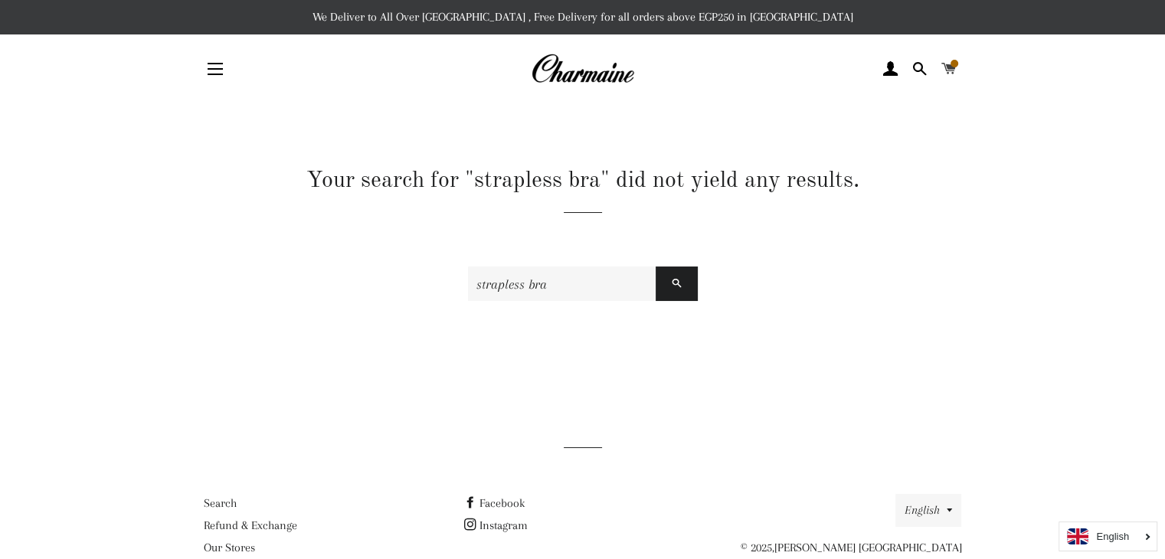
click at [949, 67] on span at bounding box center [948, 68] width 15 height 23
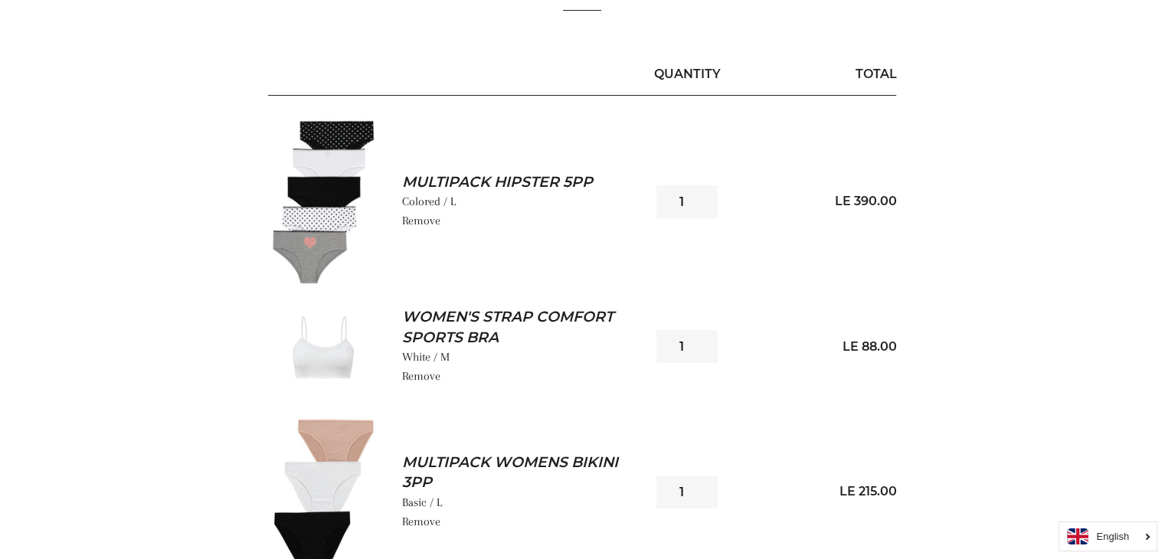
scroll to position [199, 0]
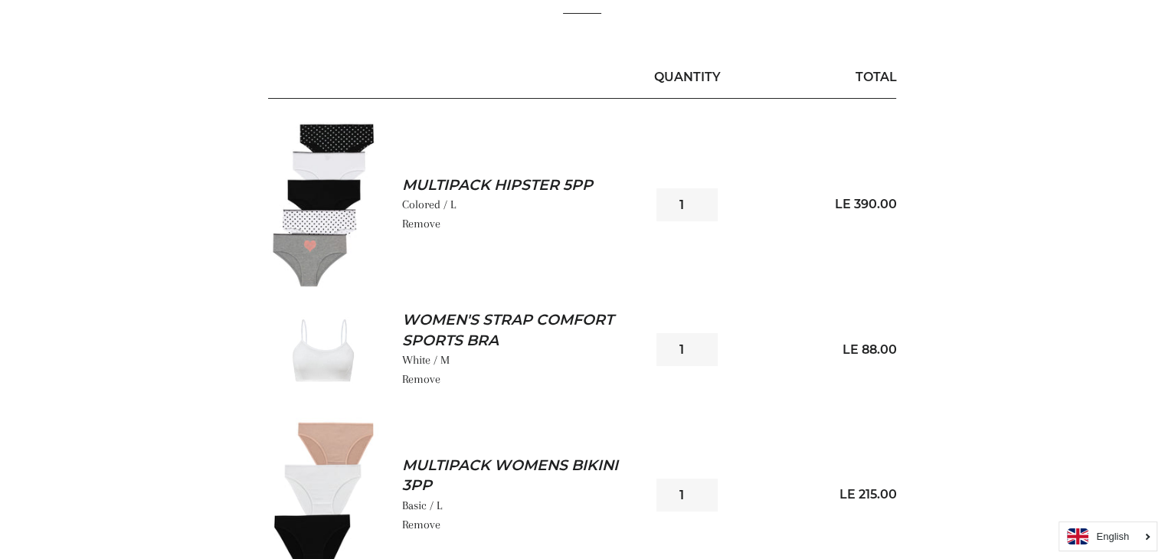
click at [423, 523] on link "Remove" at bounding box center [420, 525] width 38 height 14
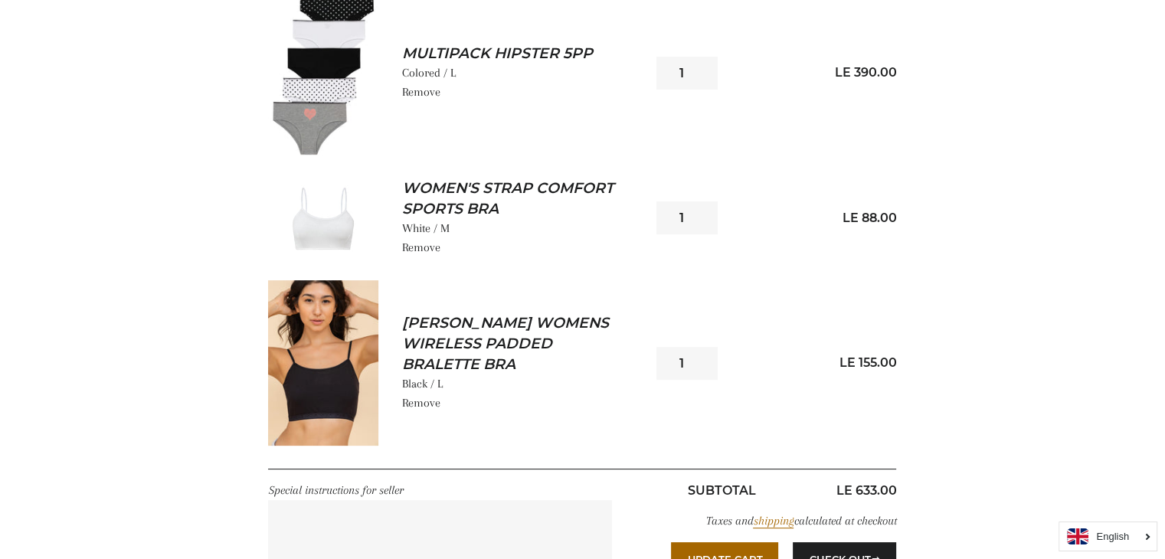
scroll to position [352, 0]
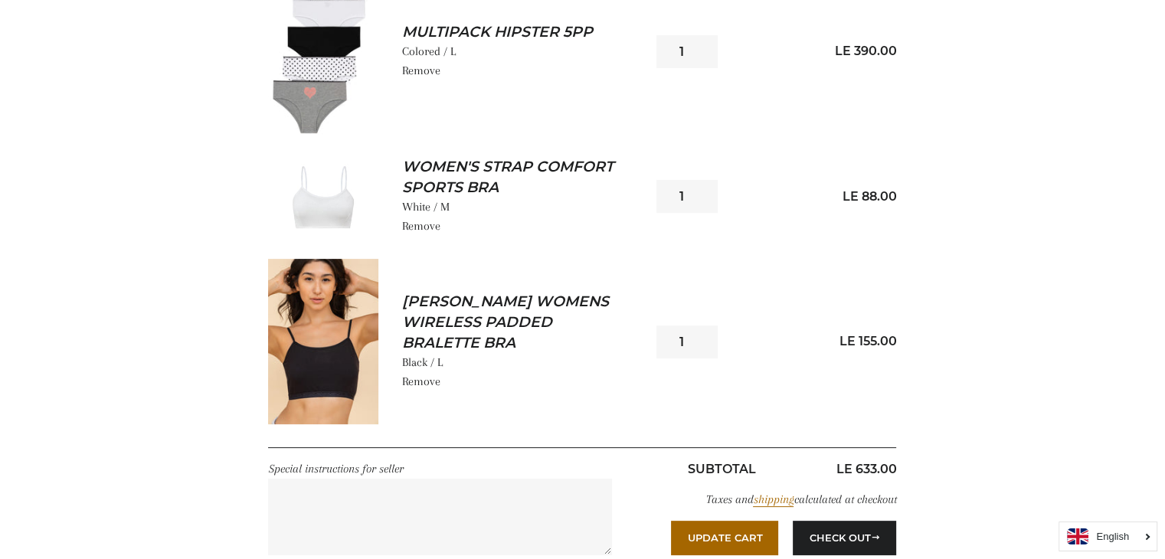
click at [437, 169] on link "Women's Strap Comfort Sports Bra" at bounding box center [510, 177] width 219 height 41
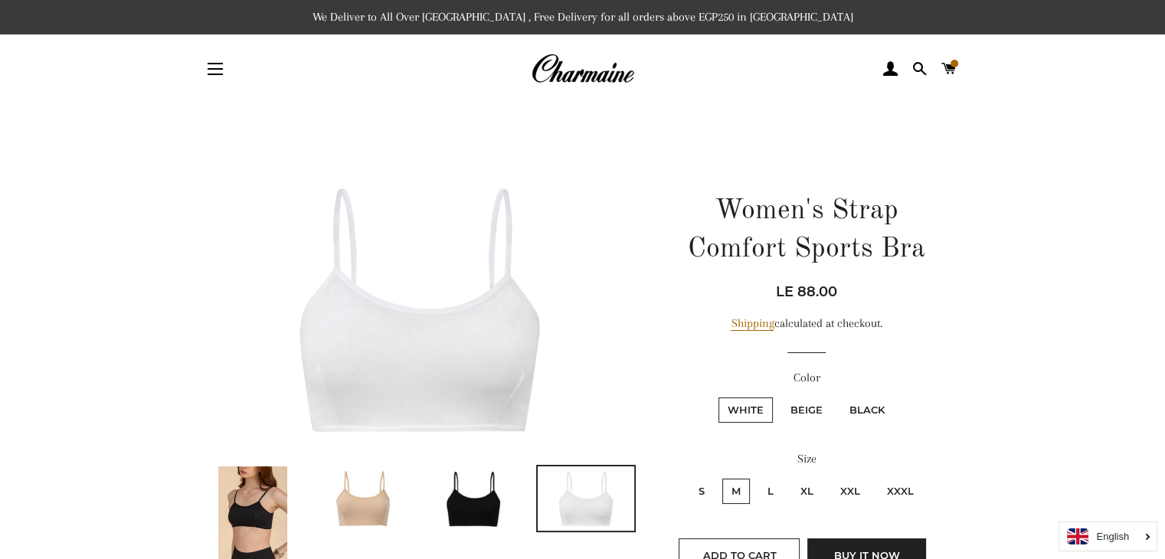
click at [481, 474] on img at bounding box center [475, 498] width 97 height 64
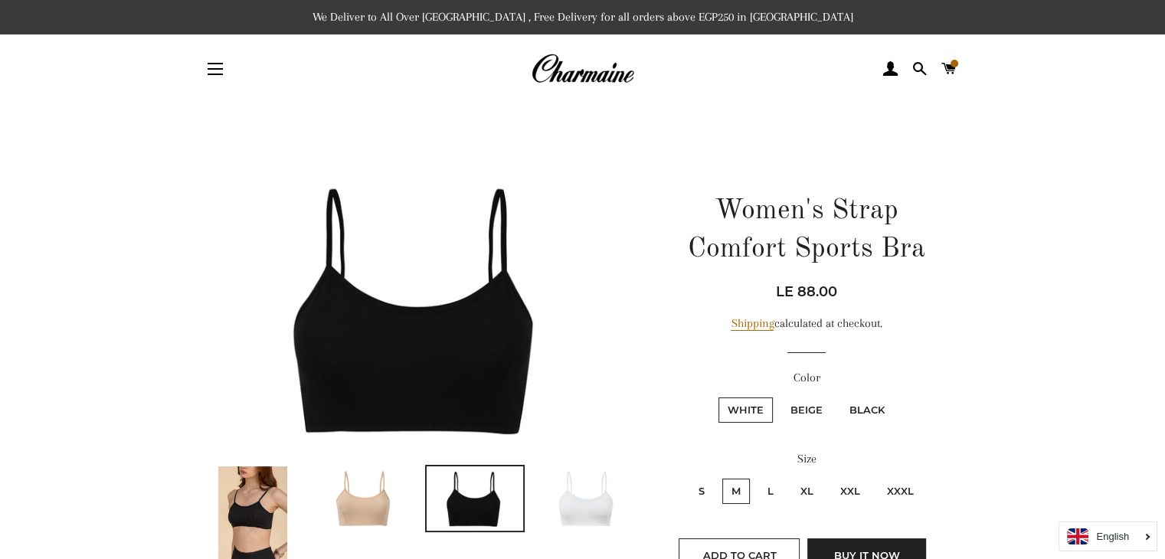
click at [352, 473] on img at bounding box center [364, 498] width 97 height 64
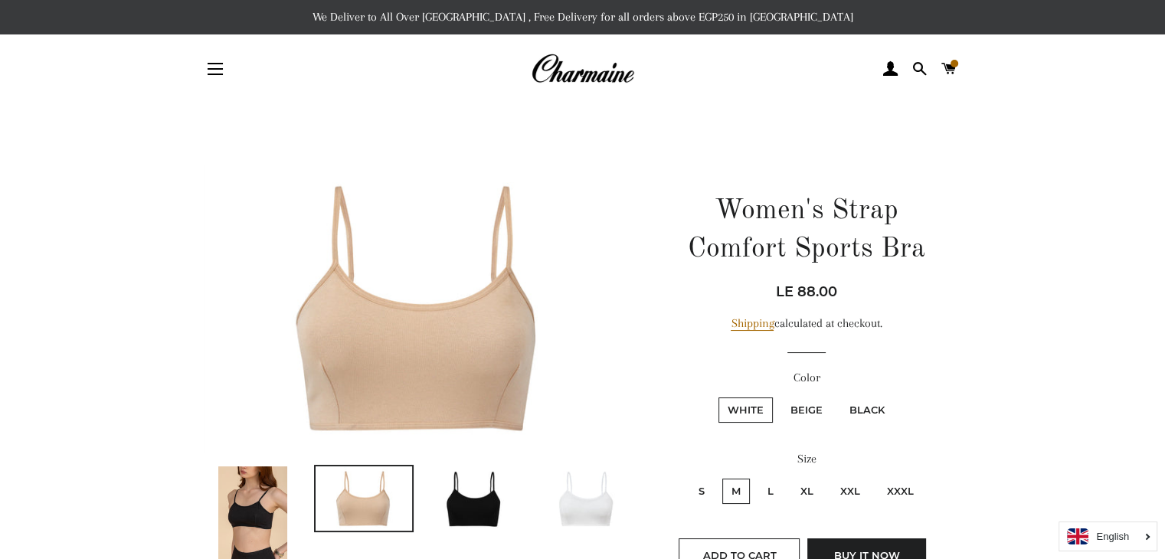
click at [296, 477] on link at bounding box center [254, 518] width 100 height 106
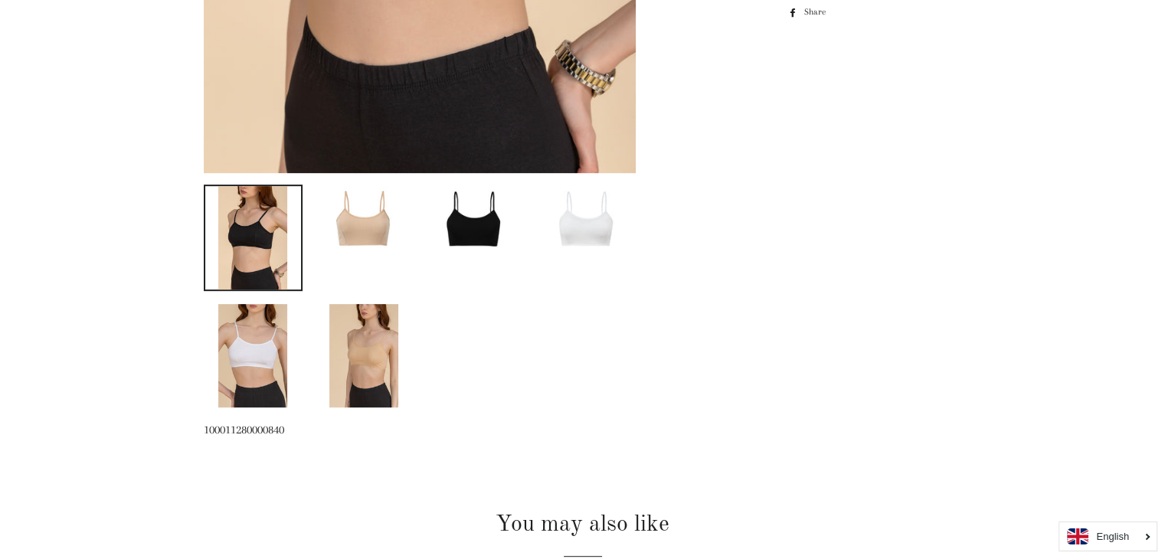
scroll to position [649, 0]
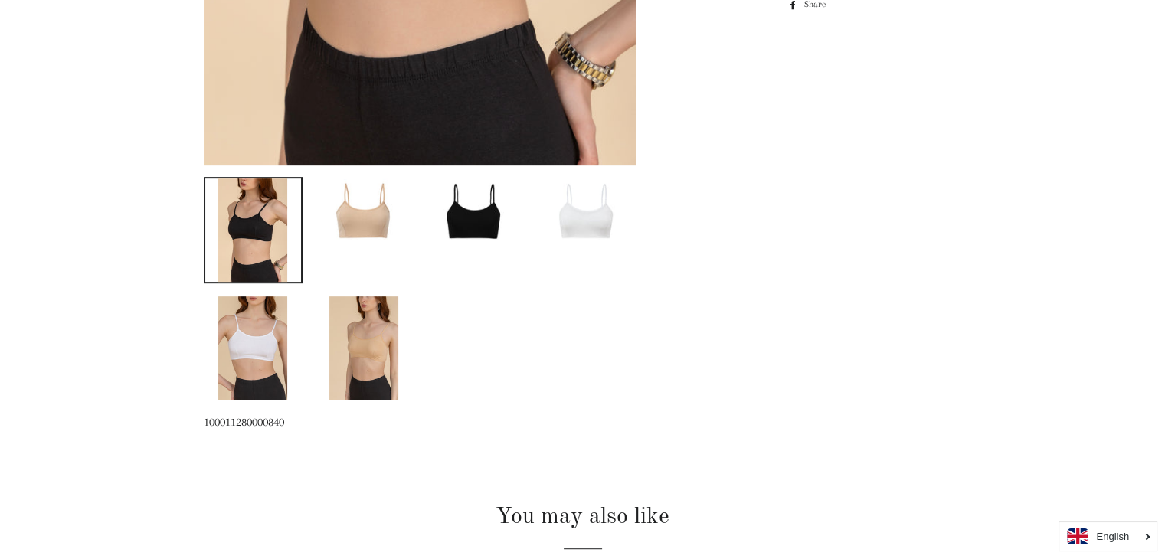
click at [383, 381] on img at bounding box center [363, 347] width 69 height 103
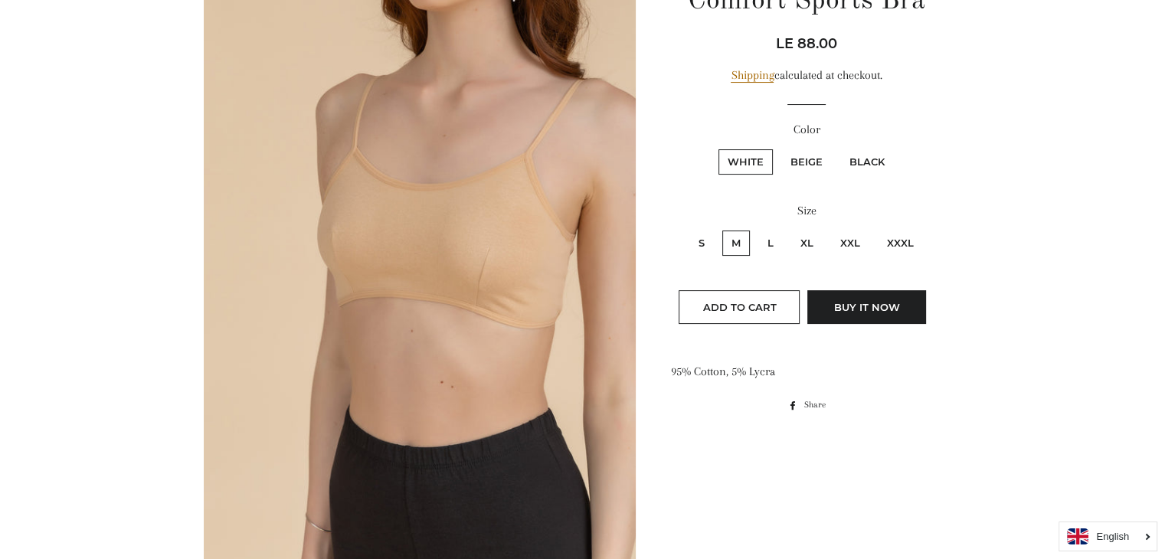
scroll to position [245, 0]
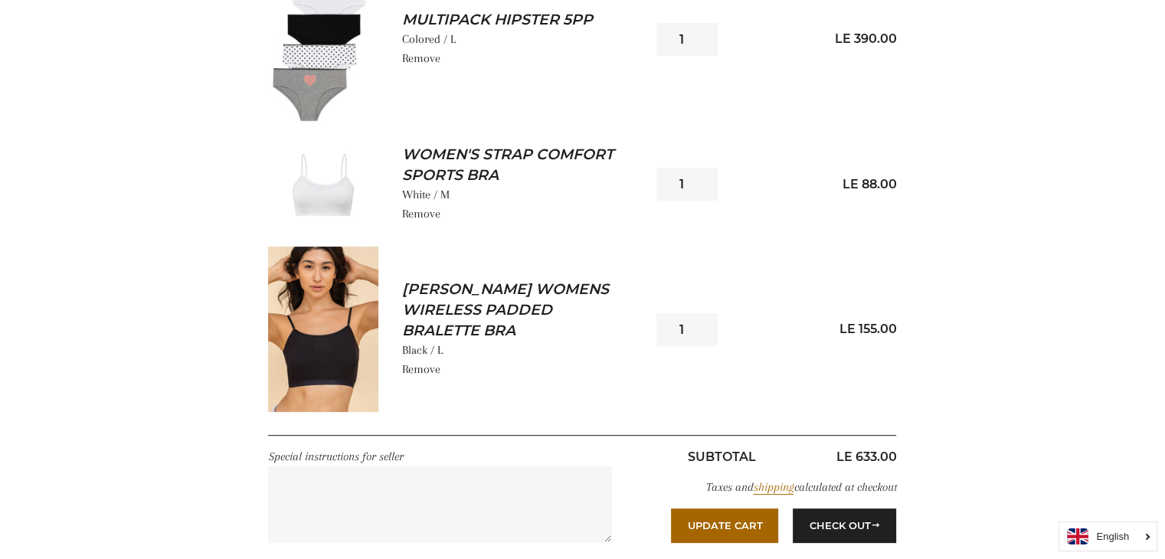
scroll to position [366, 0]
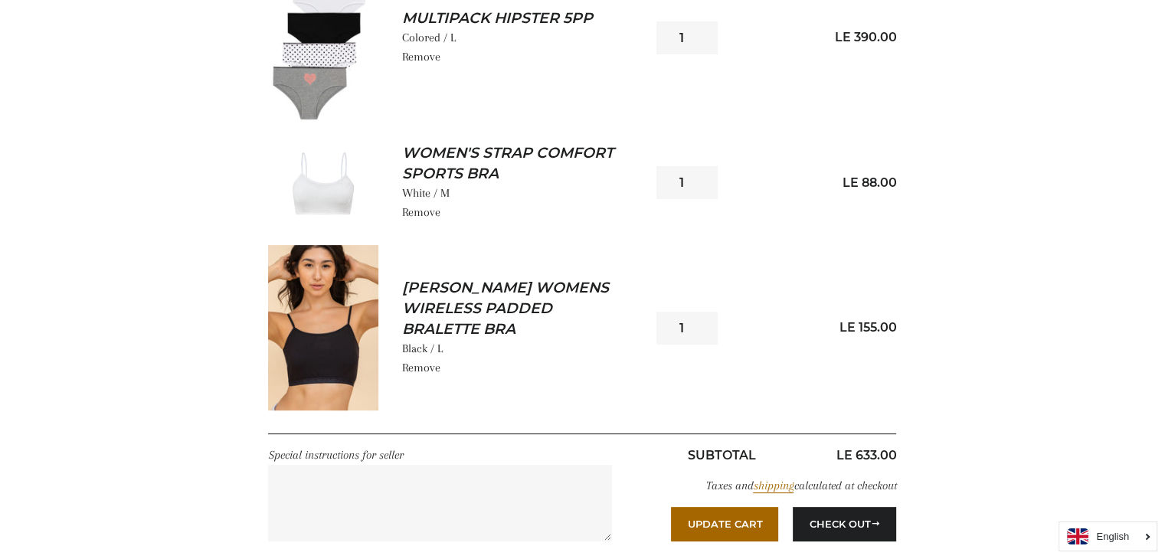
click at [873, 143] on div "Quantity 1 LE 88.00" at bounding box center [770, 182] width 251 height 79
click at [521, 159] on link "Women's Strap Comfort Sports Bra" at bounding box center [510, 163] width 219 height 41
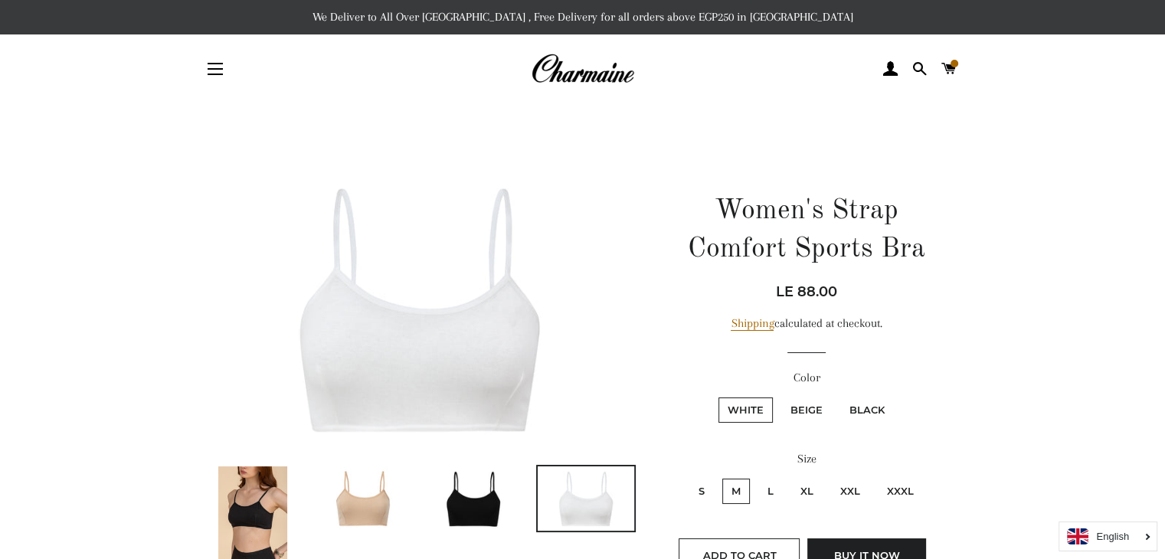
click at [766, 499] on label "L" at bounding box center [770, 491] width 25 height 25
click at [757, 477] on input "L" at bounding box center [756, 476] width 1 height 1
radio input "true"
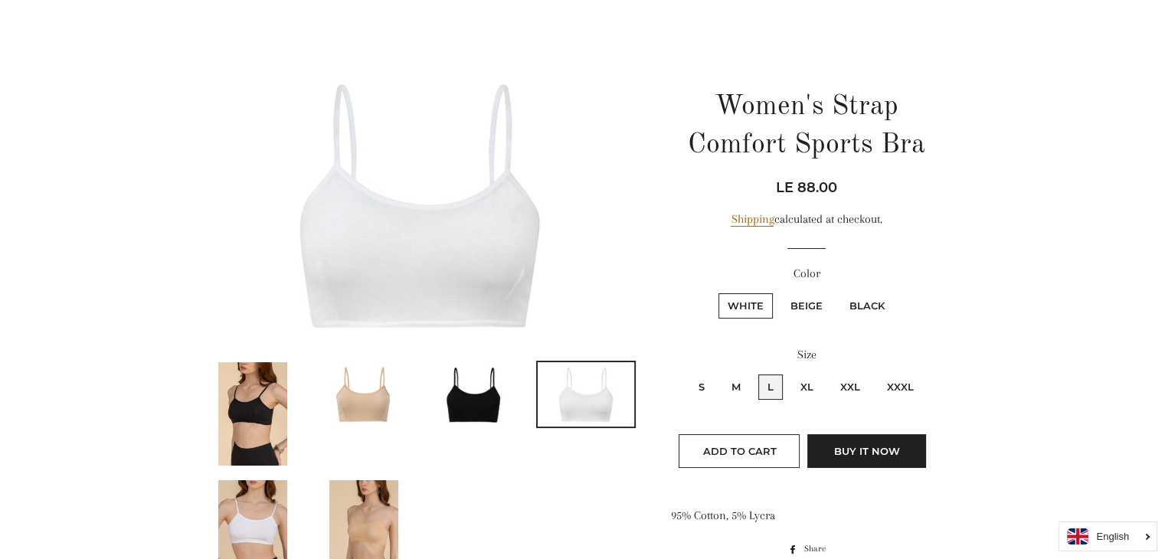
scroll to position [106, 0]
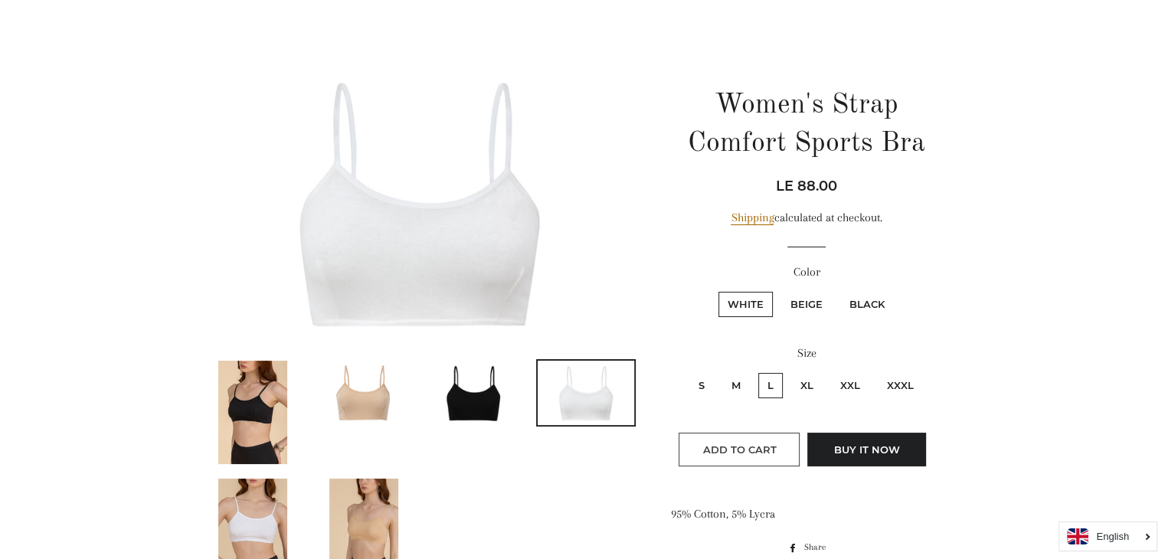
click at [763, 455] on button "Add to Cart" at bounding box center [739, 450] width 121 height 34
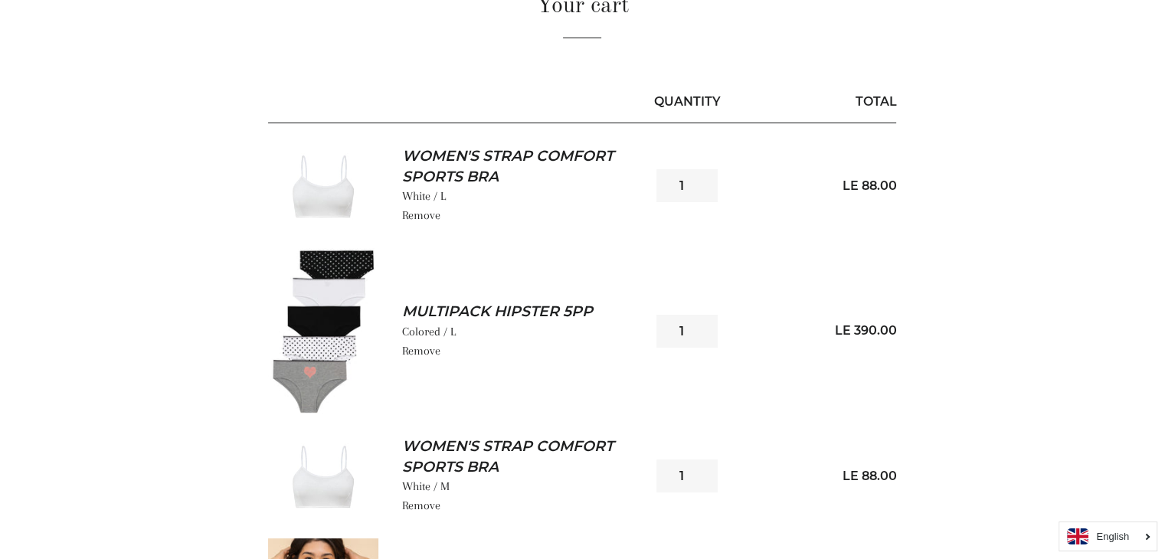
scroll to position [276, 0]
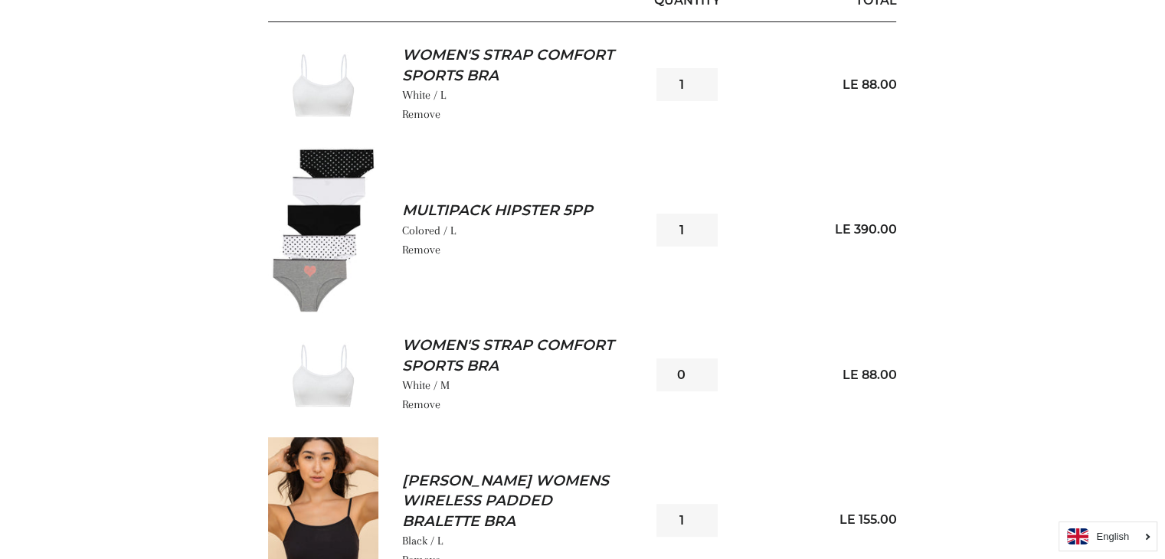
type input "0"
click at [706, 381] on input "0" at bounding box center [686, 374] width 61 height 33
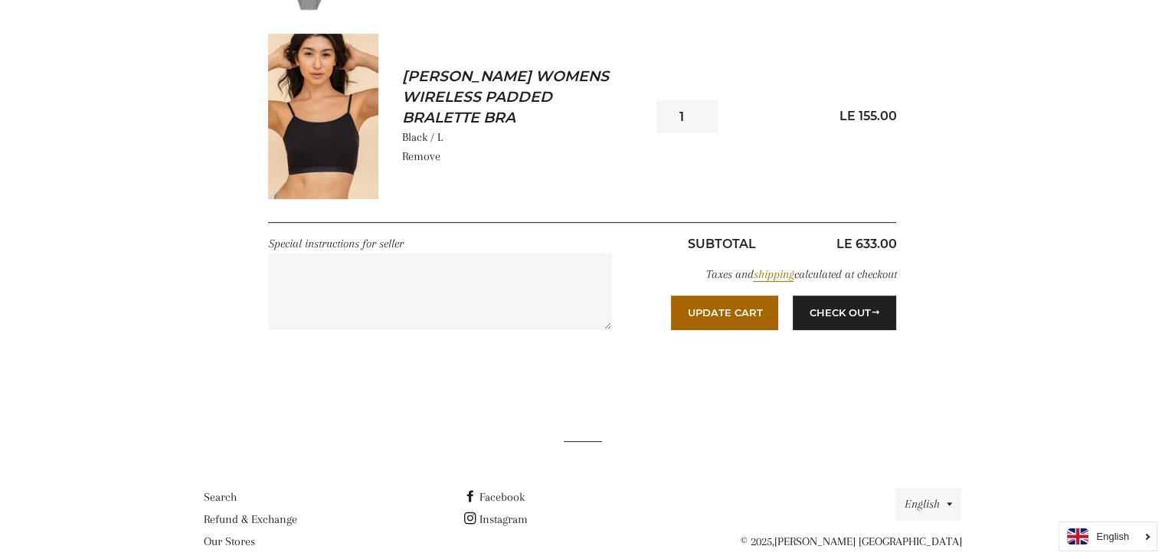
scroll to position [578, 0]
click at [845, 319] on button "Check Out" at bounding box center [844, 312] width 103 height 34
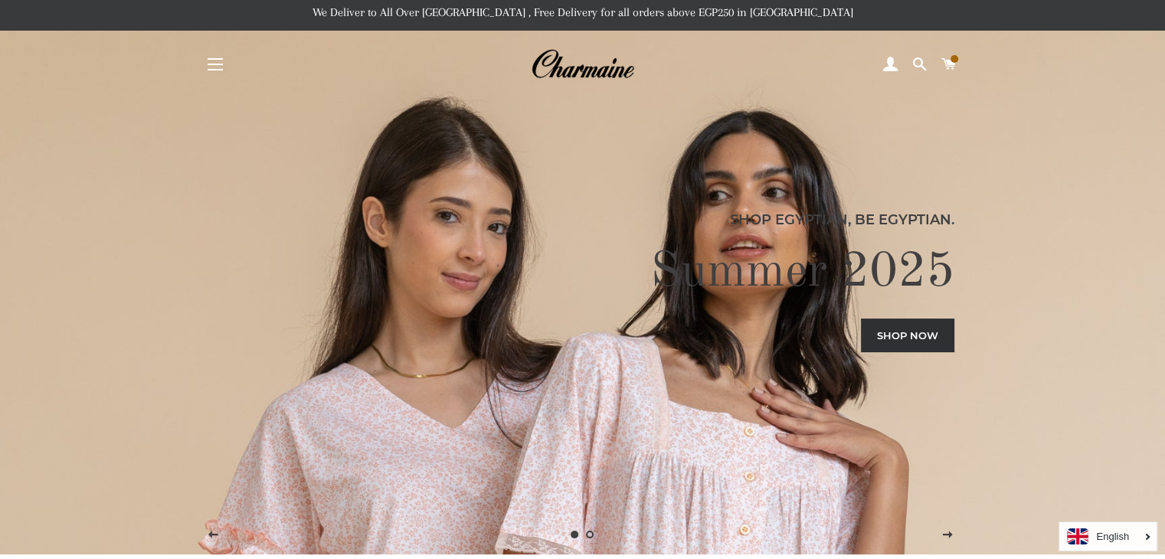
scroll to position [6, 0]
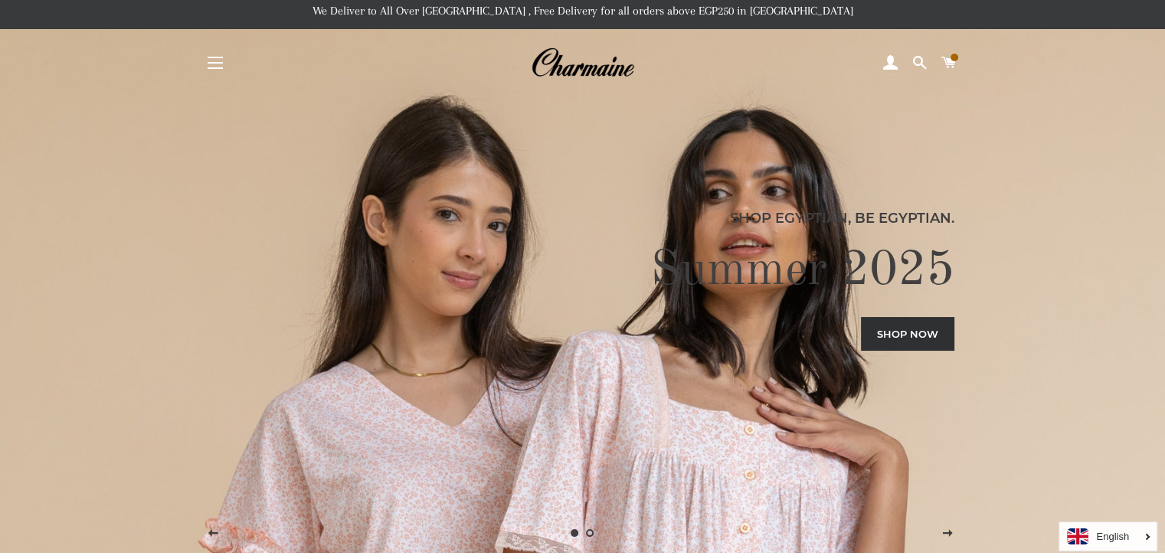
click at [217, 64] on button "Site navigation" at bounding box center [215, 63] width 38 height 38
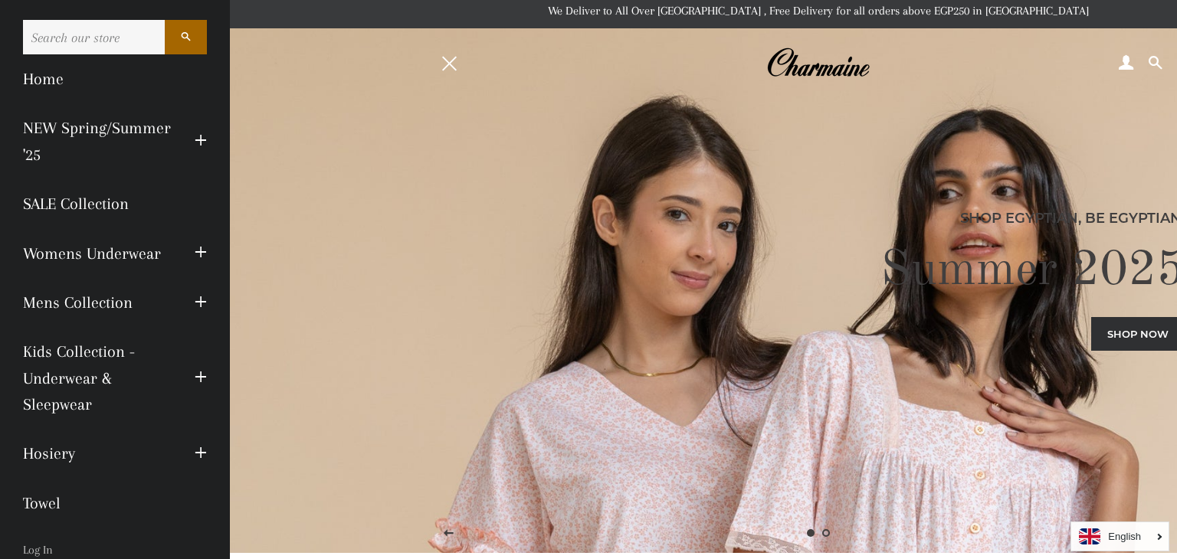
scroll to position [156, 0]
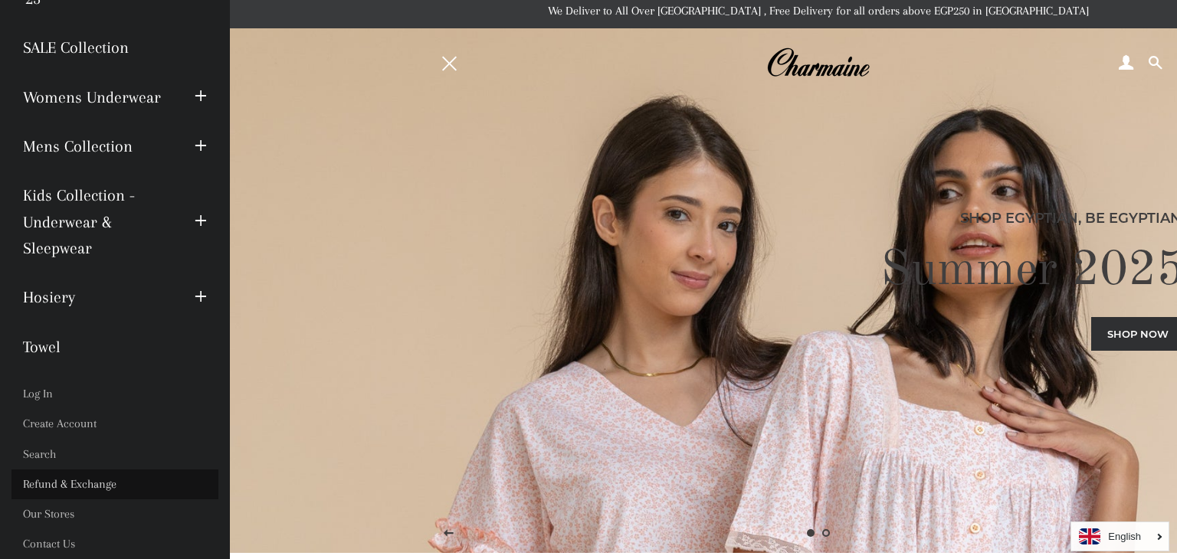
click at [97, 491] on link "Refund & Exchange" at bounding box center [114, 485] width 207 height 30
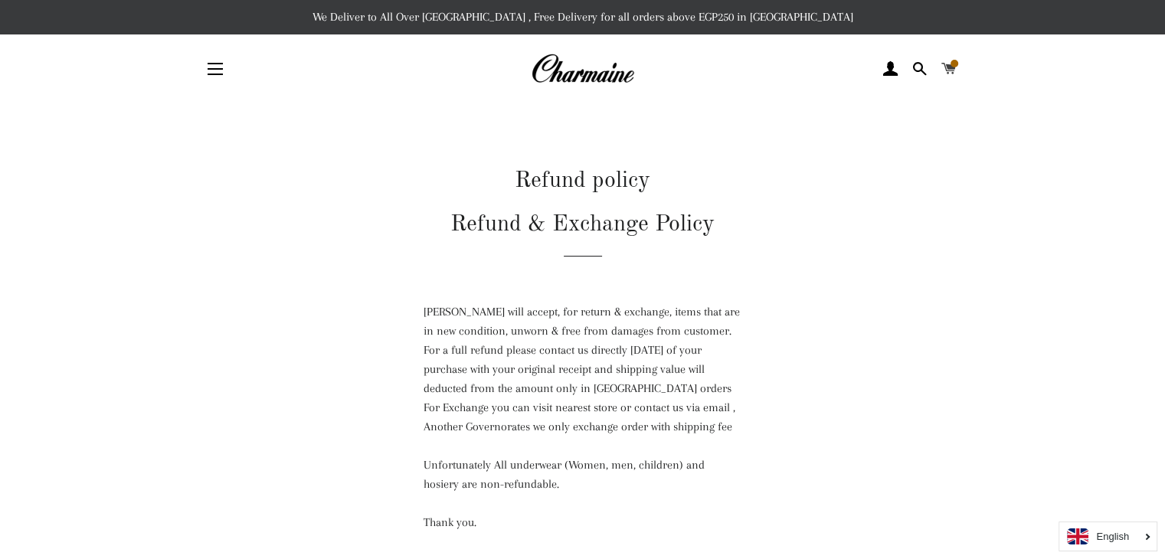
click at [950, 74] on span at bounding box center [948, 68] width 15 height 23
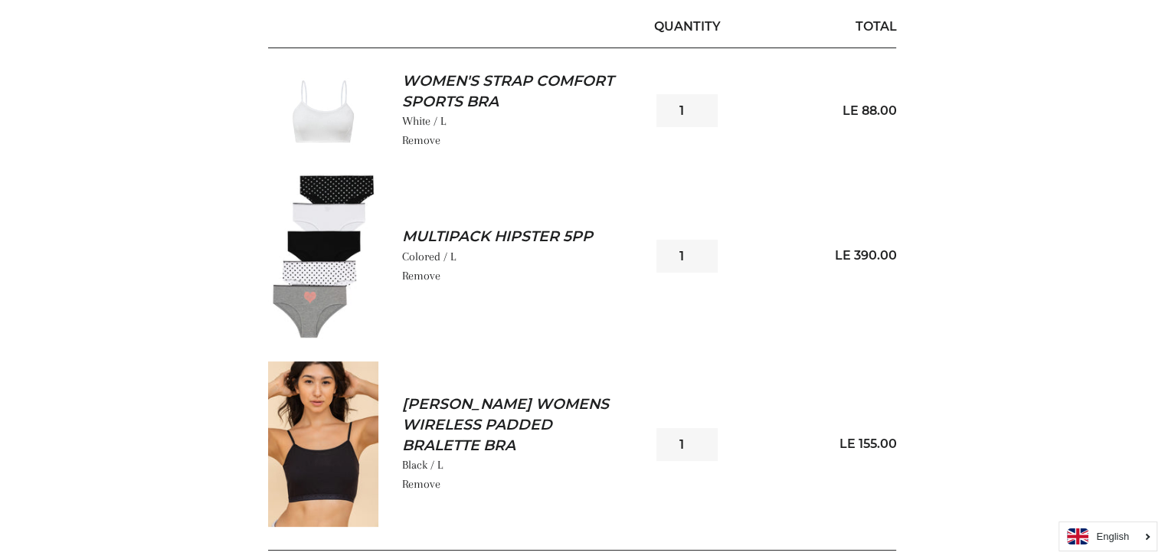
scroll to position [251, 0]
